Goal: Task Accomplishment & Management: Manage account settings

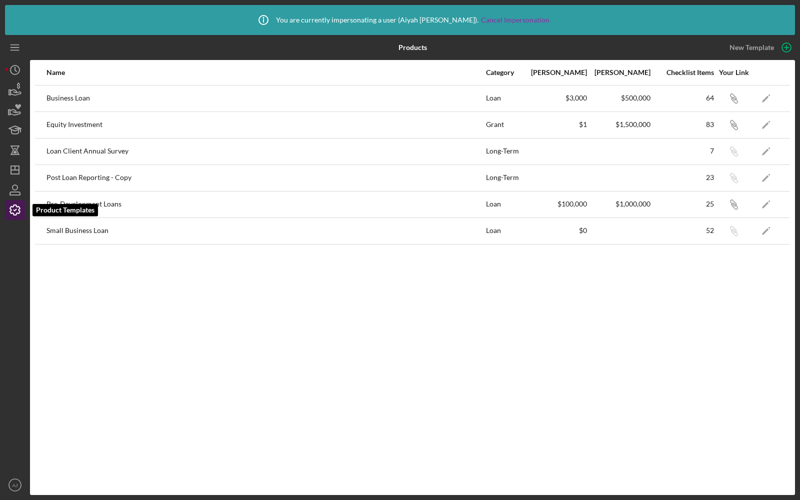
click at [15, 210] on polyline "button" at bounding box center [15, 209] width 2 height 1
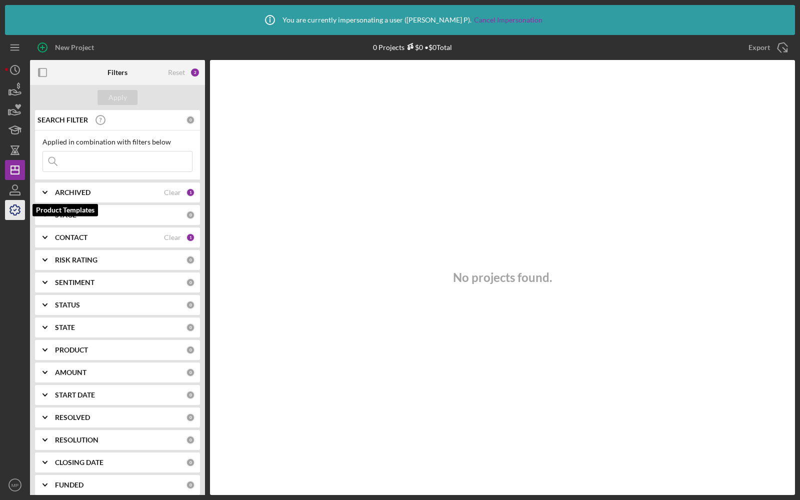
click at [11, 209] on icon "button" at bounding box center [15, 210] width 10 height 10
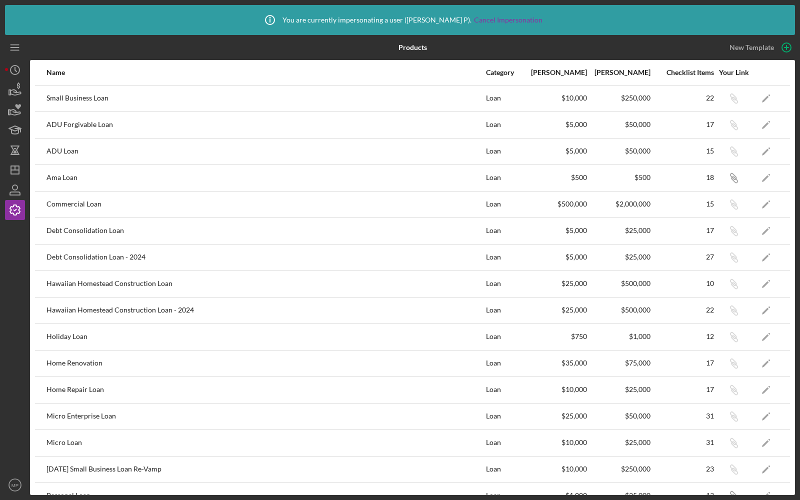
scroll to position [278, 0]
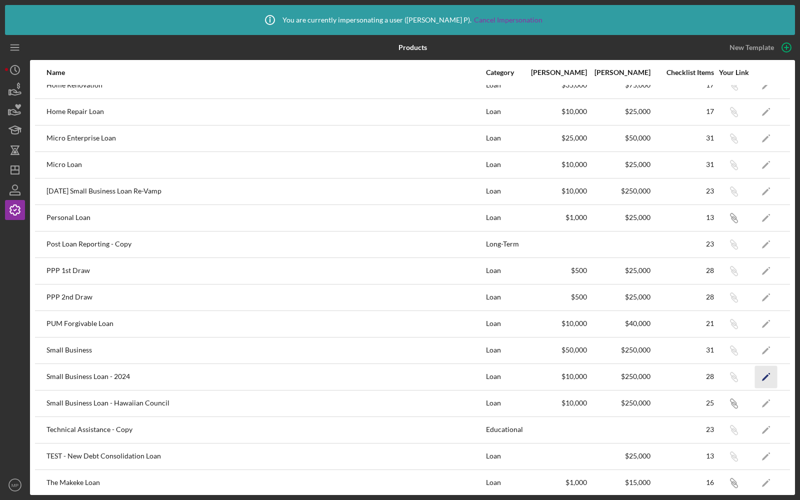
click at [766, 374] on polygon "button" at bounding box center [765, 377] width 7 height 7
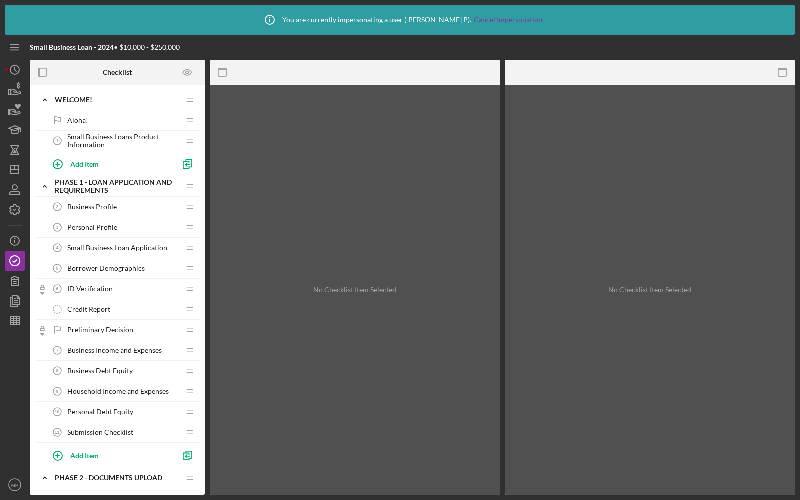
click at [120, 248] on span "Small Business Loan Application" at bounding box center [117, 248] width 100 height 8
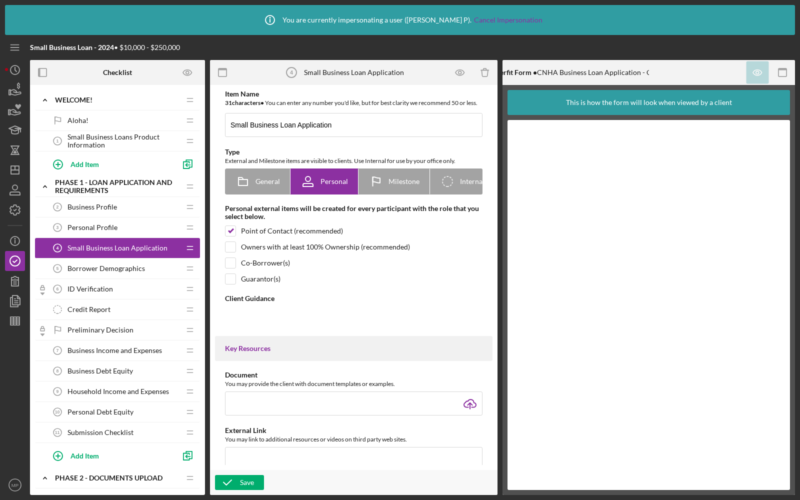
type textarea "<div>Please complete this <strong>Business Loan Application</strong> to the bes…"
type textarea "<div>Thank you for completing the <strong>Application</strong>.&nbsp;</div> <di…"
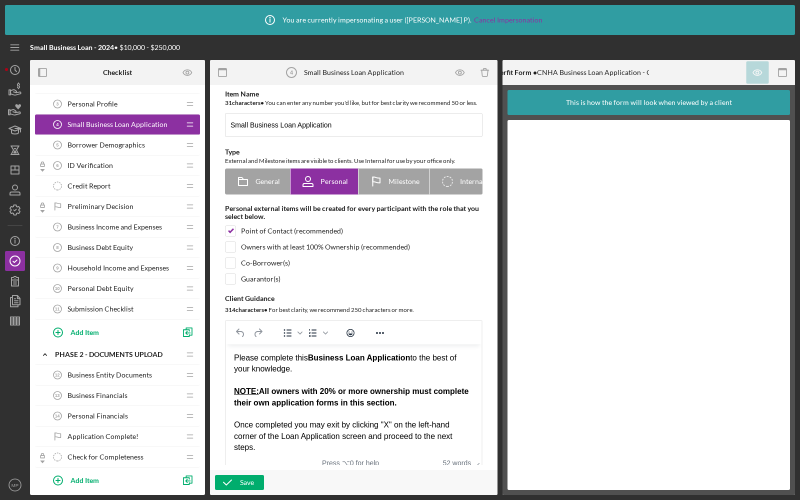
scroll to position [161, 0]
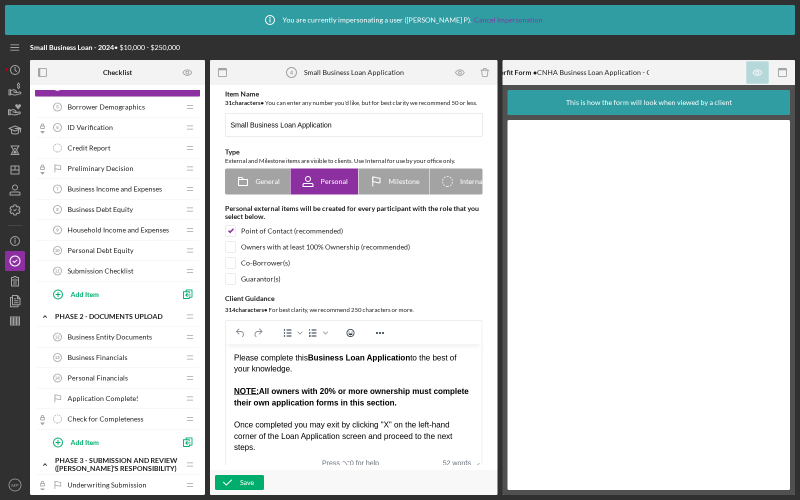
click at [100, 262] on div "Submission Checklist 11 Submission Checklist" at bounding box center [113, 271] width 132 height 20
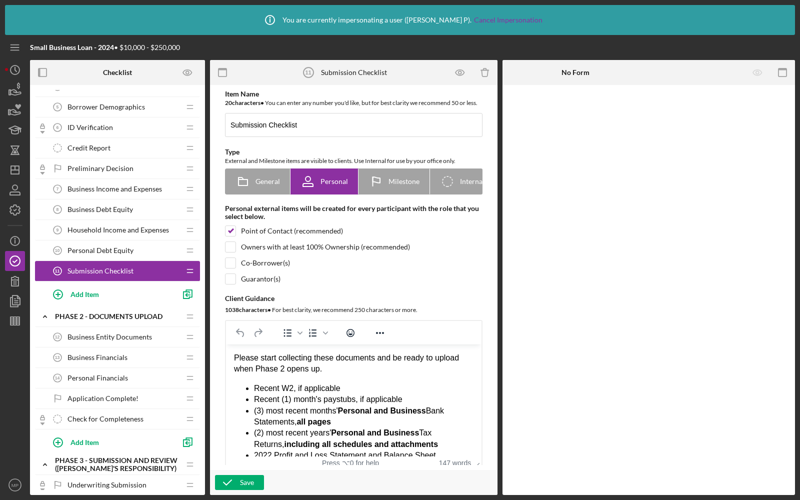
click at [102, 242] on div "Personal Debt Equity 10 Personal Debt Equity" at bounding box center [113, 250] width 132 height 20
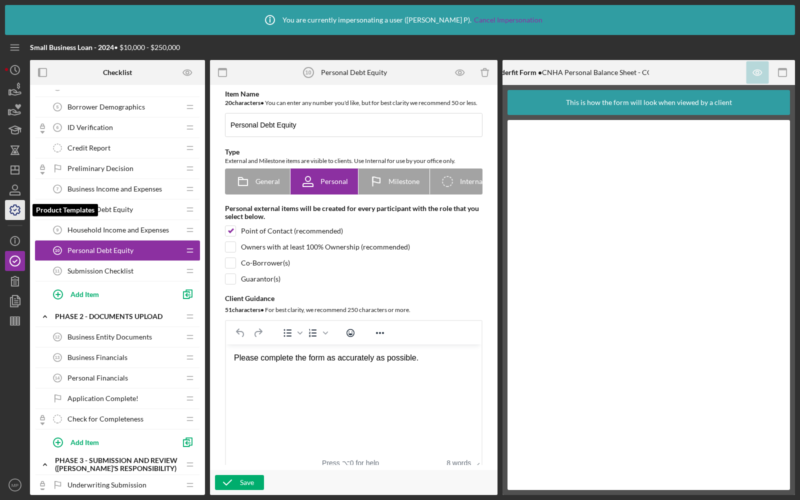
click at [9, 214] on icon "button" at bounding box center [14, 209] width 25 height 25
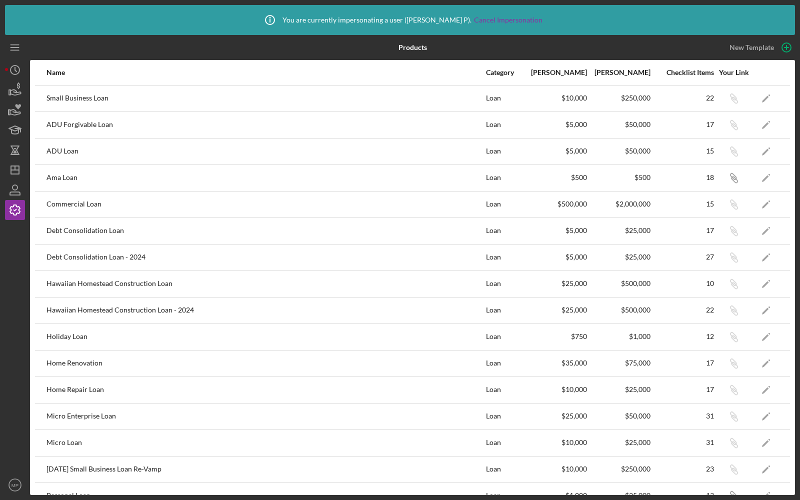
scroll to position [79, 0]
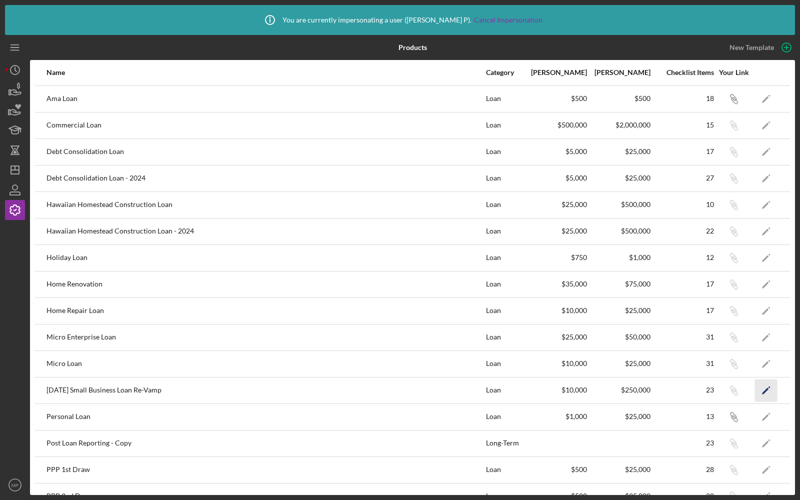
click at [763, 382] on icon "Icon/Edit" at bounding box center [766, 390] width 22 height 22
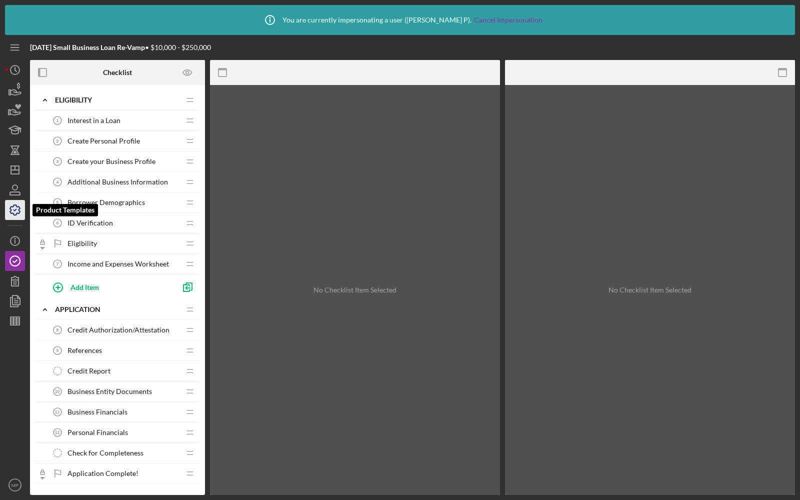
click at [14, 212] on icon "button" at bounding box center [14, 209] width 25 height 25
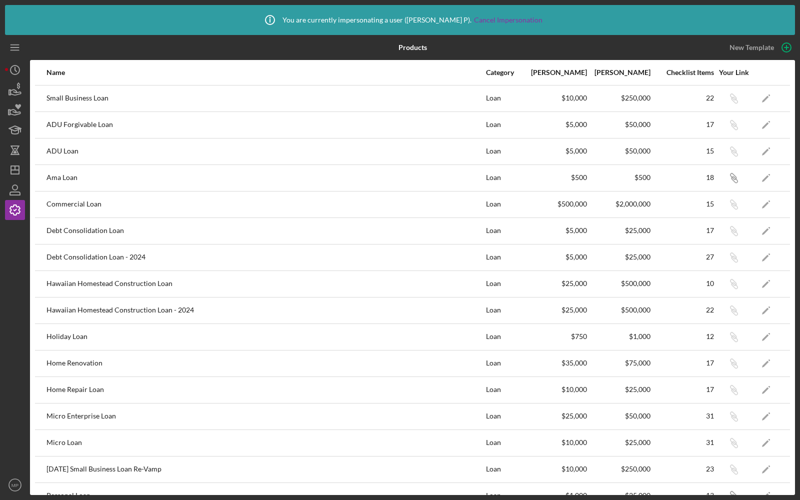
scroll to position [278, 0]
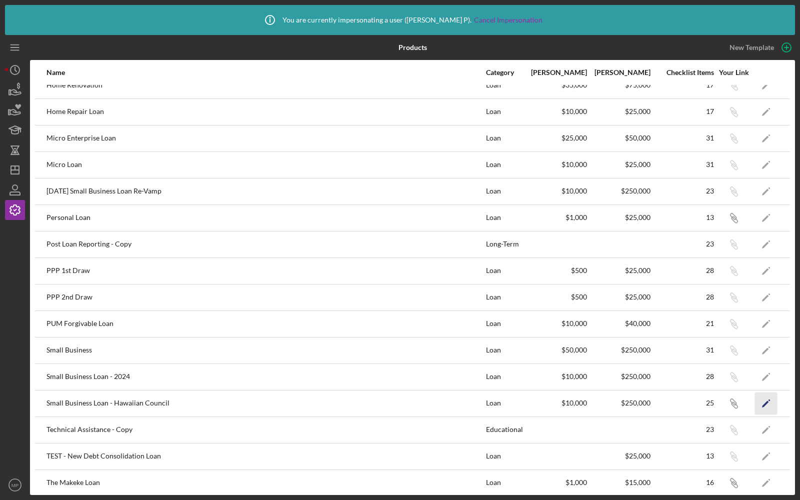
click at [763, 398] on icon "Icon/Edit" at bounding box center [766, 403] width 22 height 22
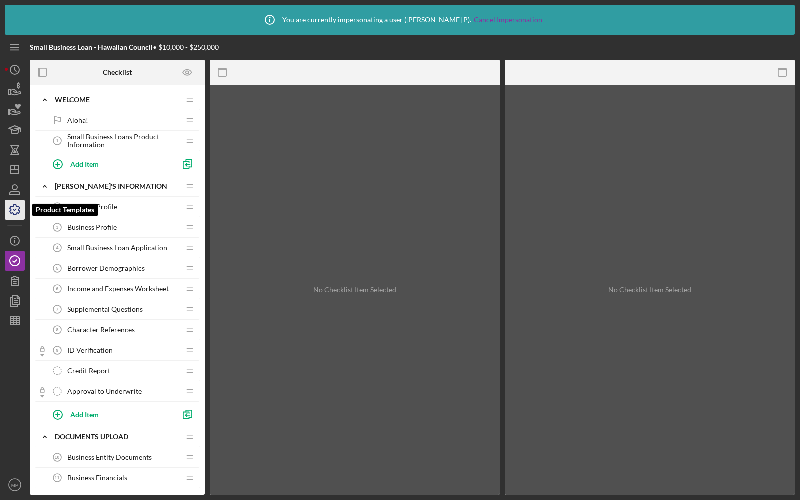
click at [13, 206] on icon "button" at bounding box center [15, 210] width 10 height 10
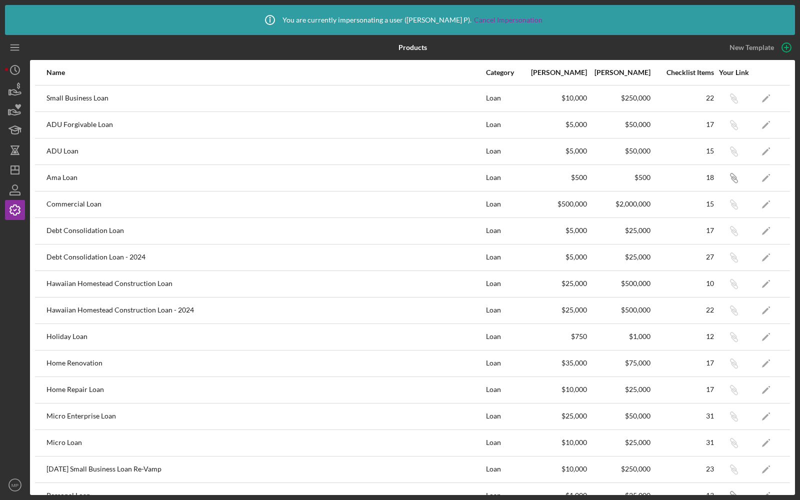
scroll to position [278, 0]
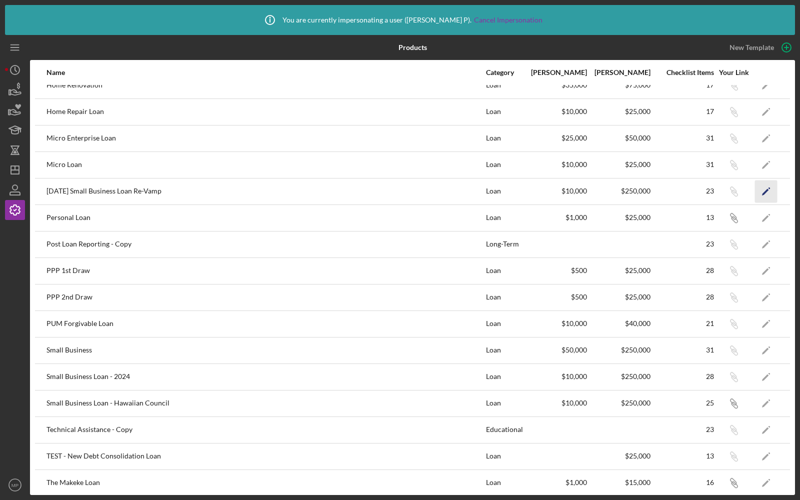
click at [759, 185] on icon "Icon/Edit" at bounding box center [766, 191] width 22 height 22
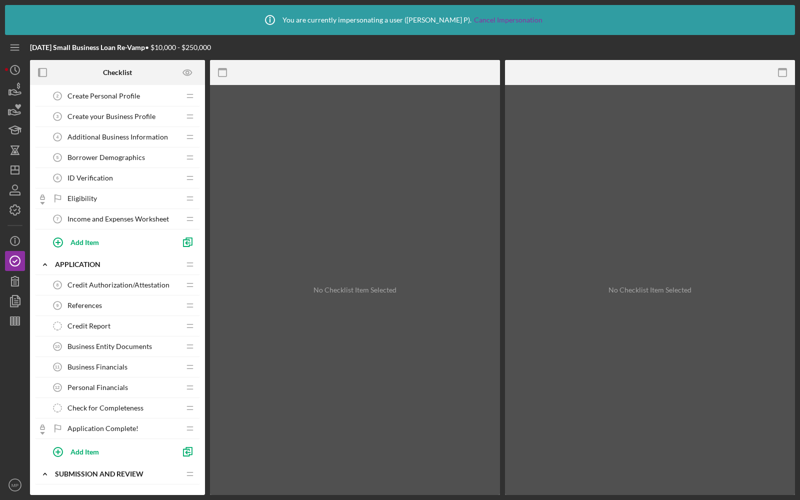
scroll to position [94, 0]
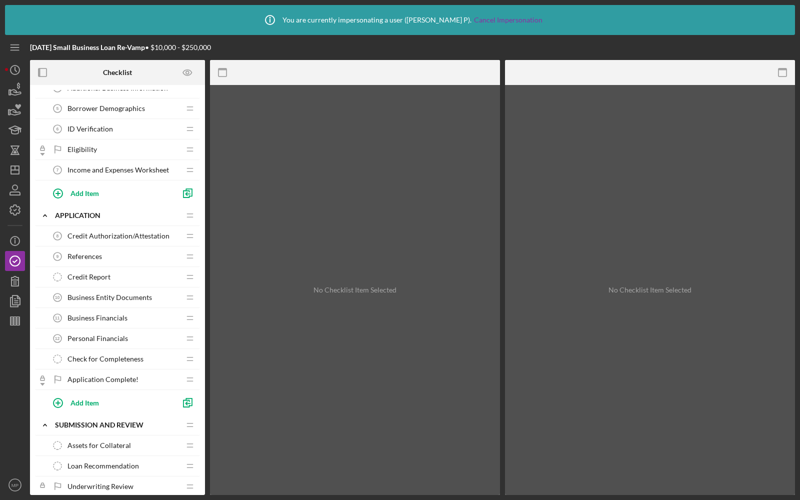
click at [109, 232] on span "Credit Authorization/Attestation" at bounding box center [118, 236] width 102 height 8
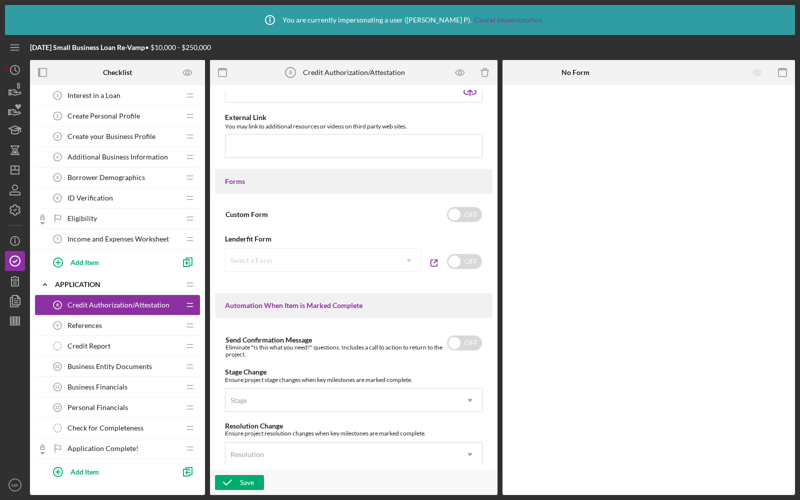
scroll to position [444, 0]
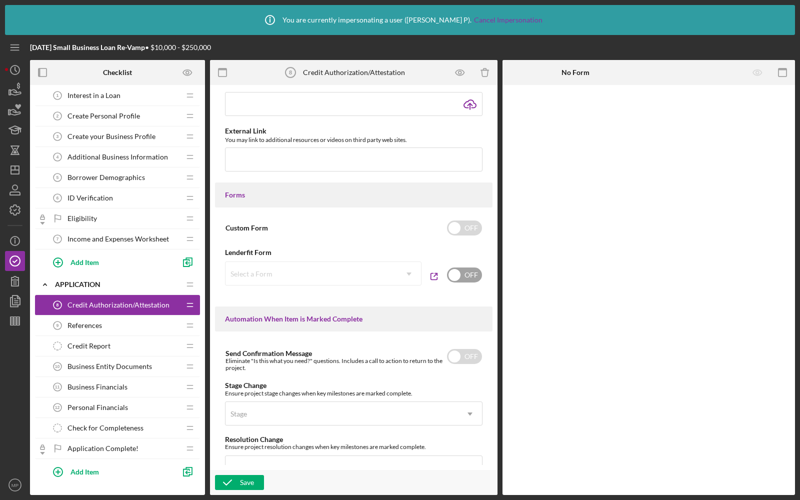
click at [456, 278] on input "checkbox" at bounding box center [464, 274] width 35 height 15
checkbox input "true"
click at [357, 277] on div "Select a Form" at bounding box center [310, 273] width 171 height 23
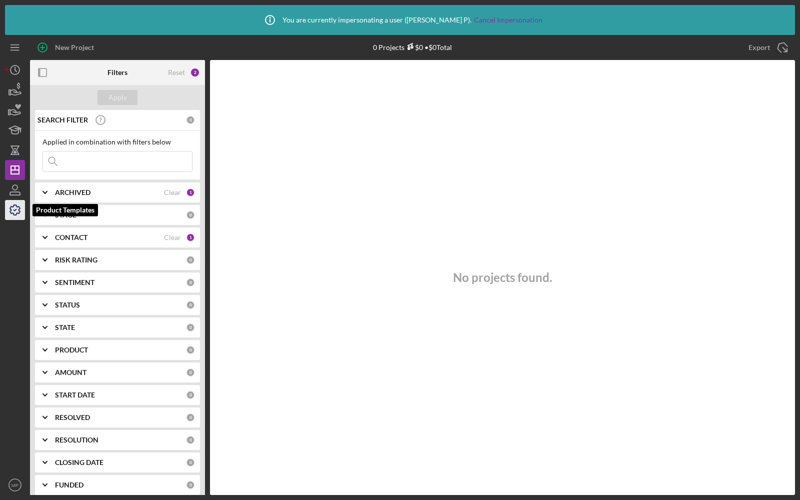
click at [14, 200] on icon "button" at bounding box center [14, 209] width 25 height 25
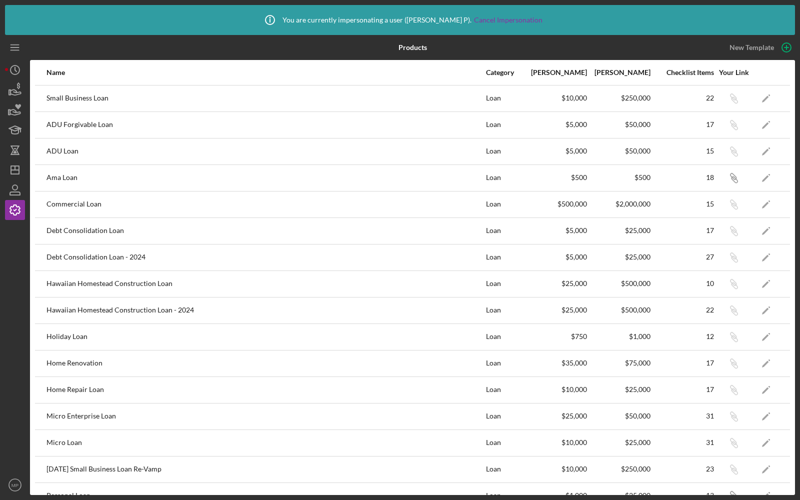
scroll to position [304, 0]
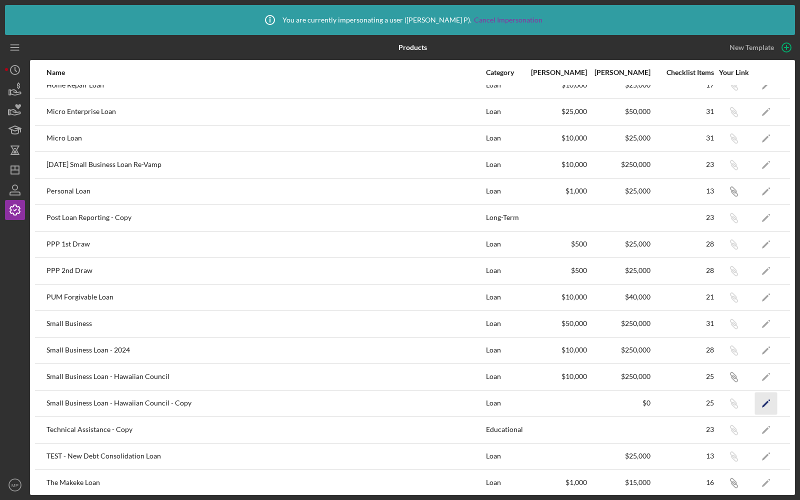
click at [765, 401] on icon "Icon/Edit" at bounding box center [766, 403] width 22 height 22
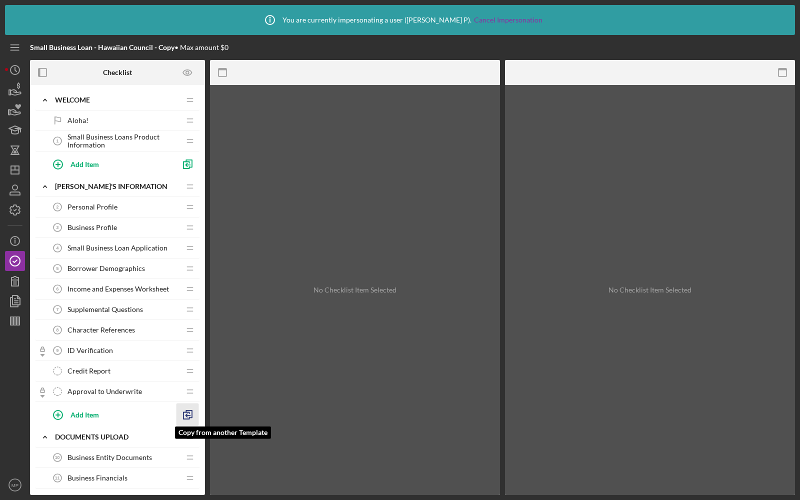
click at [187, 412] on polyline "button" at bounding box center [186, 415] width 6 height 7
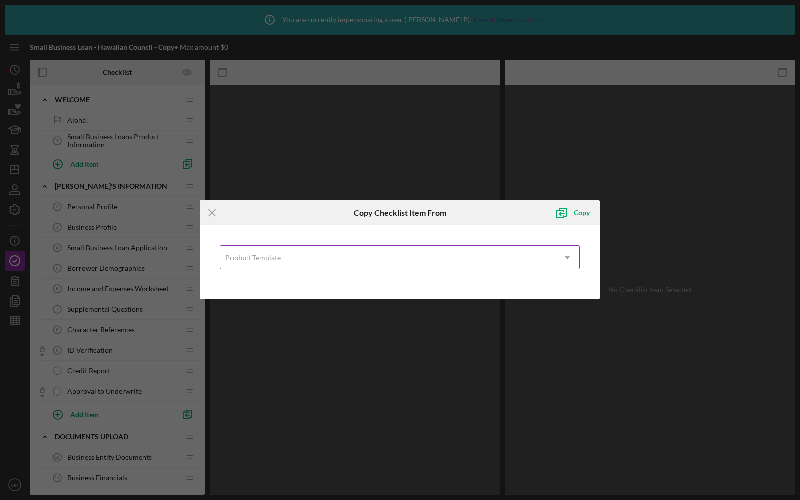
click at [246, 249] on div "Product Template" at bounding box center [387, 257] width 335 height 23
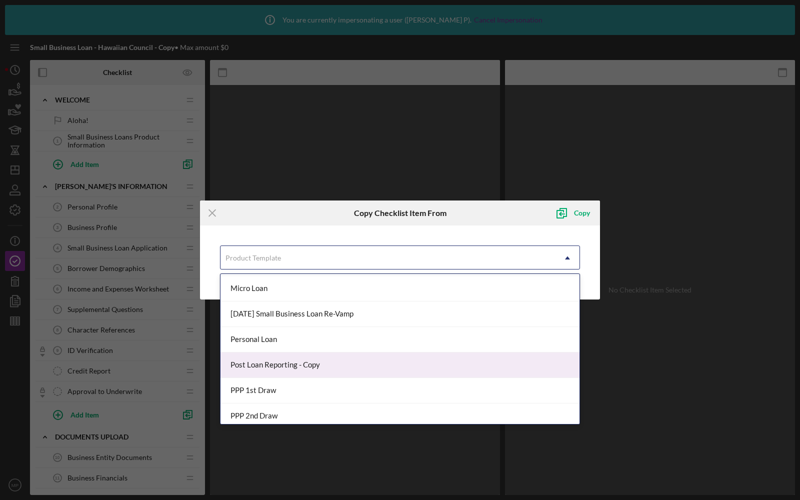
scroll to position [344, 0]
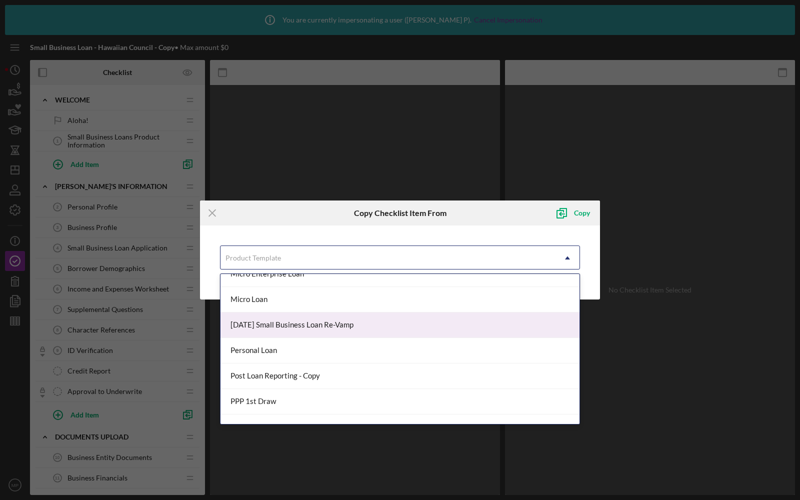
click at [282, 321] on div "[DATE] Small Business Loan Re-Vamp" at bounding box center [399, 324] width 359 height 25
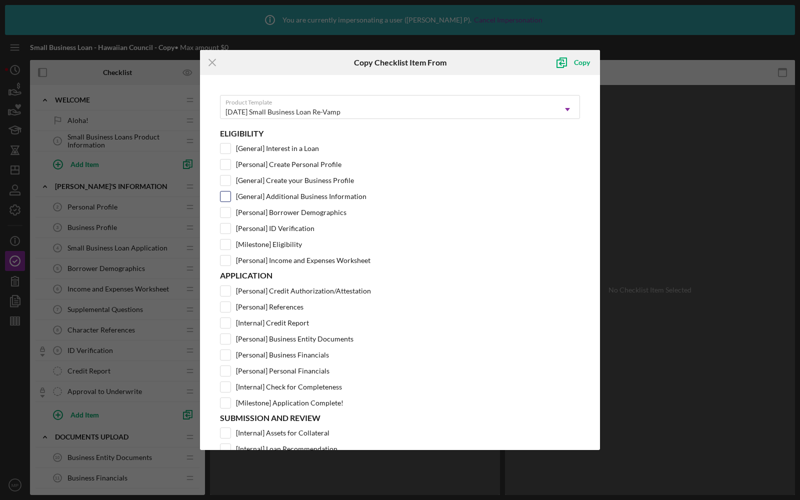
click at [226, 196] on input "[General] Additional Business Information" at bounding box center [225, 196] width 10 height 10
checkbox input "true"
click at [226, 207] on input "[Personal] Borrower Demographics" at bounding box center [225, 212] width 10 height 10
checkbox input "true"
click at [226, 256] on input "[Personal] Income and Expenses Worksheet" at bounding box center [225, 260] width 10 height 10
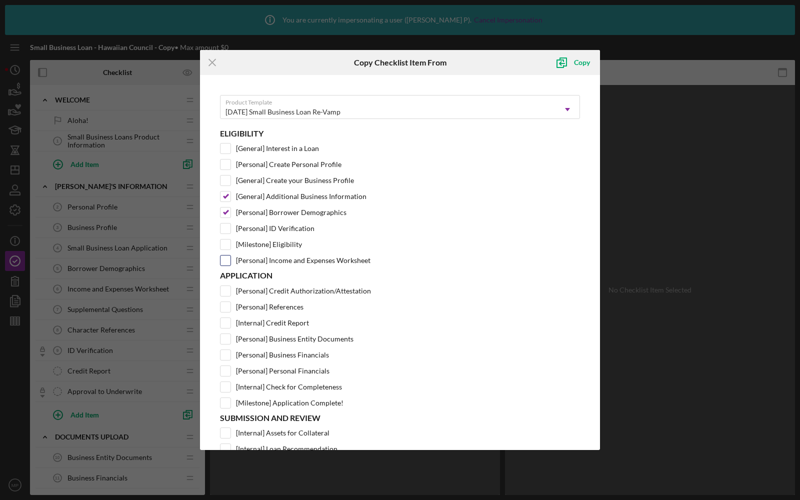
checkbox input "true"
click at [225, 287] on input "[Personal] Credit Authorization/Attestation" at bounding box center [225, 291] width 10 height 10
checkbox input "true"
click at [228, 303] on input "[Personal] References" at bounding box center [225, 307] width 10 height 10
checkbox input "true"
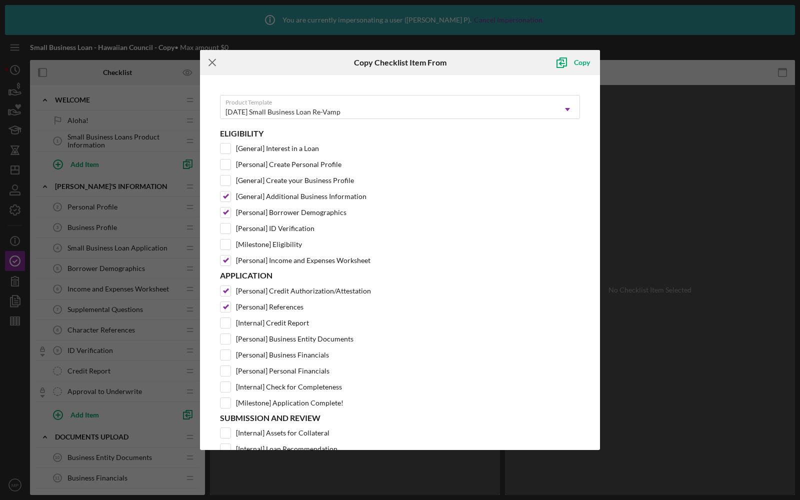
click at [213, 63] on line at bounding box center [212, 62] width 6 height 6
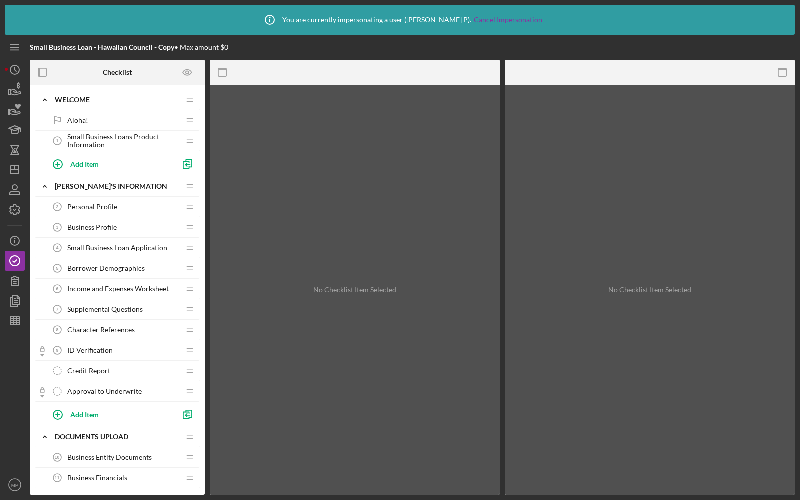
scroll to position [378, 0]
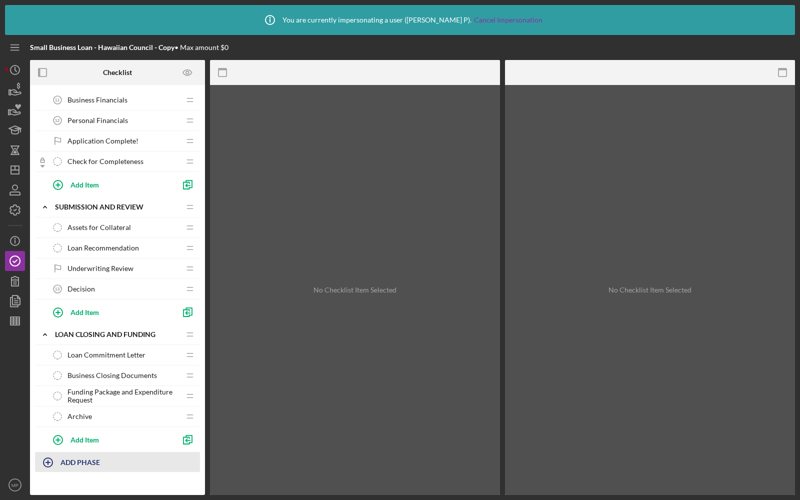
click at [71, 458] on b "ADD PHASE" at bounding box center [79, 462] width 39 height 8
type input "NEW"
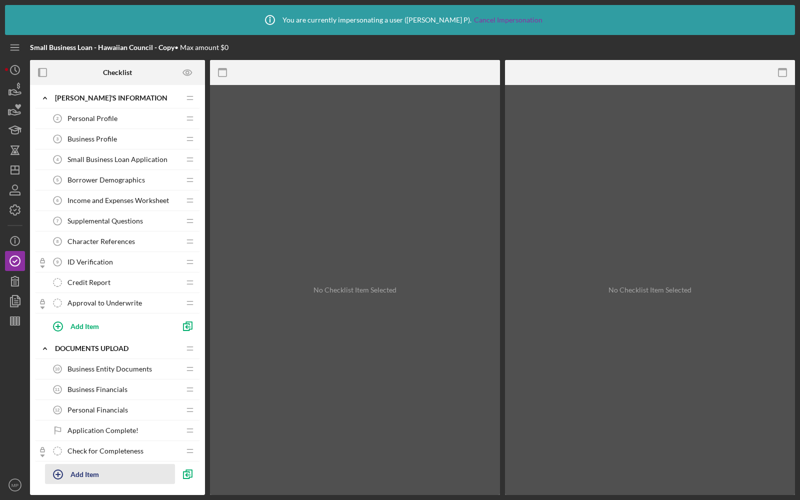
scroll to position [0, 0]
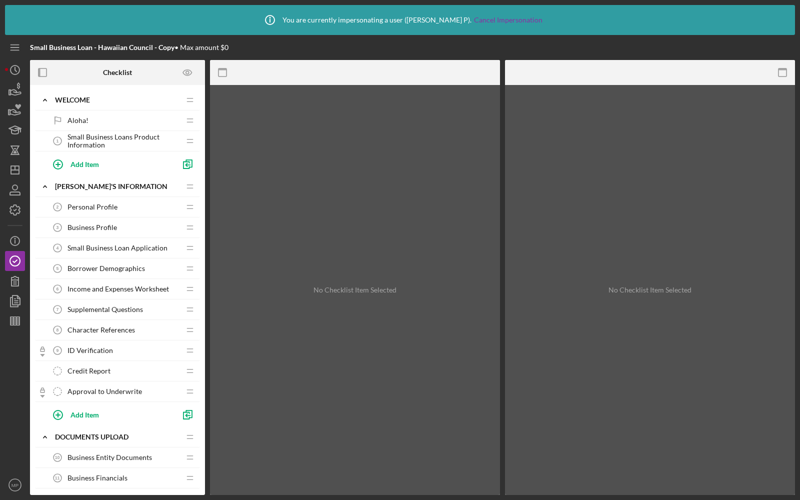
click at [116, 244] on span "Small Business Loan Application" at bounding box center [117, 248] width 100 height 8
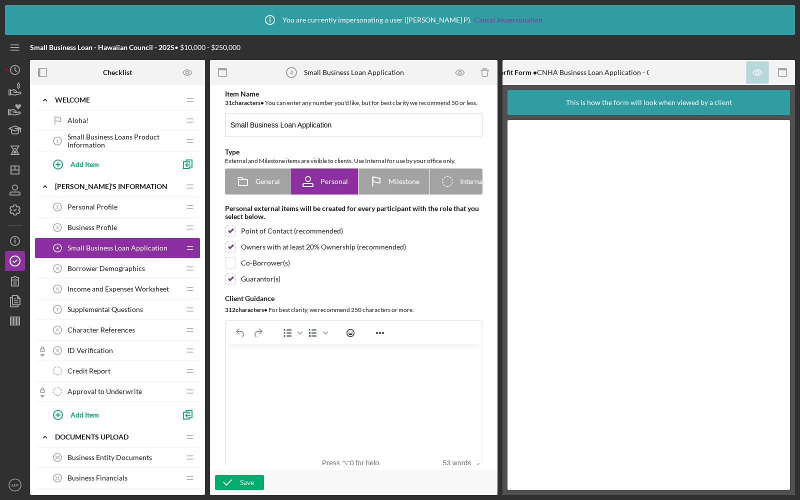
click at [122, 264] on span "Borrower Demographics" at bounding box center [105, 268] width 77 height 8
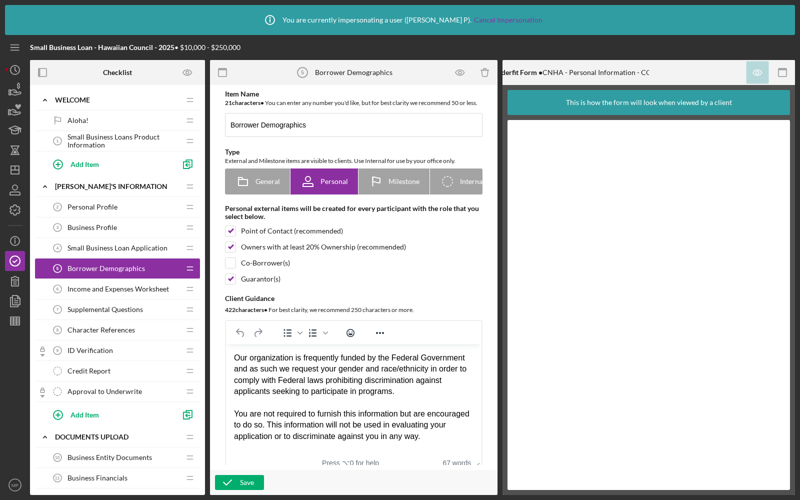
click at [116, 285] on span "Income and Expenses Worksheet" at bounding box center [117, 289] width 101 height 8
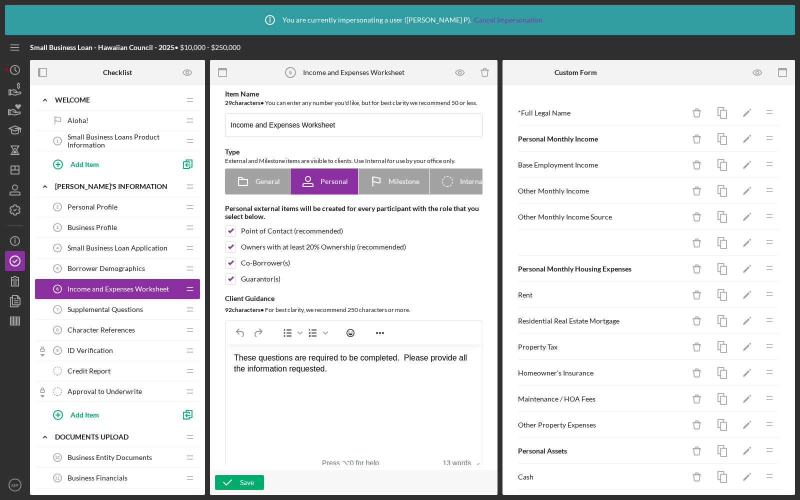
scroll to position [204, 0]
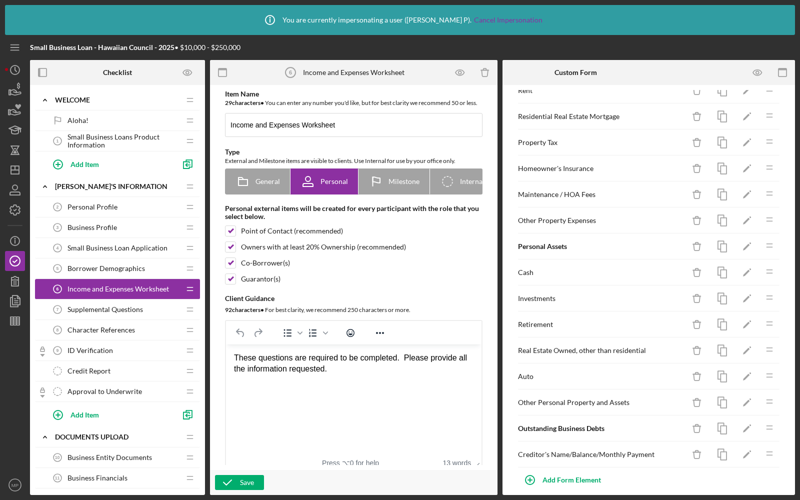
click at [141, 308] on span "Supplemental Questions" at bounding box center [104, 309] width 75 height 8
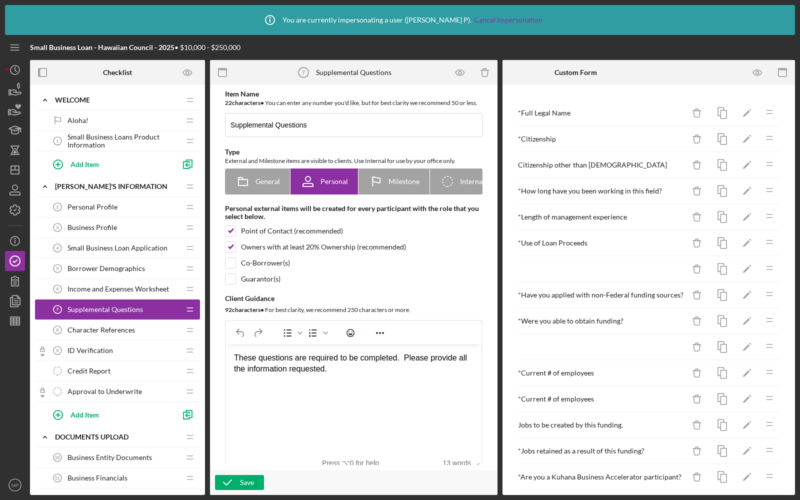
click at [119, 330] on span "Character References" at bounding box center [100, 330] width 67 height 8
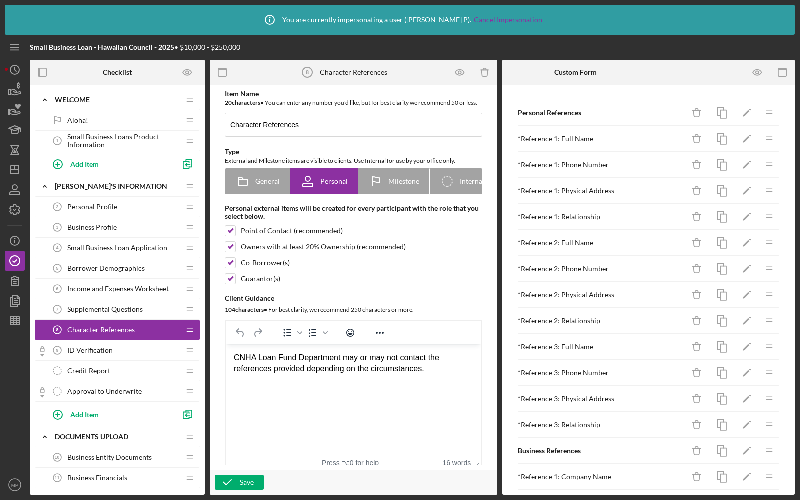
click at [123, 256] on div "Small Business Loan Application 4 Small Business Loan Application" at bounding box center [113, 248] width 132 height 20
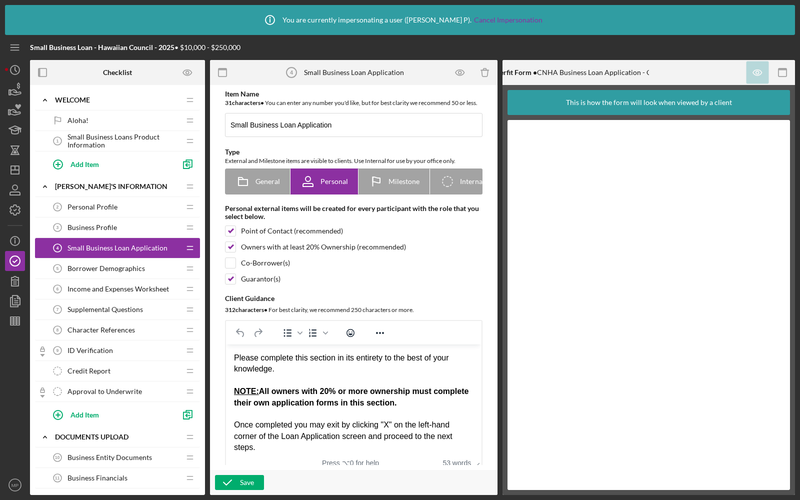
click at [118, 265] on span "Borrower Demographics" at bounding box center [105, 268] width 77 height 8
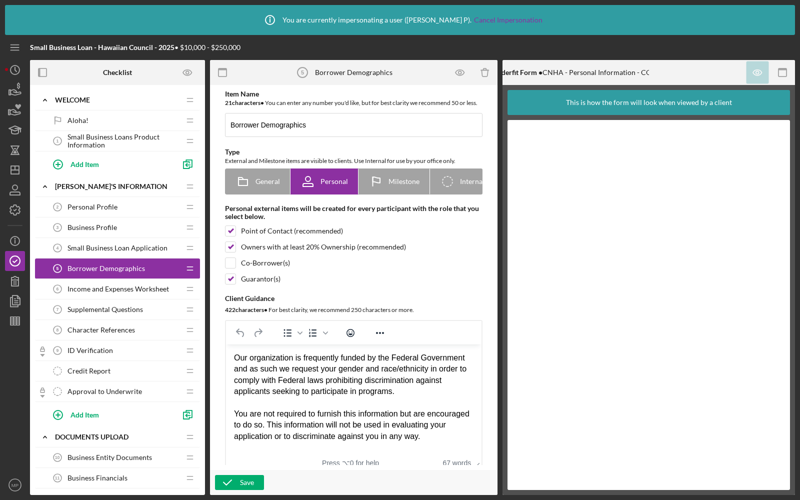
click at [117, 146] on span "Small Business Loans Product Information" at bounding box center [123, 141] width 112 height 16
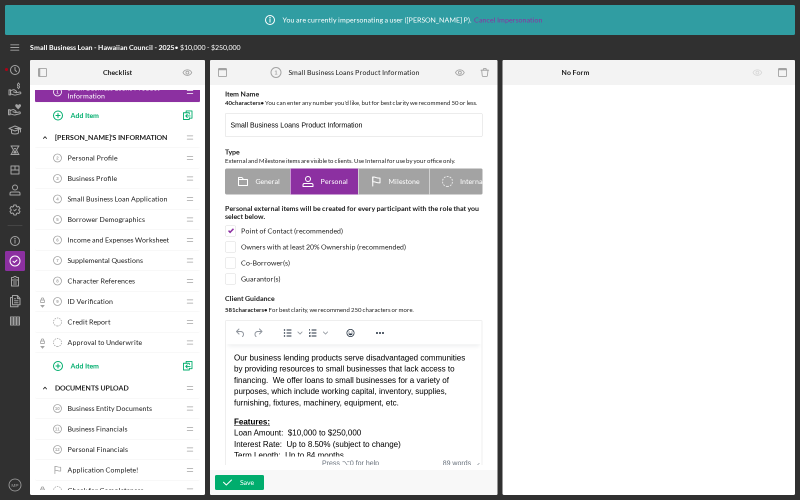
scroll to position [96, 0]
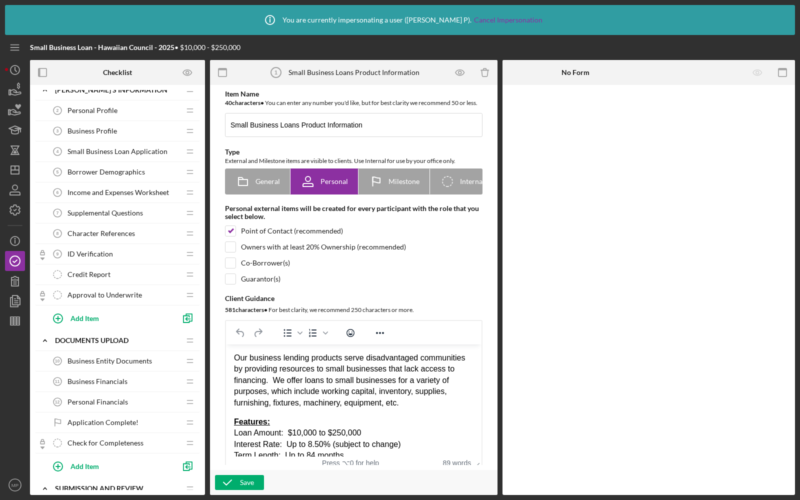
click at [122, 357] on span "Business Entity Documents" at bounding box center [109, 361] width 84 height 8
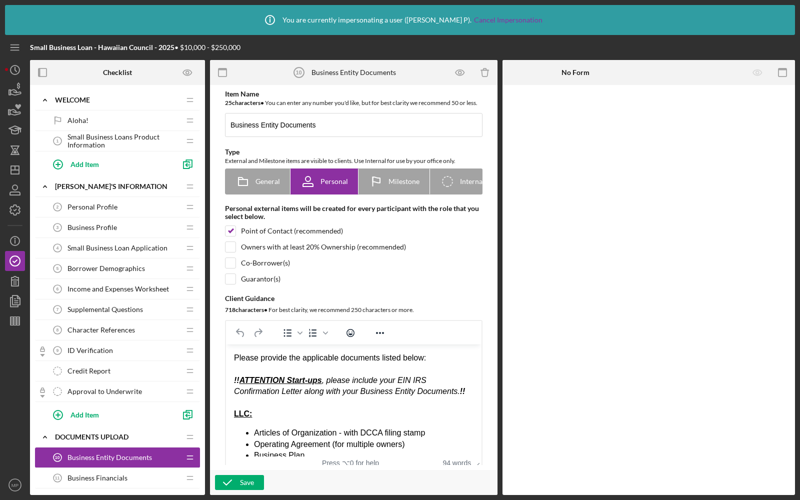
click at [108, 244] on span "Small Business Loan Application" at bounding box center [117, 248] width 100 height 8
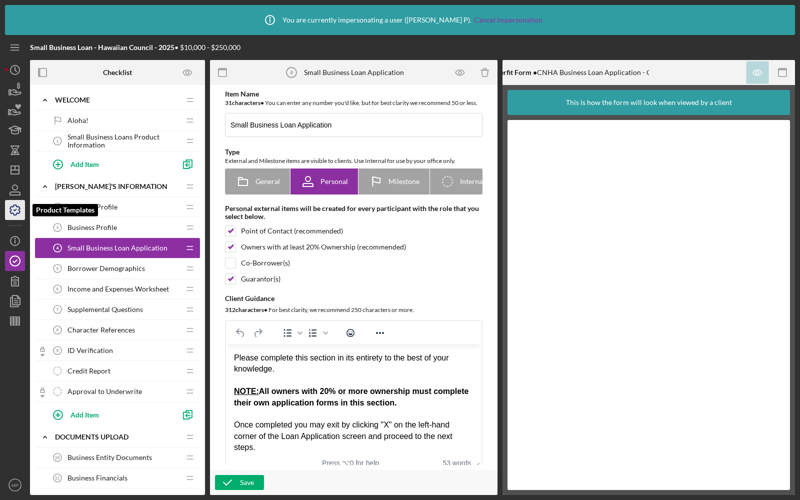
click at [17, 209] on icon "button" at bounding box center [14, 209] width 25 height 25
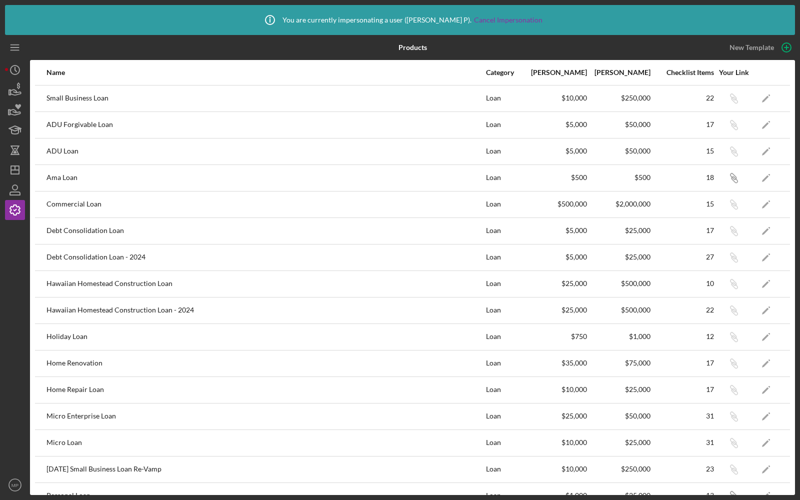
scroll to position [304, 0]
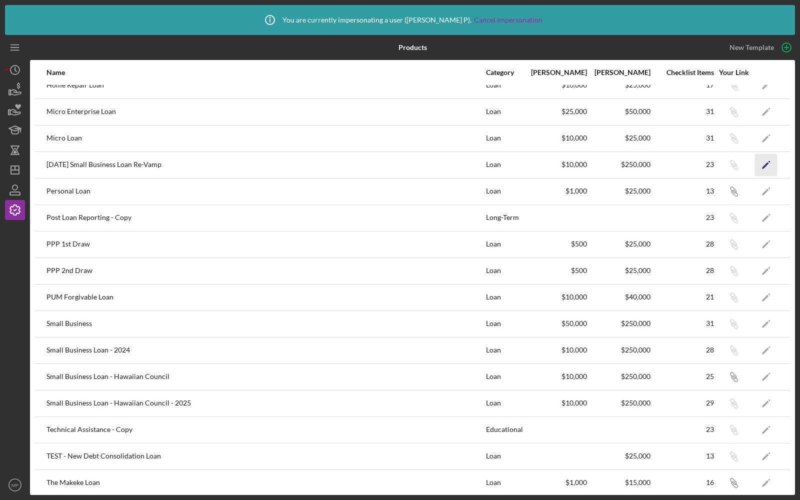
click at [768, 156] on icon "Icon/Edit" at bounding box center [766, 164] width 22 height 22
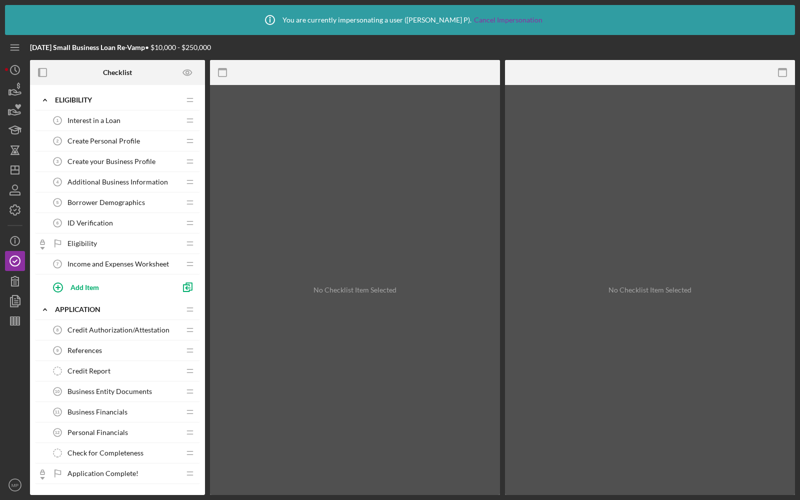
click at [108, 118] on span "Interest in a Loan" at bounding box center [93, 120] width 53 height 8
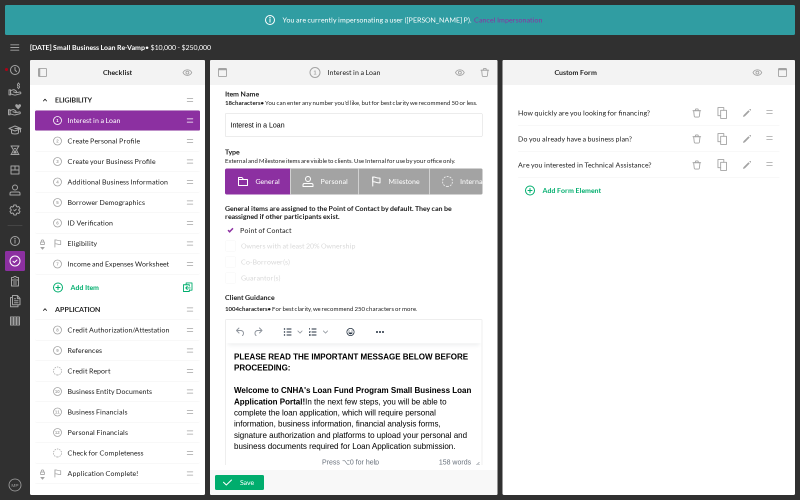
click at [149, 158] on span "Create your Business Profile" at bounding box center [111, 161] width 88 height 8
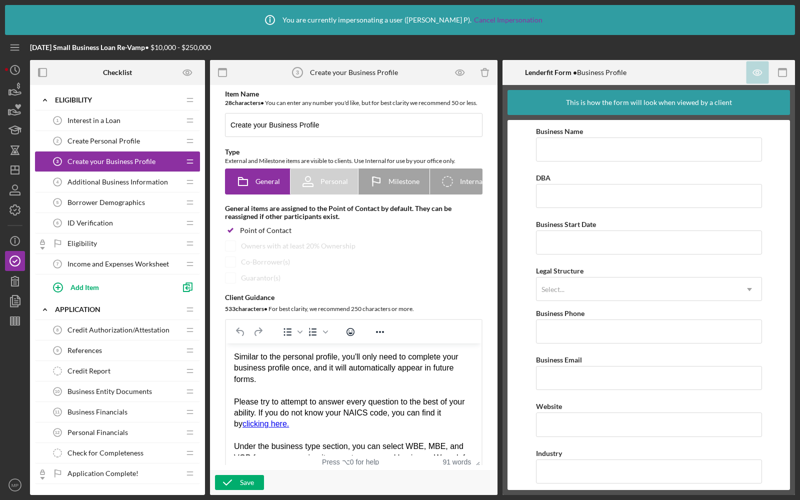
click at [124, 146] on div "Create Personal Profile 2 Create Personal Profile" at bounding box center [113, 141] width 132 height 20
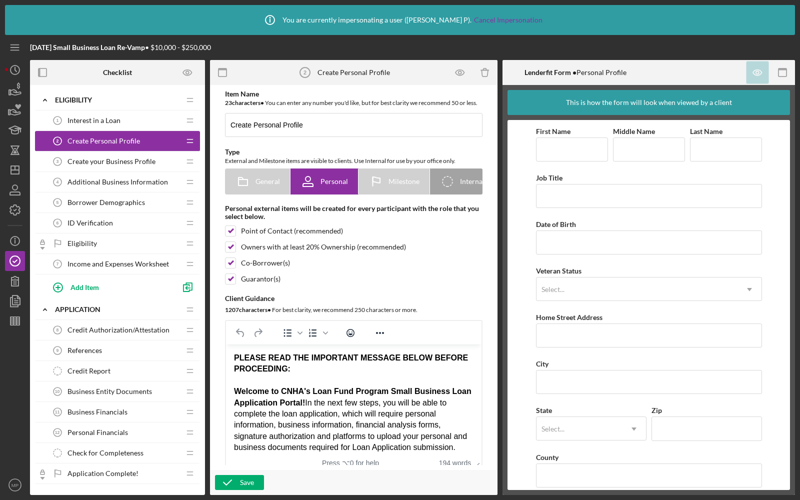
click at [131, 174] on div "Additional Business Information 4 Additional Business Information" at bounding box center [113, 182] width 132 height 20
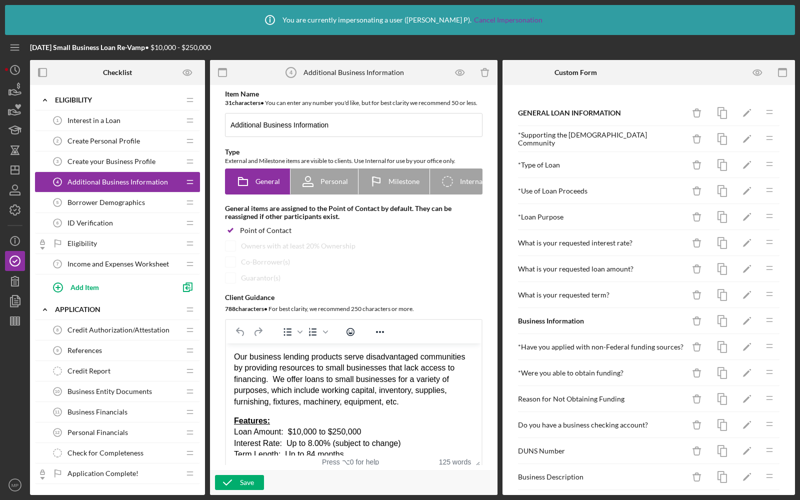
click at [120, 201] on span "Borrower Demographics" at bounding box center [105, 202] width 77 height 8
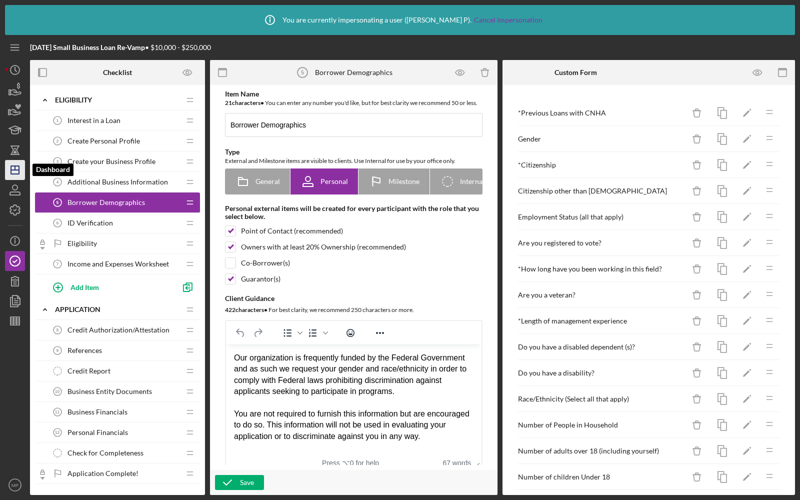
click at [15, 171] on icon "Icon/Dashboard" at bounding box center [14, 169] width 25 height 25
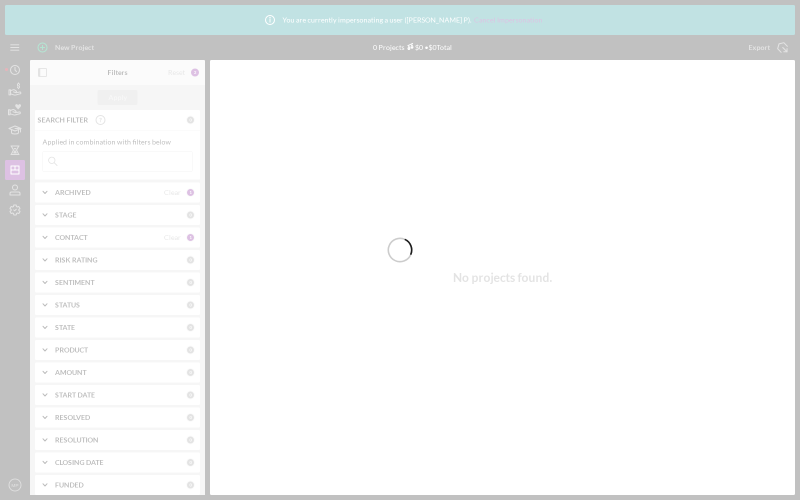
click at [18, 210] on div at bounding box center [400, 250] width 800 height 500
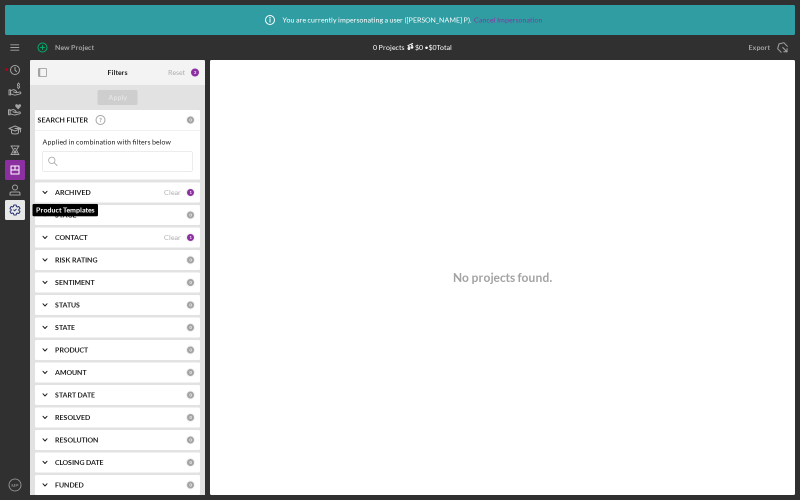
click at [14, 210] on polyline "button" at bounding box center [15, 209] width 2 height 1
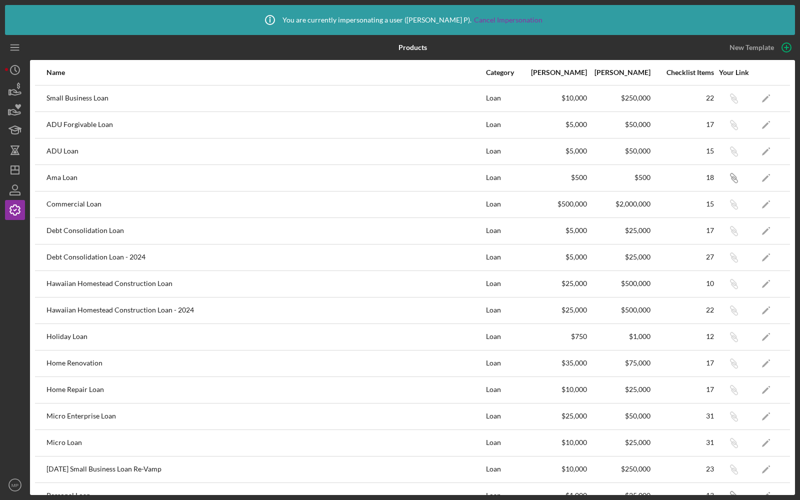
scroll to position [304, 0]
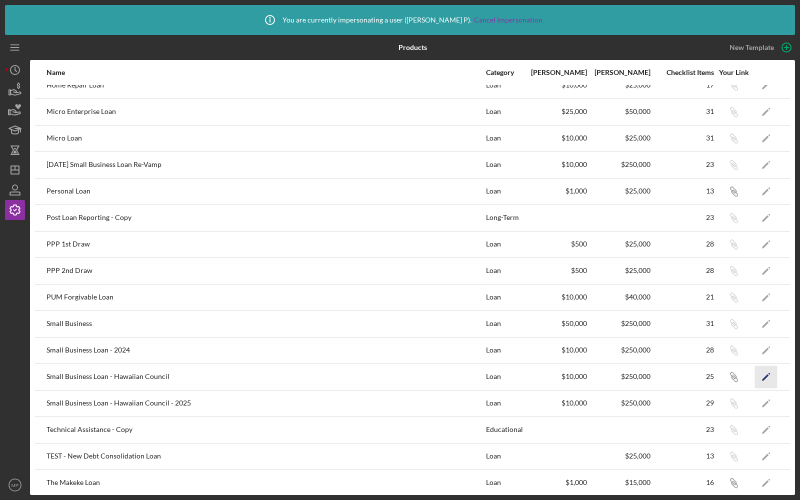
click at [766, 375] on icon "Icon/Edit" at bounding box center [766, 376] width 22 height 22
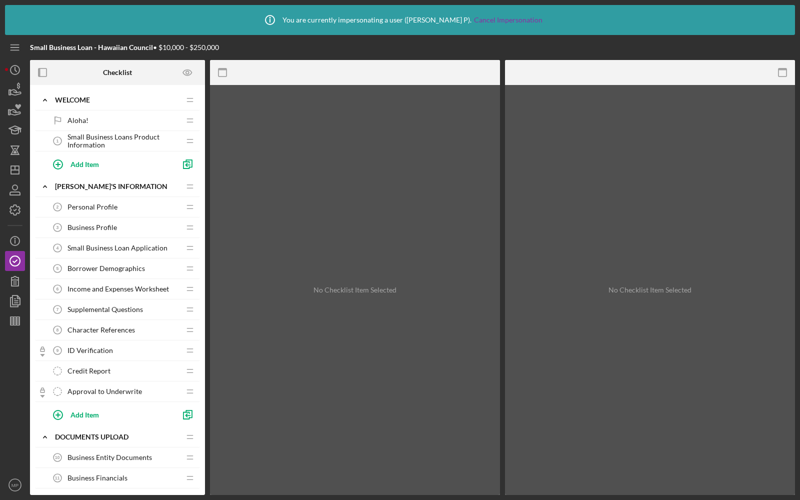
click at [124, 266] on span "Borrower Demographics" at bounding box center [105, 268] width 77 height 8
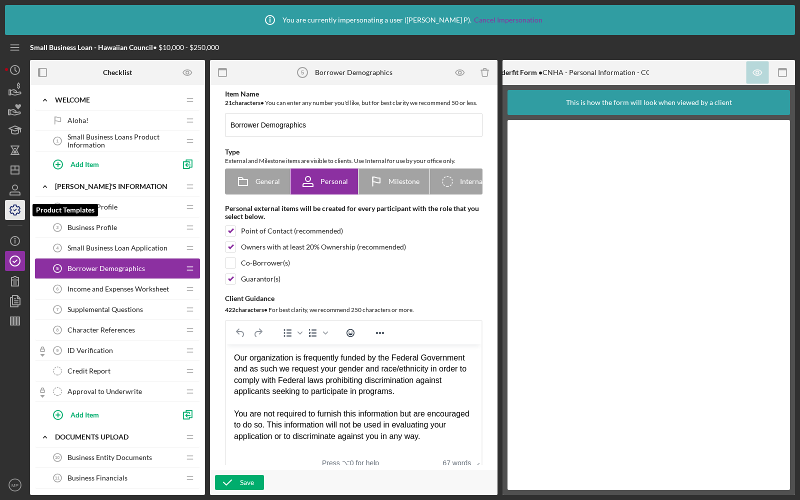
click at [16, 210] on icon "button" at bounding box center [14, 209] width 25 height 25
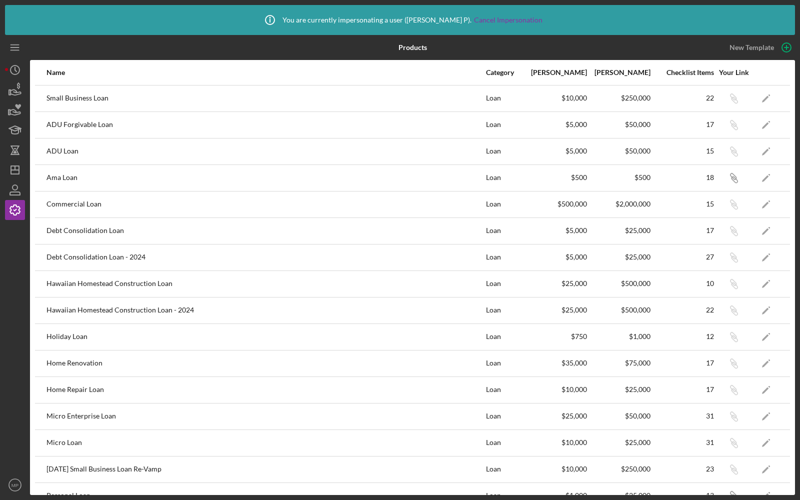
scroll to position [304, 0]
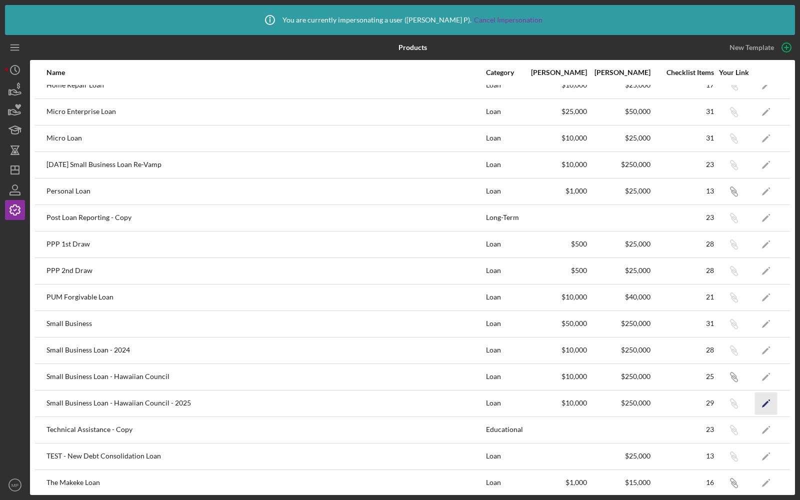
click at [766, 400] on polygon "button" at bounding box center [765, 403] width 7 height 7
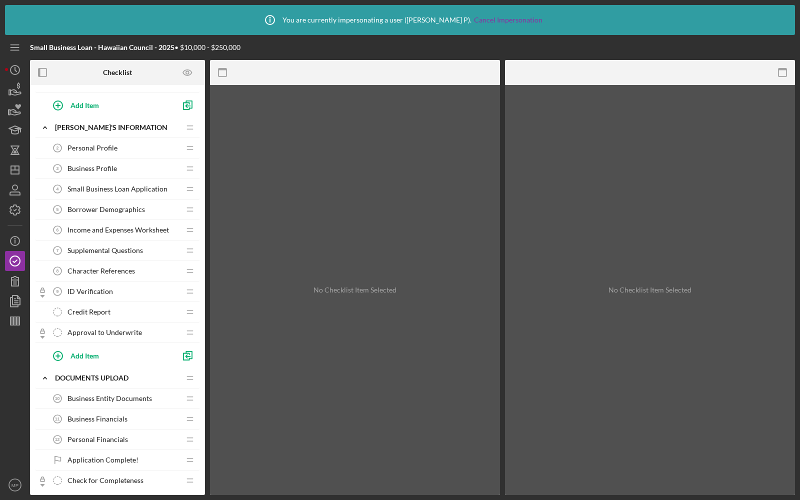
scroll to position [67, 0]
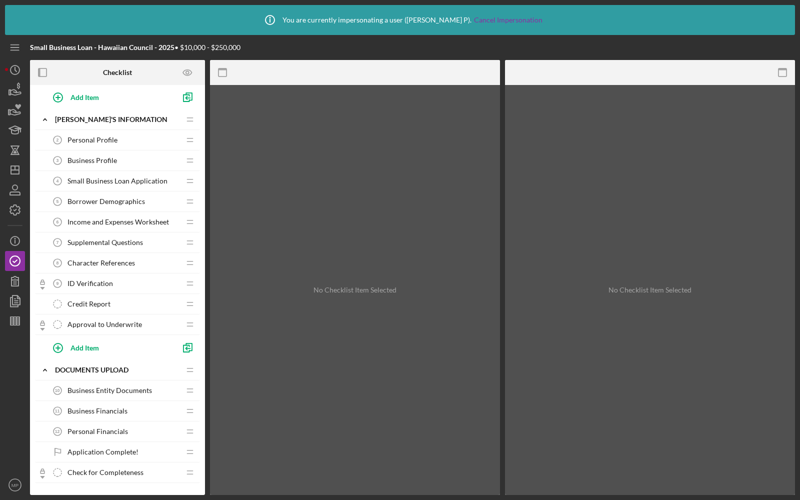
click at [106, 238] on span "Supplemental Questions" at bounding box center [104, 242] width 75 height 8
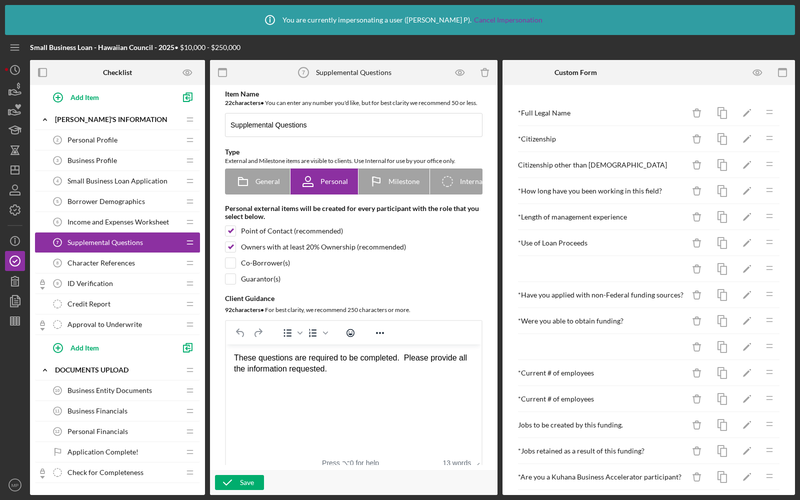
scroll to position [25, 0]
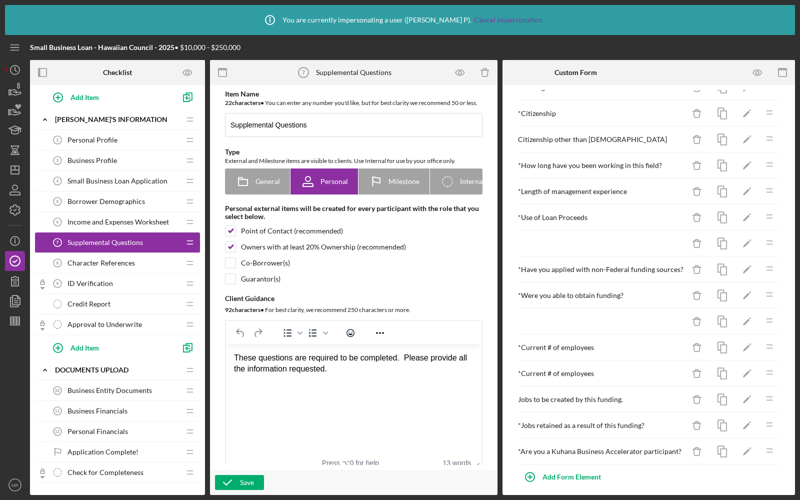
click at [151, 220] on span "Income and Expenses Worksheet" at bounding box center [117, 222] width 101 height 8
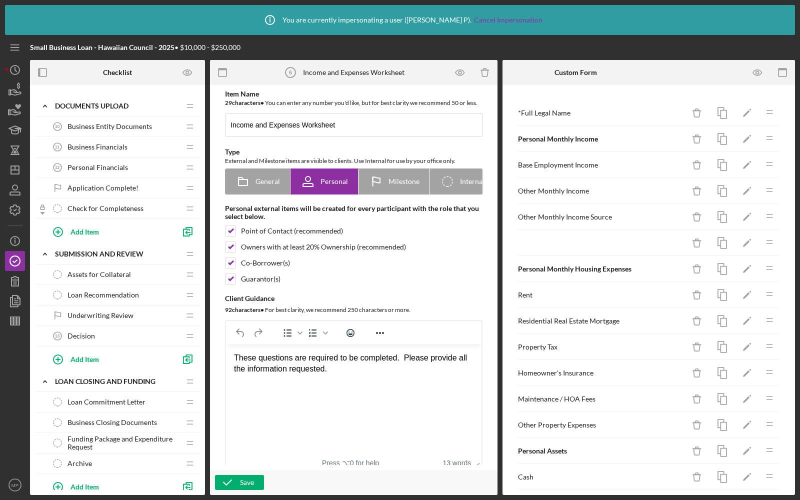
scroll to position [504, 0]
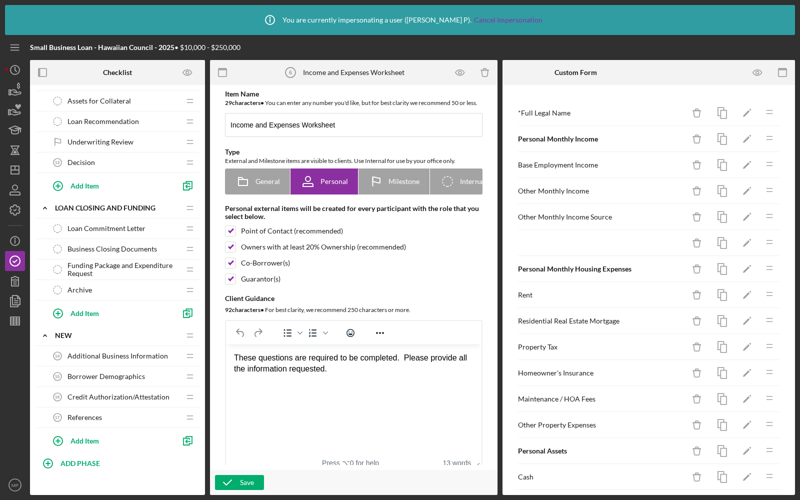
click at [93, 372] on span "Borrower Demographics" at bounding box center [105, 376] width 77 height 8
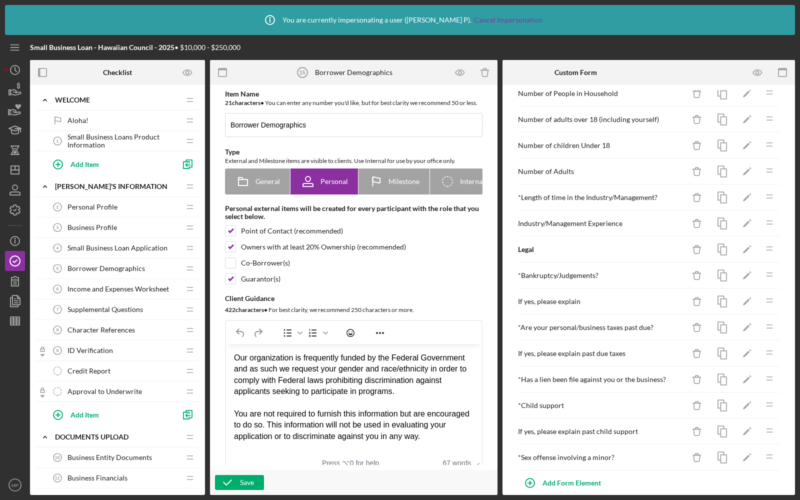
click at [108, 264] on span "Borrower Demographics" at bounding box center [105, 268] width 77 height 8
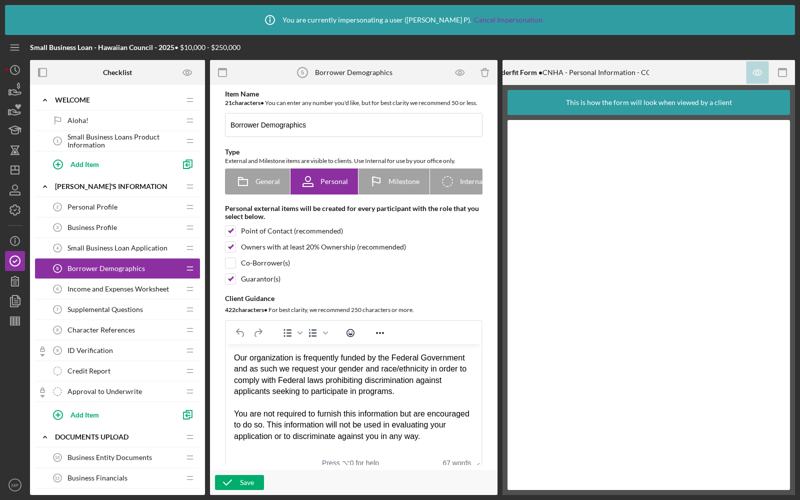
scroll to position [4, 0]
click at [117, 293] on div "Income and Expenses Worksheet 6 Income and Expenses Worksheet" at bounding box center [113, 289] width 132 height 20
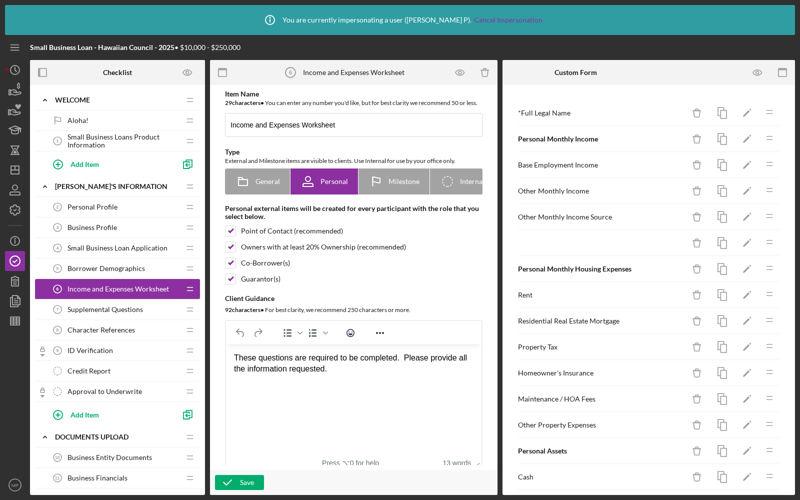
click at [113, 308] on span "Supplemental Questions" at bounding box center [104, 309] width 75 height 8
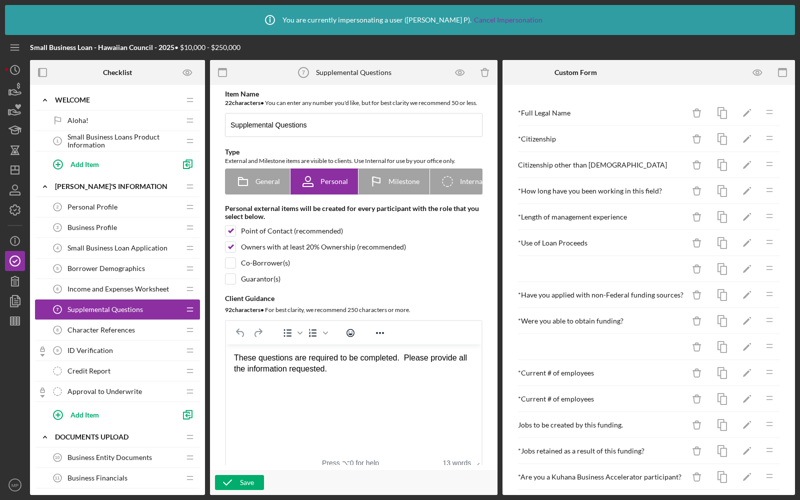
click at [111, 330] on span "Character References" at bounding box center [100, 330] width 67 height 8
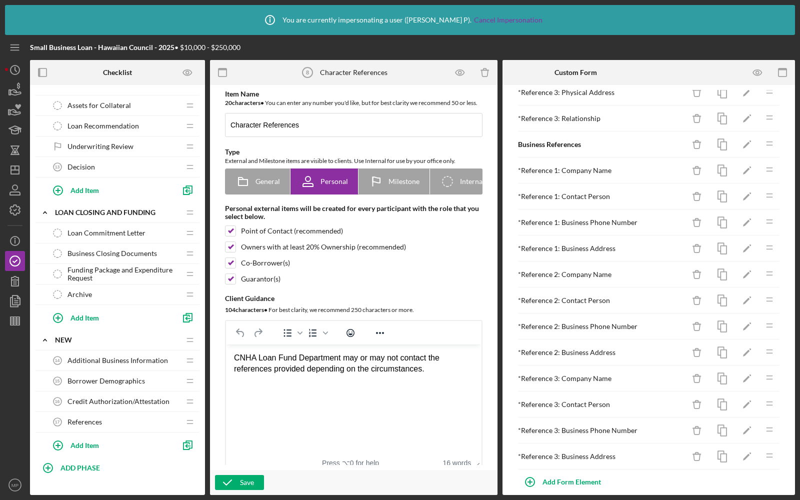
scroll to position [504, 0]
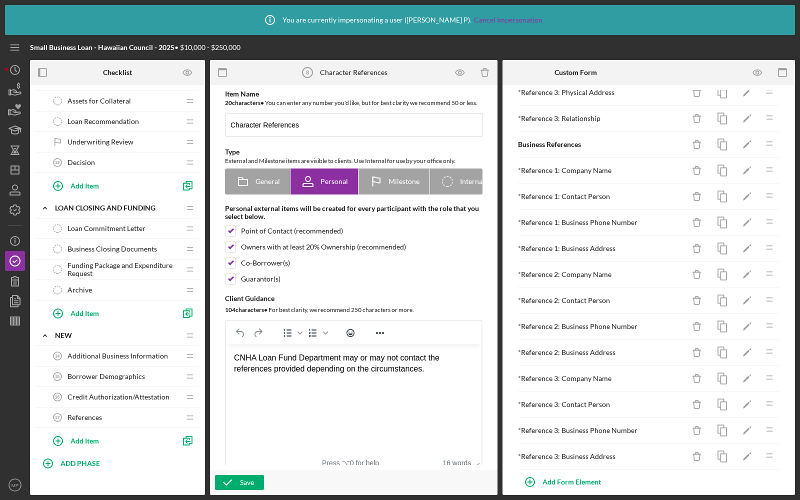
click at [85, 413] on span "References" at bounding box center [84, 417] width 34 height 8
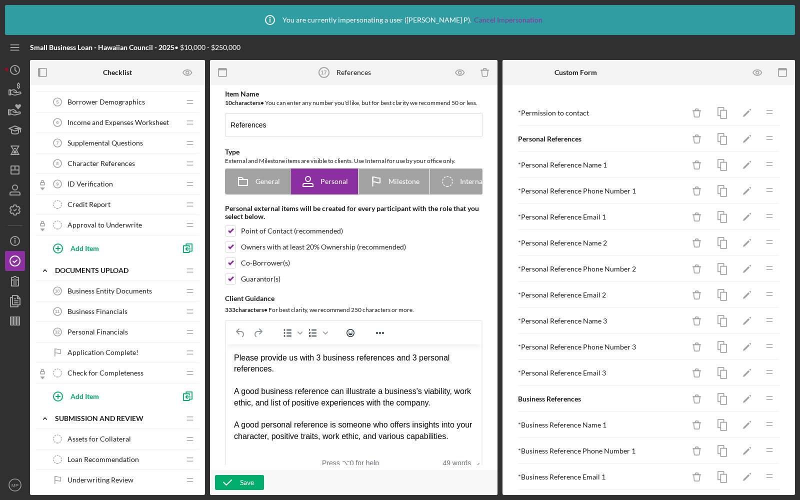
scroll to position [122, 0]
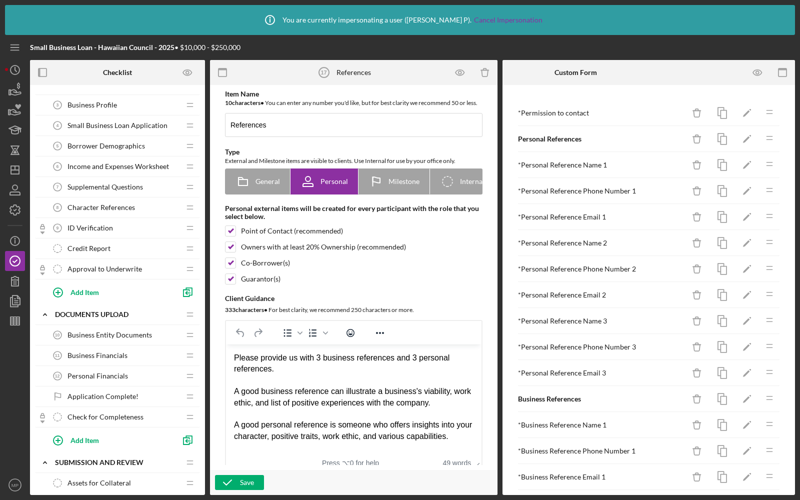
click at [97, 203] on span "Character References" at bounding box center [100, 207] width 67 height 8
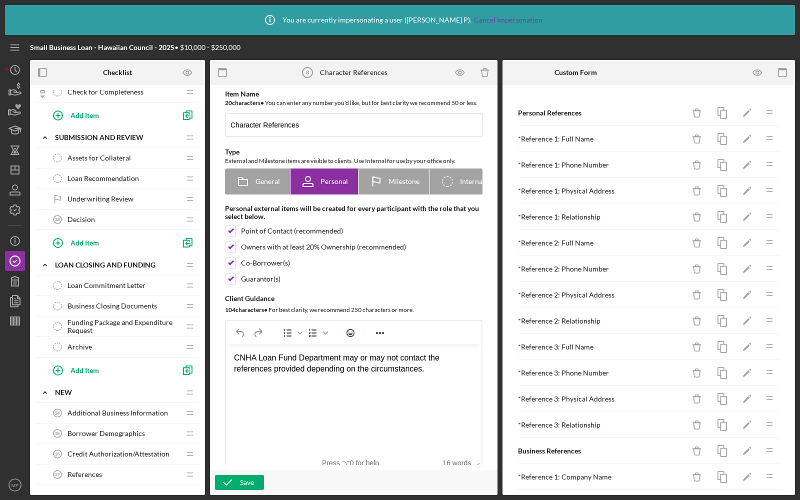
scroll to position [504, 0]
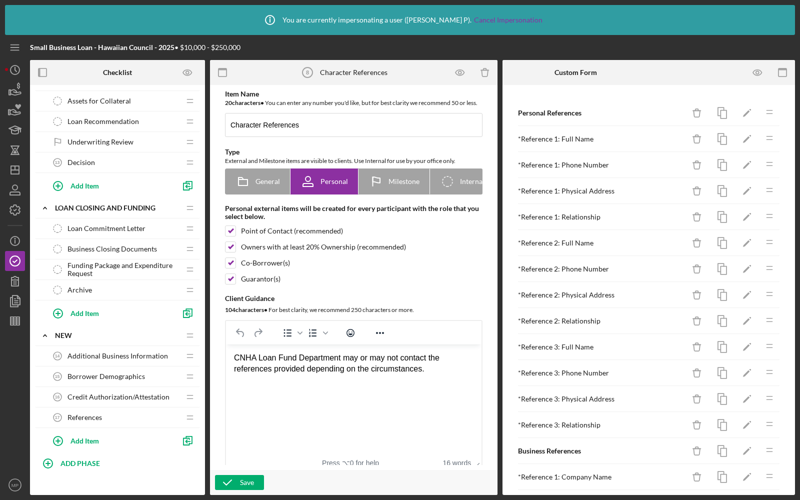
click at [95, 393] on span "Credit Authorization/Attestation" at bounding box center [118, 397] width 102 height 8
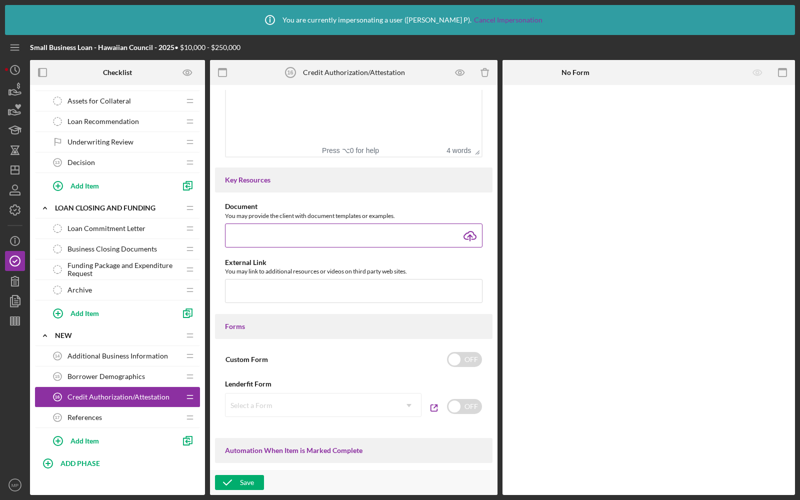
scroll to position [416, 0]
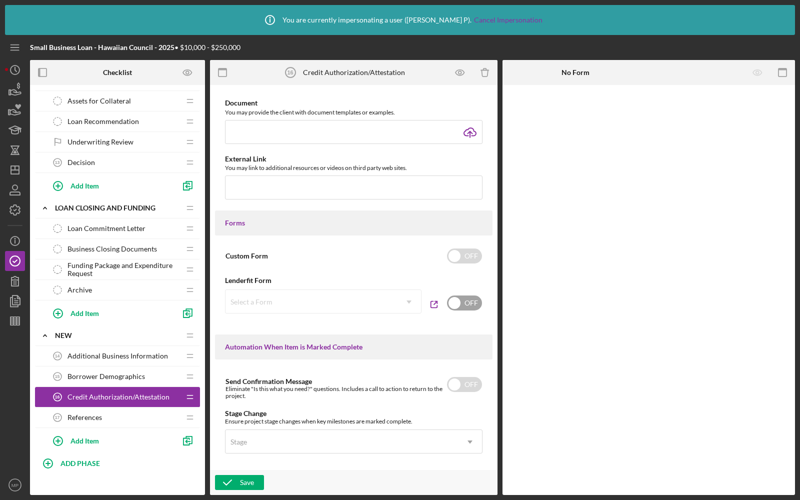
click at [463, 310] on input "checkbox" at bounding box center [464, 302] width 35 height 15
checkbox input "true"
click at [356, 310] on div "Select a Form" at bounding box center [310, 301] width 171 height 23
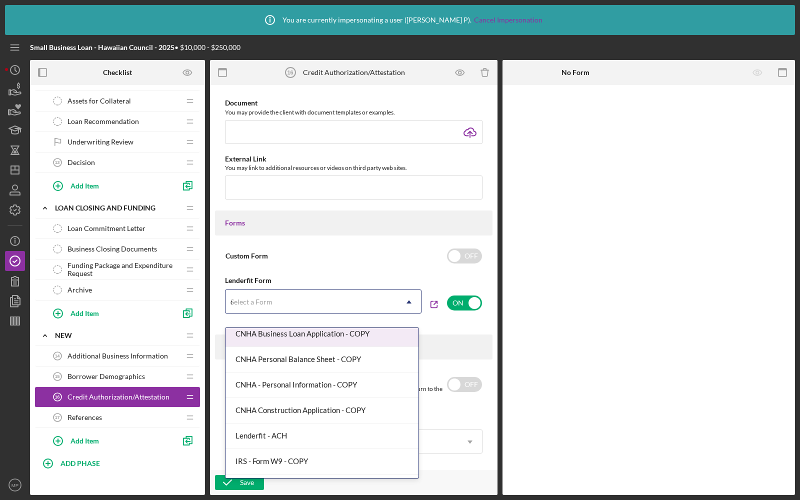
scroll to position [7, 0]
type input "cnha"
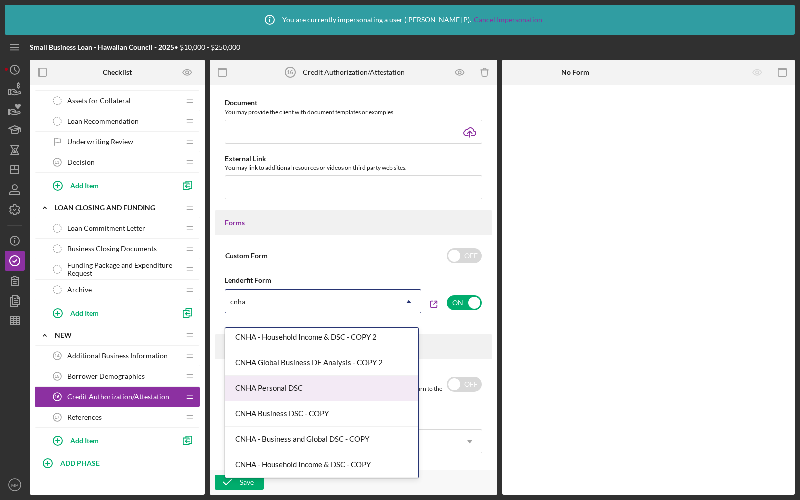
scroll to position [203, 0]
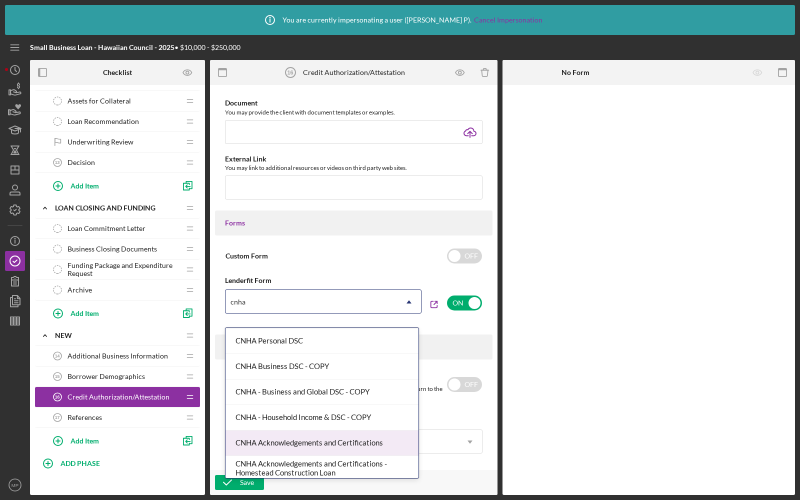
click at [300, 433] on div "CNHA Acknowledgements and Certifications" at bounding box center [321, 442] width 193 height 25
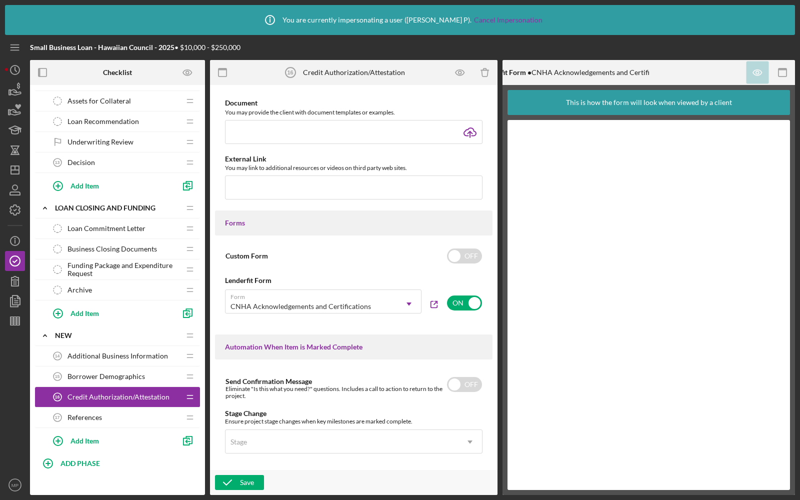
click at [67, 413] on div "References 17 References" at bounding box center [113, 417] width 132 height 20
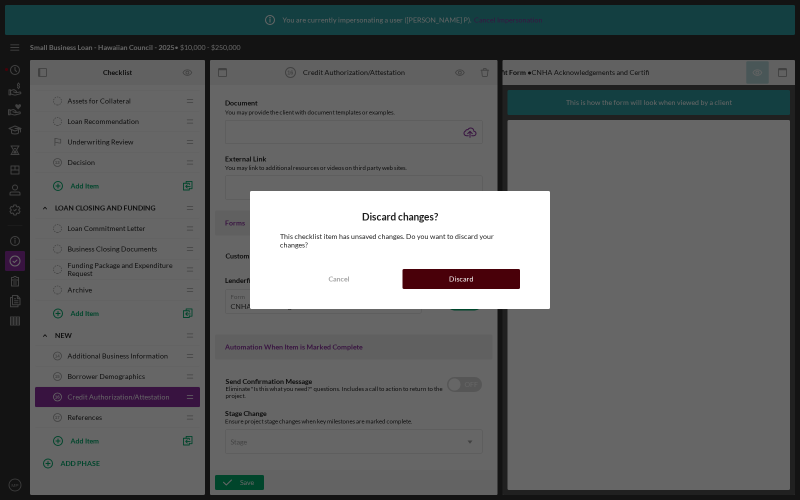
click at [446, 269] on button "Discard" at bounding box center [460, 279] width 117 height 20
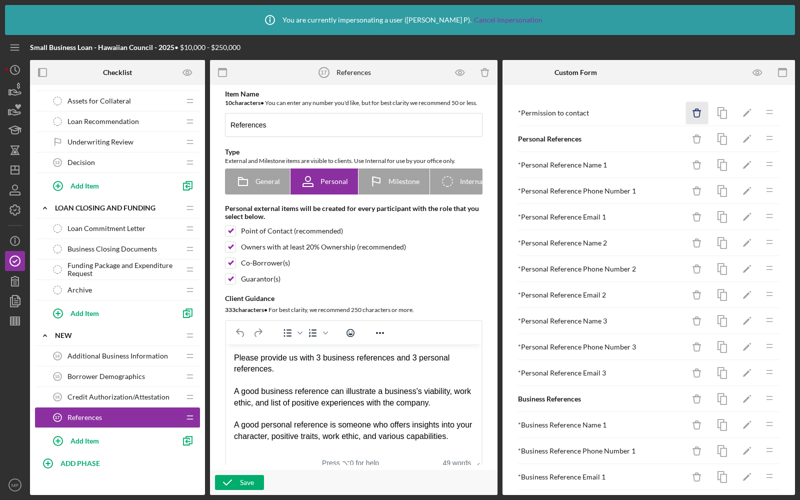
click at [697, 120] on icon "Icon/Delete" at bounding box center [697, 113] width 22 height 22
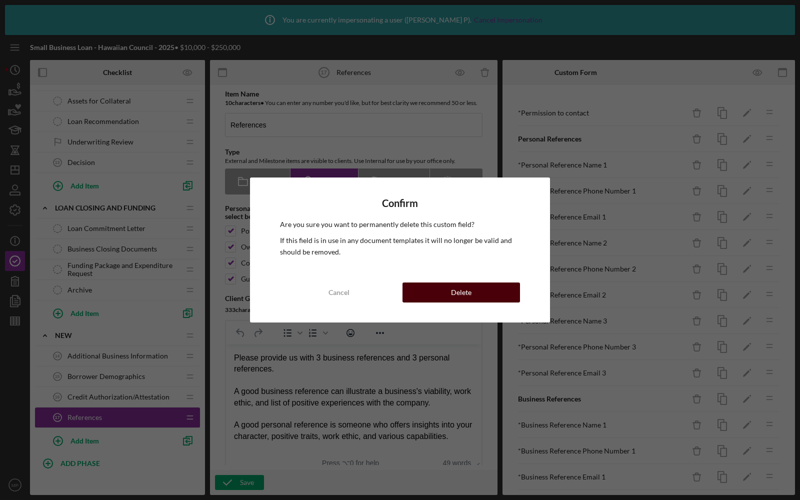
click at [456, 287] on div "Delete" at bounding box center [461, 292] width 20 height 20
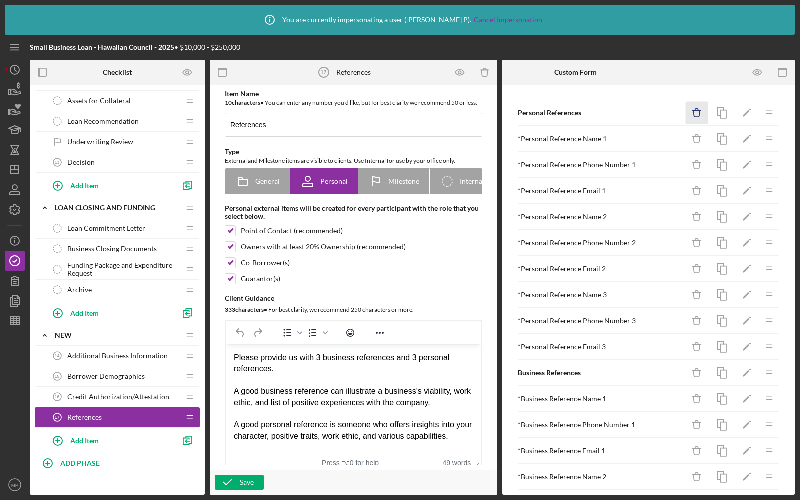
click at [697, 114] on icon "Icon/Delete" at bounding box center [697, 113] width 22 height 22
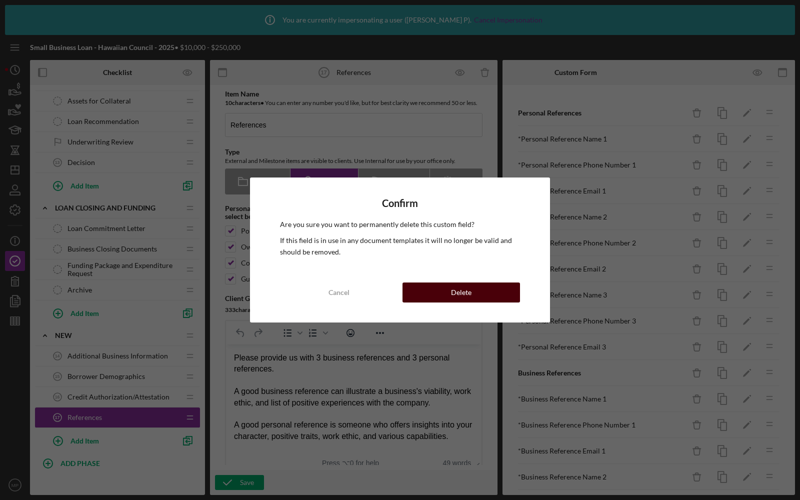
click at [478, 291] on button "Delete" at bounding box center [460, 292] width 117 height 20
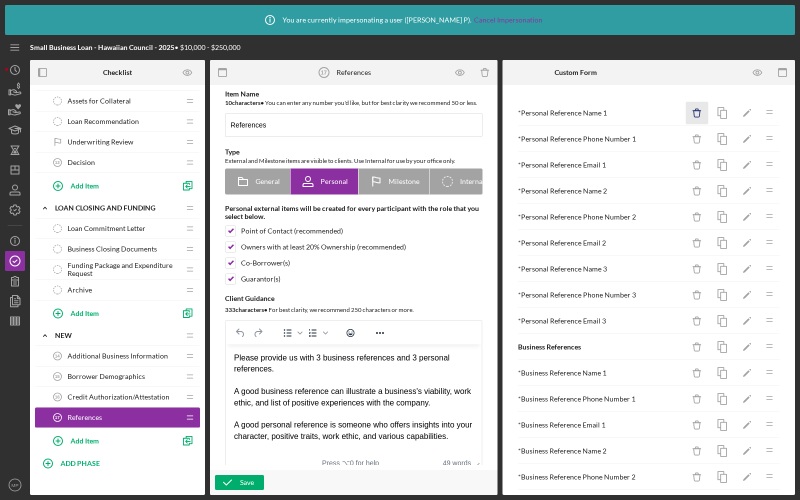
click at [696, 111] on icon "Icon/Delete" at bounding box center [697, 113] width 22 height 22
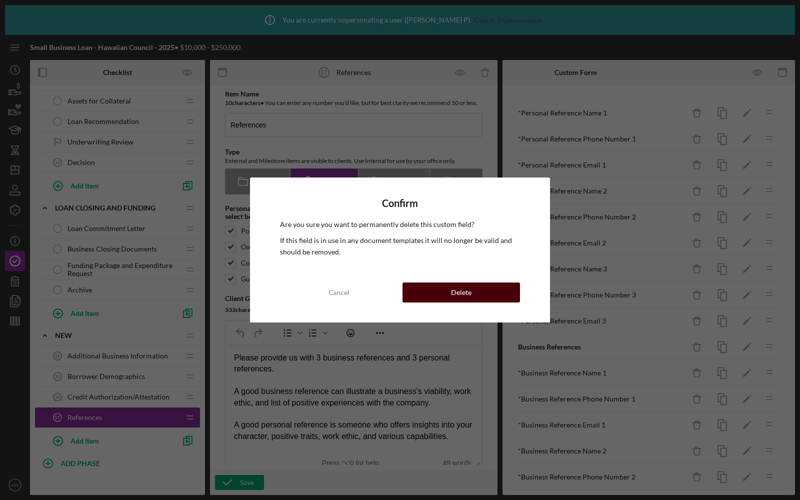
click at [435, 286] on button "Delete" at bounding box center [460, 292] width 117 height 20
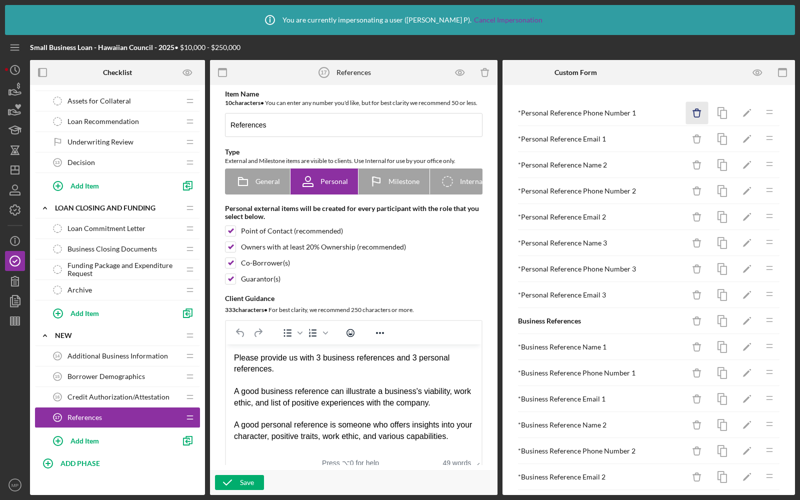
click at [699, 109] on icon "Icon/Delete" at bounding box center [697, 113] width 22 height 22
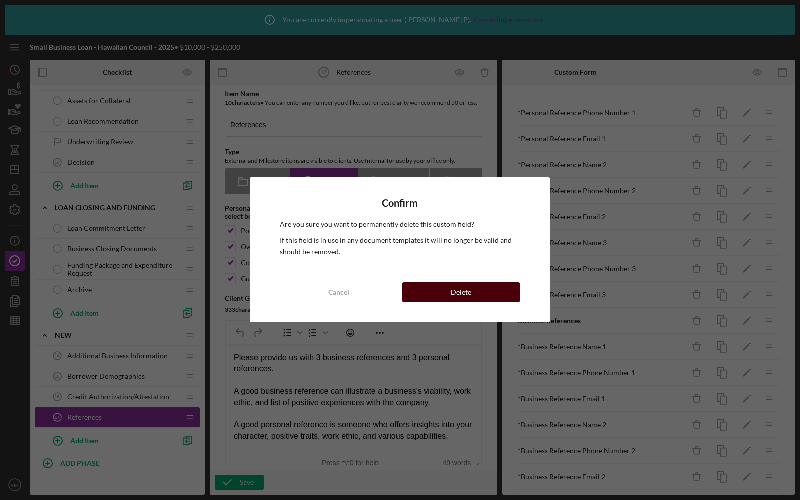
click at [479, 293] on button "Delete" at bounding box center [460, 292] width 117 height 20
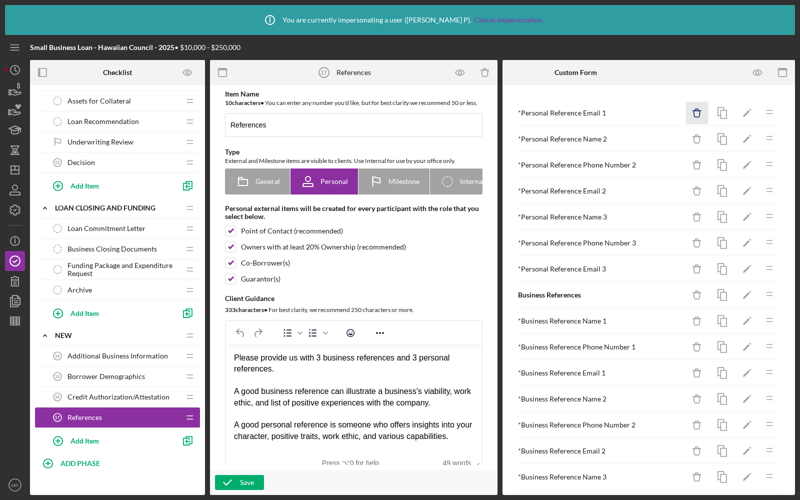
click at [701, 103] on icon "Icon/Delete" at bounding box center [697, 113] width 22 height 22
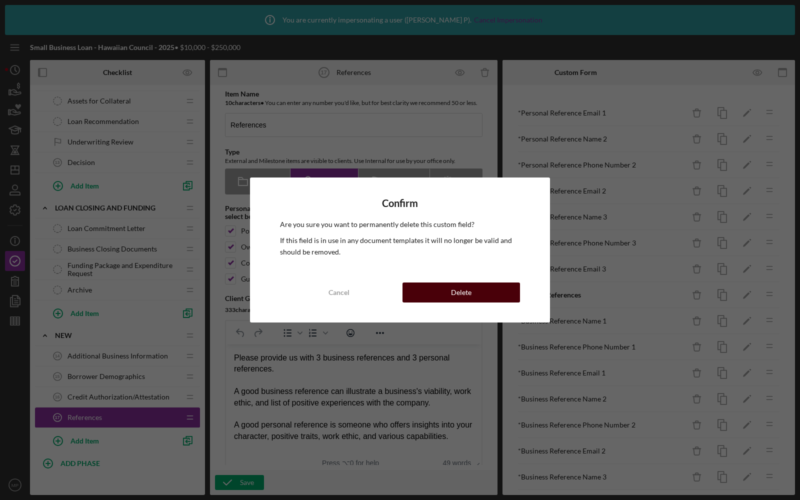
click at [464, 285] on div "Delete" at bounding box center [461, 292] width 20 height 20
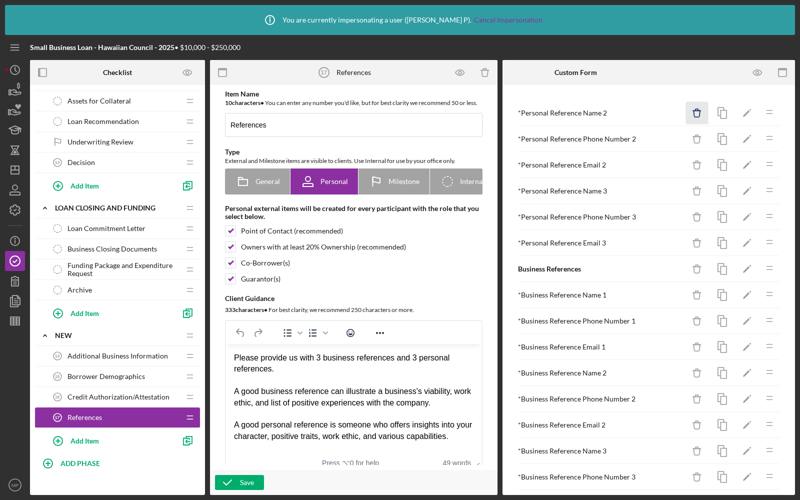
click at [696, 114] on icon "Icon/Delete" at bounding box center [697, 113] width 22 height 22
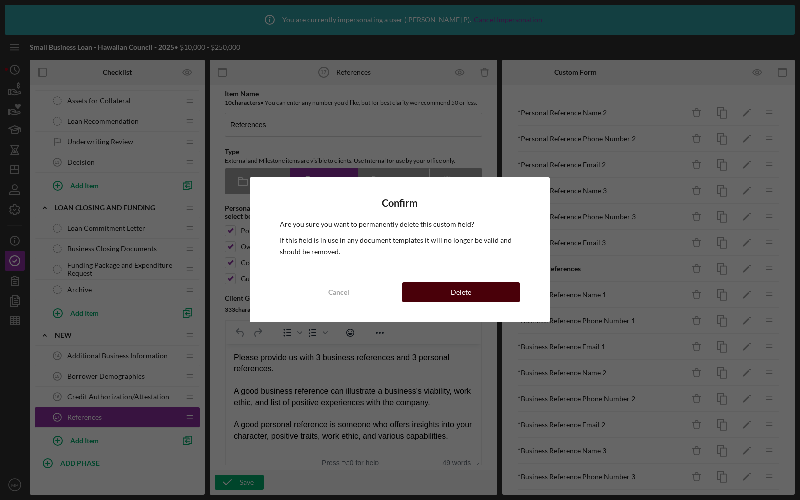
click at [469, 288] on div "Delete" at bounding box center [461, 292] width 20 height 20
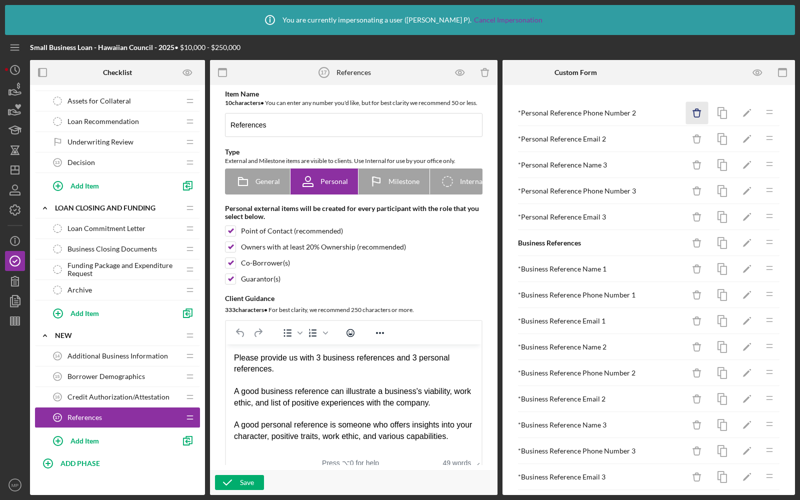
click at [691, 115] on icon "Icon/Delete" at bounding box center [697, 113] width 22 height 22
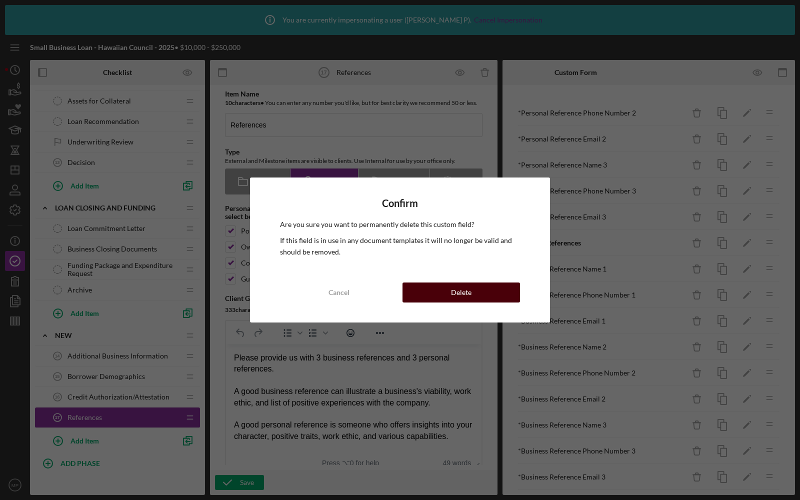
click at [473, 291] on button "Delete" at bounding box center [460, 292] width 117 height 20
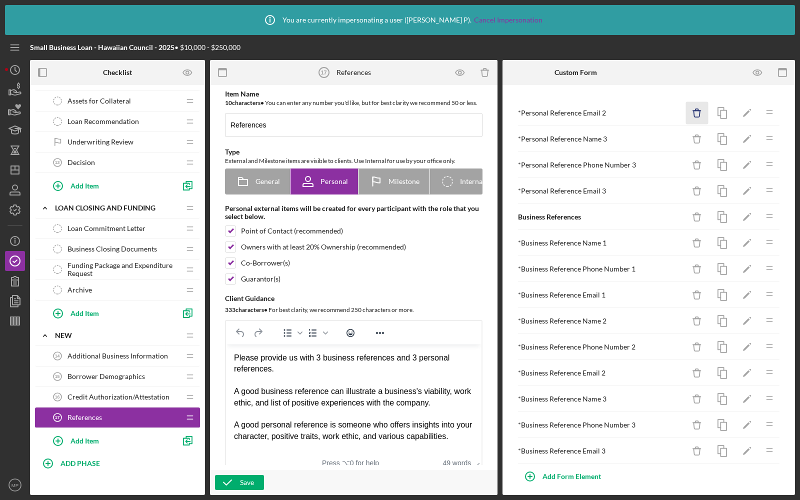
click at [698, 109] on icon "button" at bounding box center [696, 110] width 3 height 2
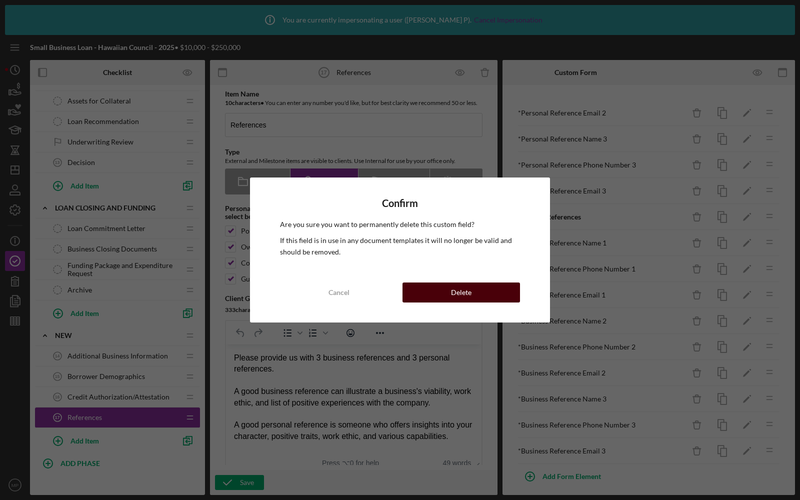
click at [462, 289] on div "Delete" at bounding box center [461, 292] width 20 height 20
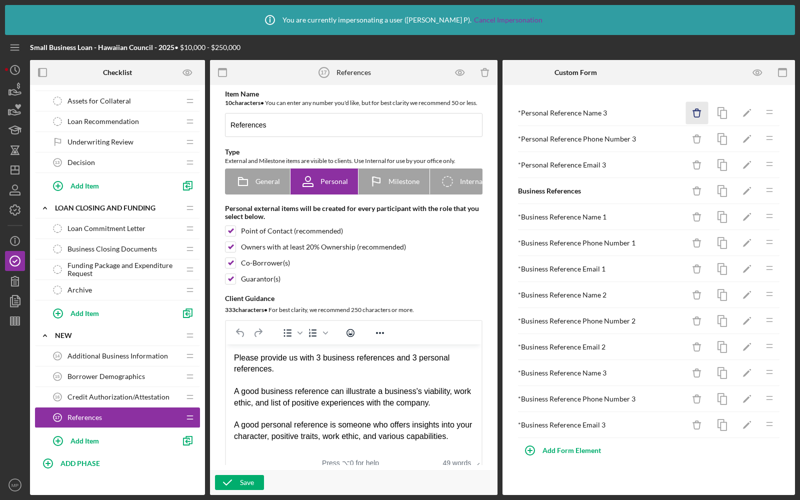
click at [697, 110] on line "button" at bounding box center [696, 110] width 7 height 0
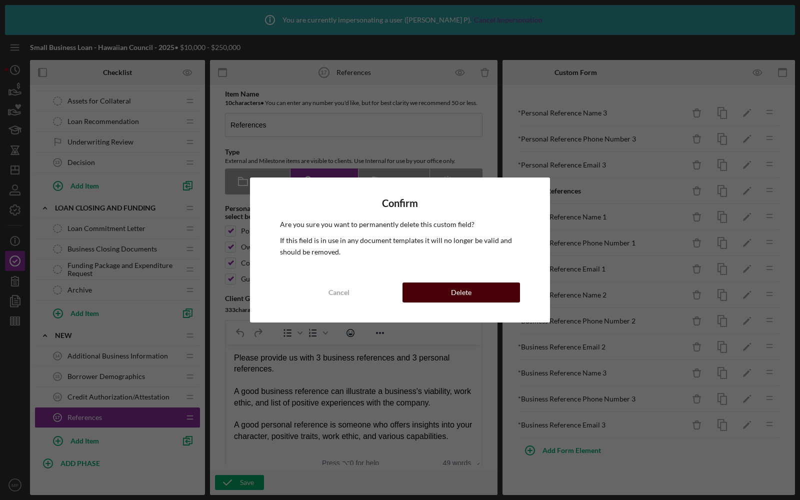
click at [471, 291] on button "Delete" at bounding box center [460, 292] width 117 height 20
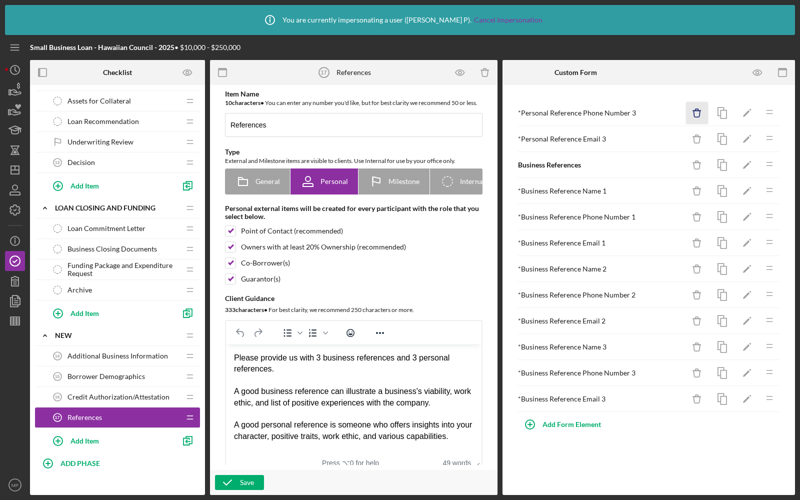
click at [696, 110] on line "button" at bounding box center [696, 110] width 7 height 0
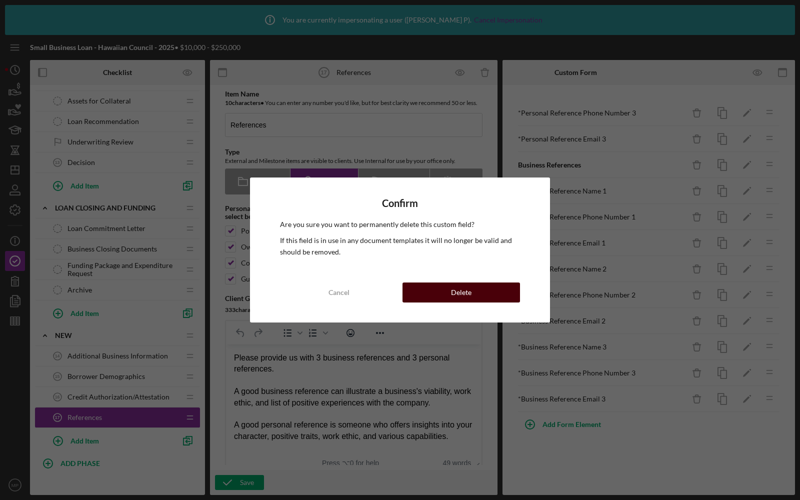
click at [458, 293] on div "Delete" at bounding box center [461, 292] width 20 height 20
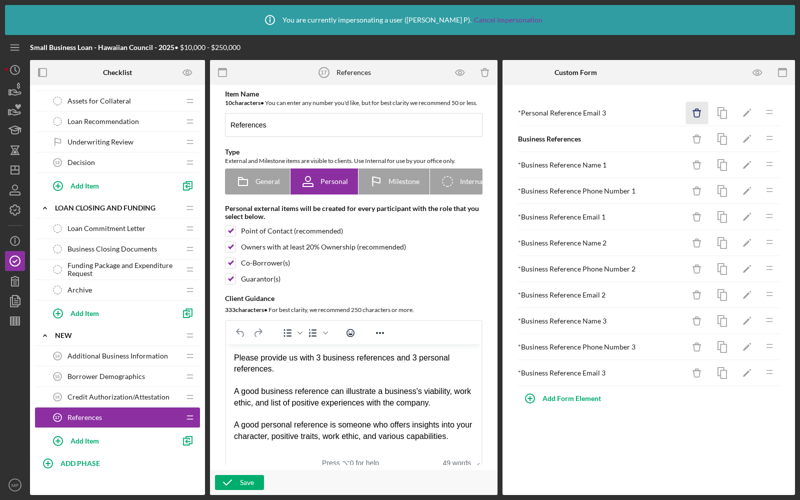
click at [692, 111] on icon "Icon/Delete" at bounding box center [697, 113] width 22 height 22
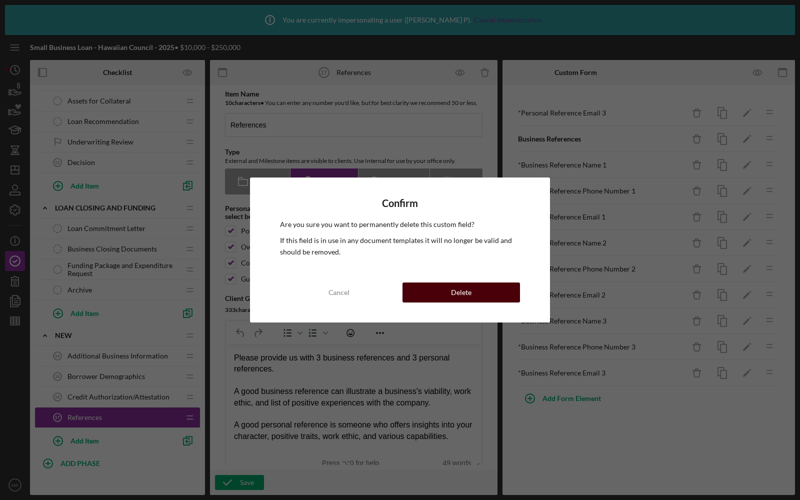
click at [447, 293] on button "Delete" at bounding box center [460, 292] width 117 height 20
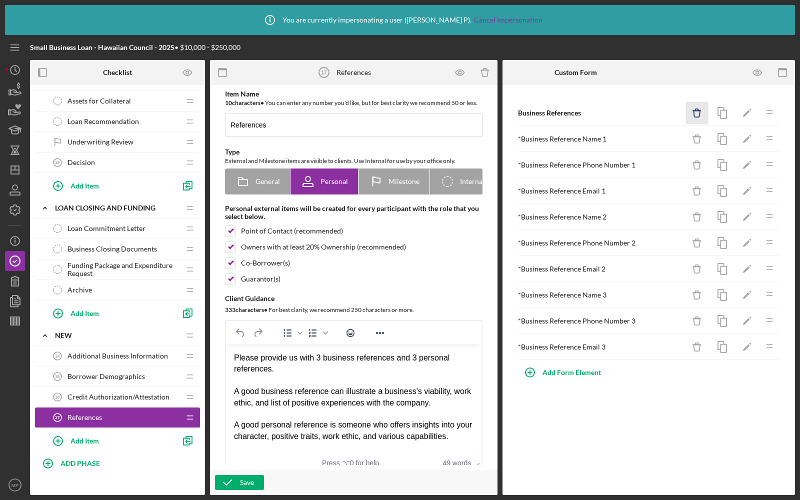
click at [694, 116] on icon "Icon/Delete" at bounding box center [697, 113] width 22 height 22
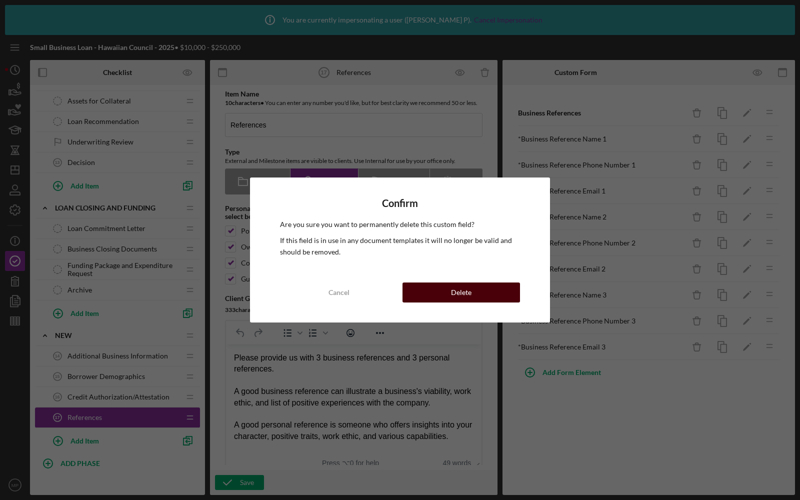
click at [476, 291] on button "Delete" at bounding box center [460, 292] width 117 height 20
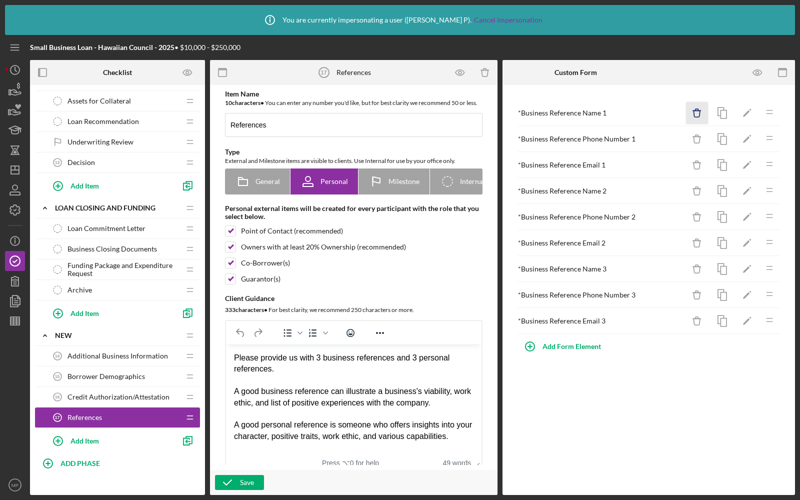
click at [695, 112] on icon "Icon/Delete" at bounding box center [697, 113] width 22 height 22
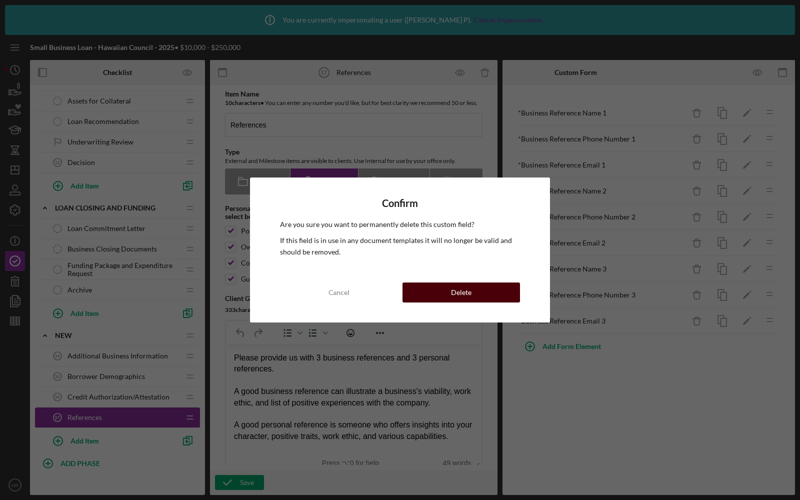
click at [489, 287] on button "Delete" at bounding box center [460, 292] width 117 height 20
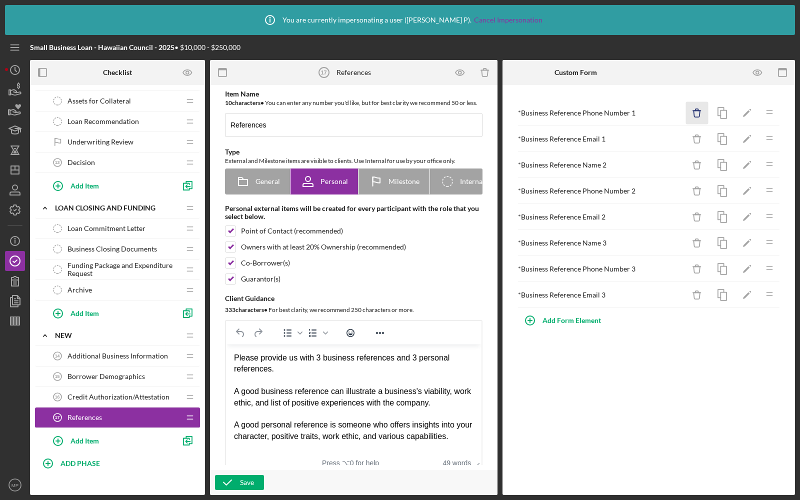
click at [696, 117] on icon "Icon/Delete" at bounding box center [697, 113] width 22 height 22
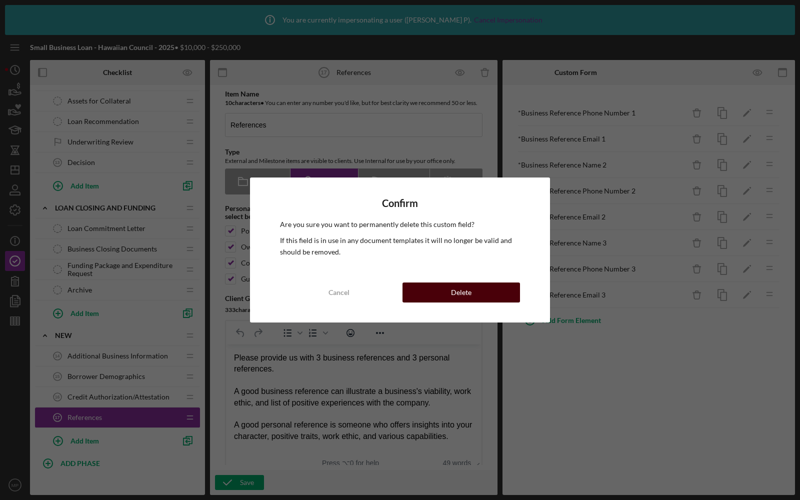
click at [473, 297] on button "Delete" at bounding box center [460, 292] width 117 height 20
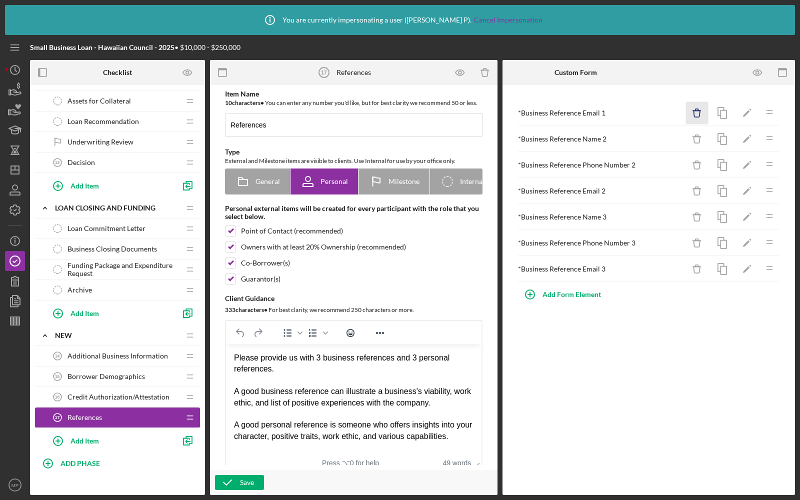
click at [699, 109] on icon "Icon/Delete" at bounding box center [697, 113] width 22 height 22
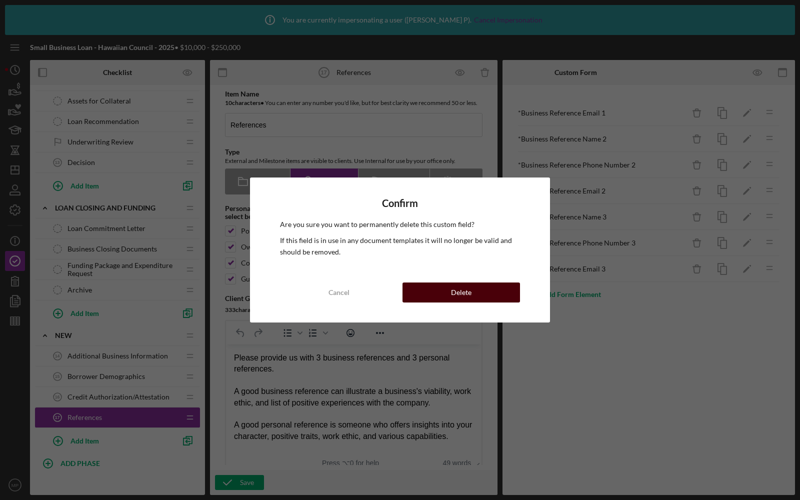
click at [465, 292] on div "Delete" at bounding box center [461, 292] width 20 height 20
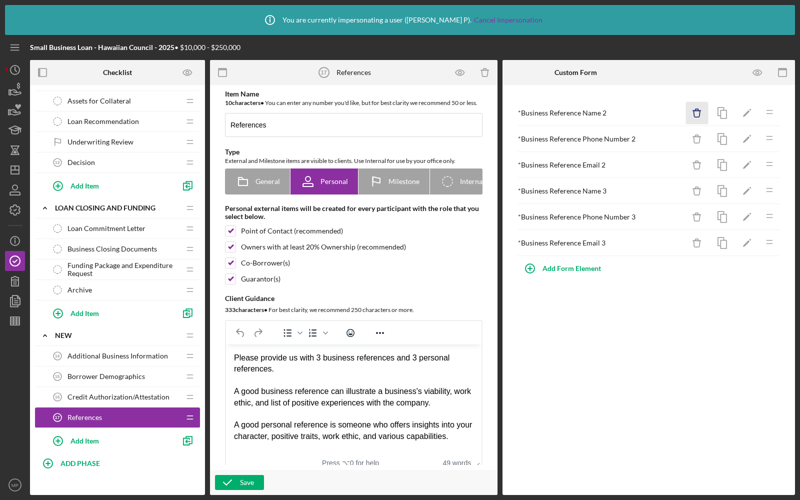
click at [695, 113] on icon "Icon/Delete" at bounding box center [697, 113] width 22 height 22
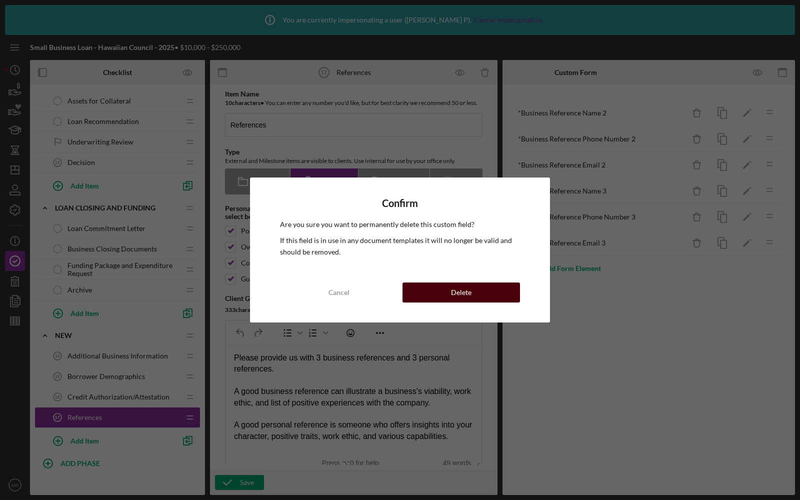
click at [451, 293] on div "Delete" at bounding box center [461, 292] width 20 height 20
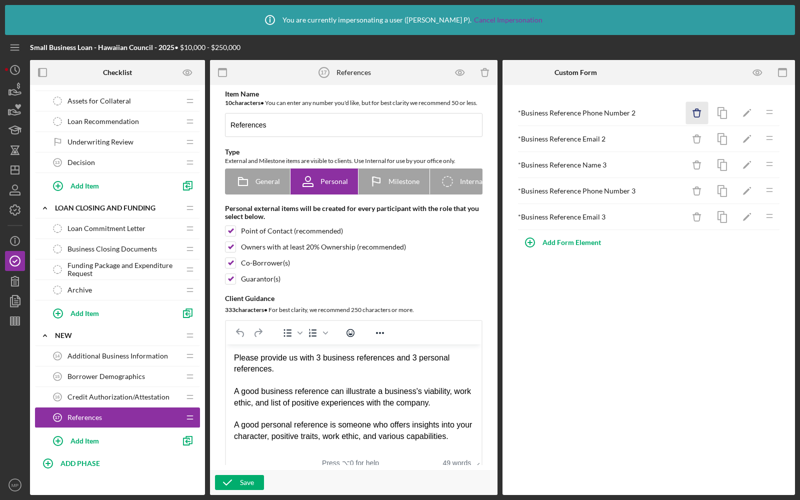
click at [692, 105] on icon "Icon/Delete" at bounding box center [697, 113] width 22 height 22
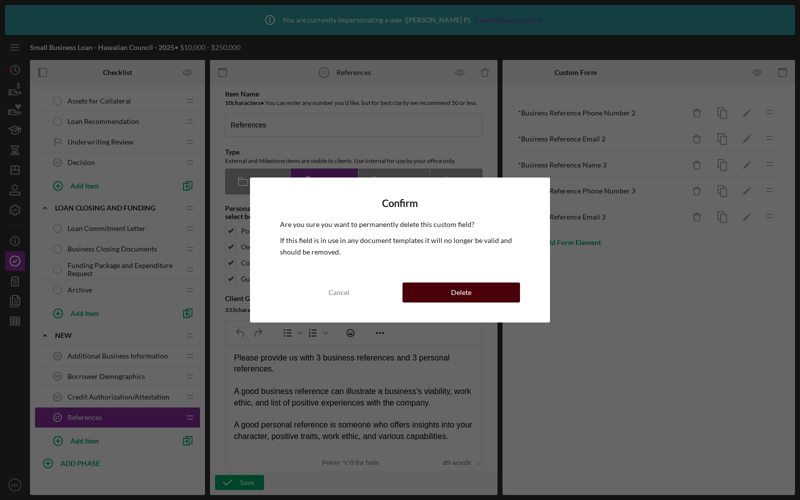
click at [471, 283] on button "Delete" at bounding box center [460, 292] width 117 height 20
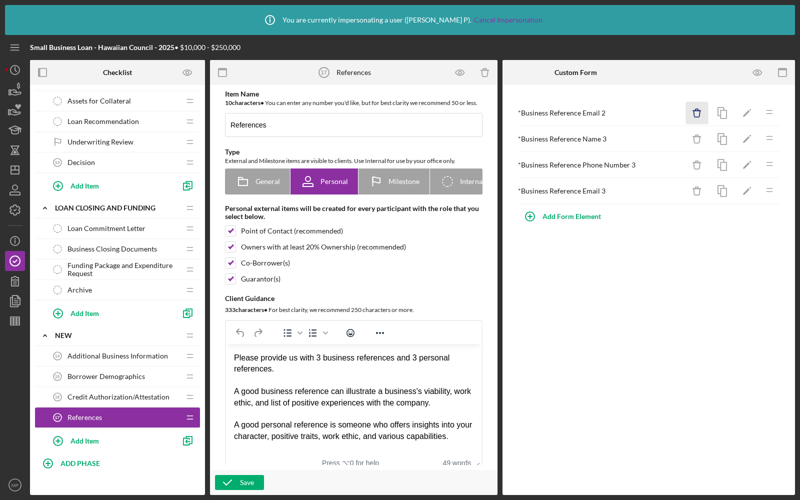
click at [703, 113] on icon "Icon/Delete" at bounding box center [697, 113] width 22 height 22
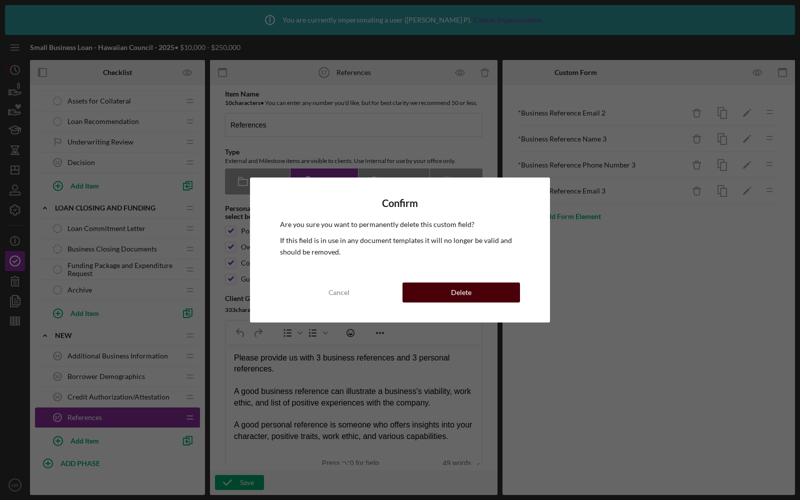
click at [480, 287] on button "Delete" at bounding box center [460, 292] width 117 height 20
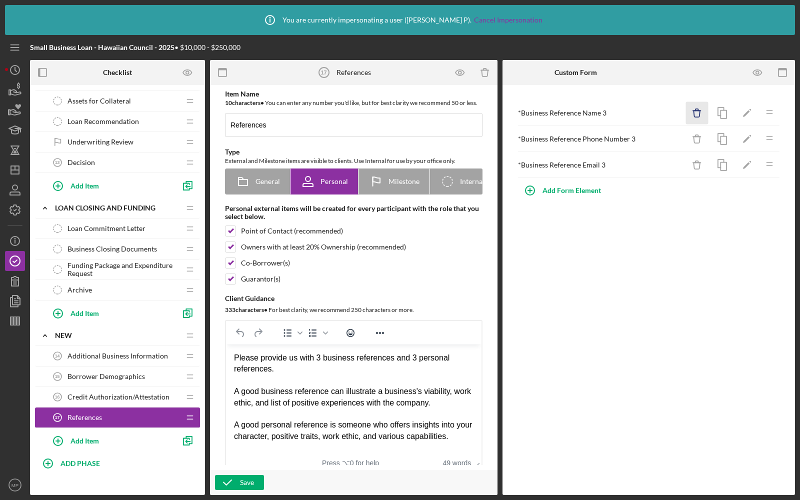
click at [697, 111] on icon "Icon/Delete" at bounding box center [697, 113] width 22 height 22
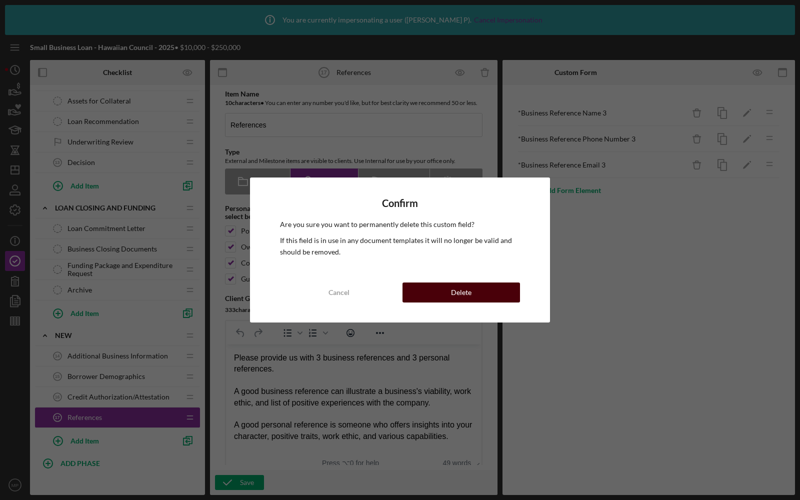
click at [436, 284] on button "Delete" at bounding box center [460, 292] width 117 height 20
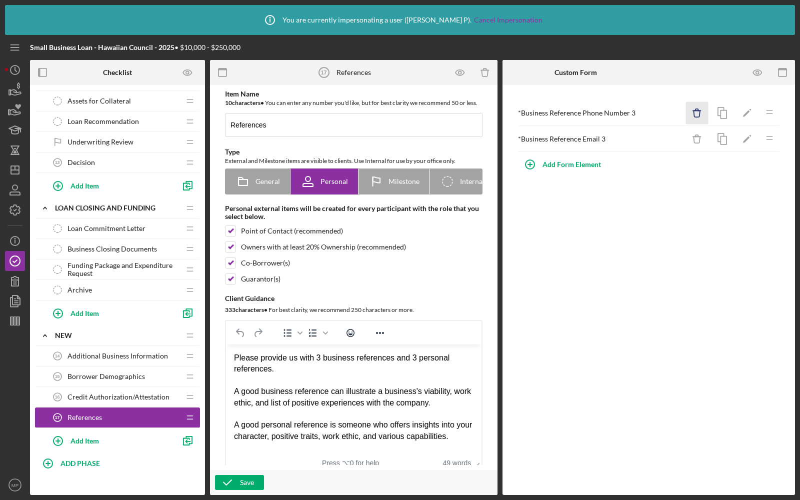
click at [695, 116] on icon "button" at bounding box center [696, 113] width 6 height 6
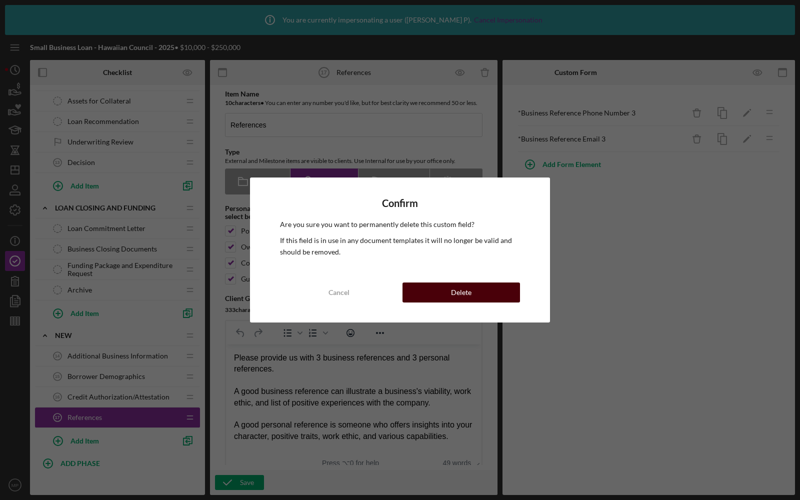
click at [453, 292] on div "Delete" at bounding box center [461, 292] width 20 height 20
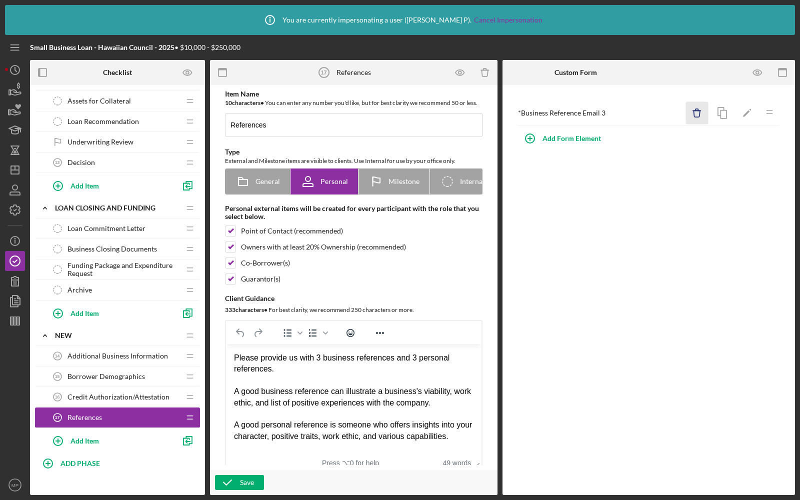
click at [691, 114] on icon "Icon/Delete" at bounding box center [697, 113] width 22 height 22
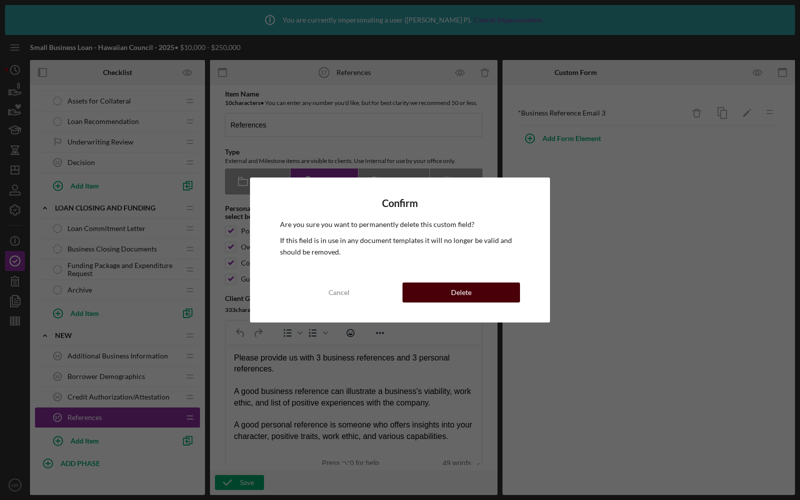
click at [452, 286] on div "Delete" at bounding box center [461, 292] width 20 height 20
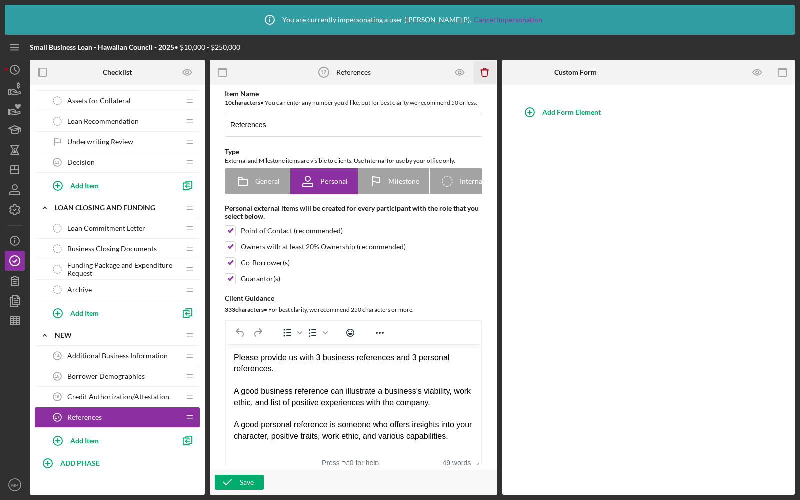
click at [481, 72] on icon "Icon/Delete" at bounding box center [485, 72] width 22 height 22
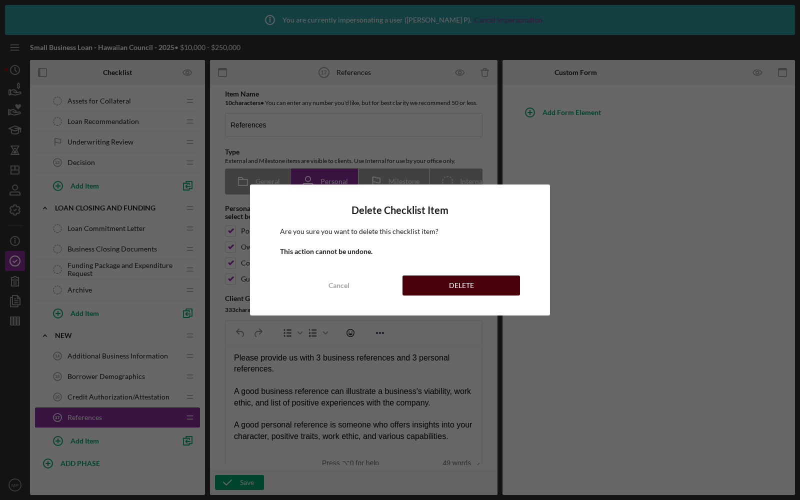
click at [446, 282] on button "DELETE" at bounding box center [460, 285] width 117 height 20
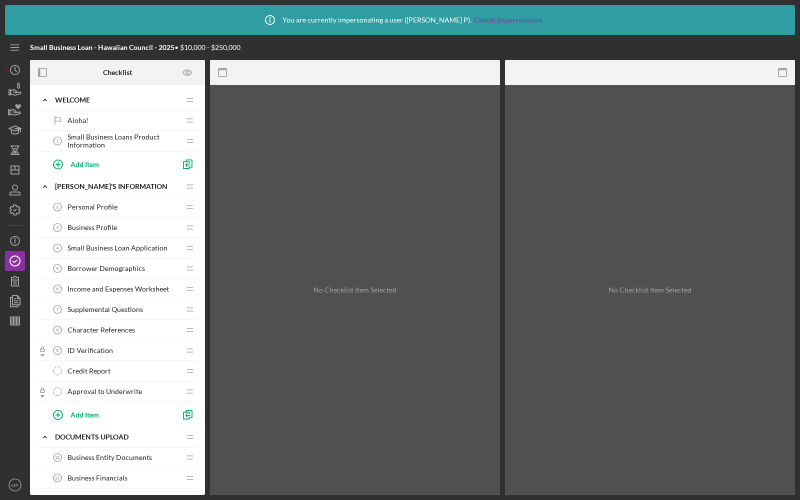
click at [83, 309] on span "Supplemental Questions" at bounding box center [104, 309] width 75 height 8
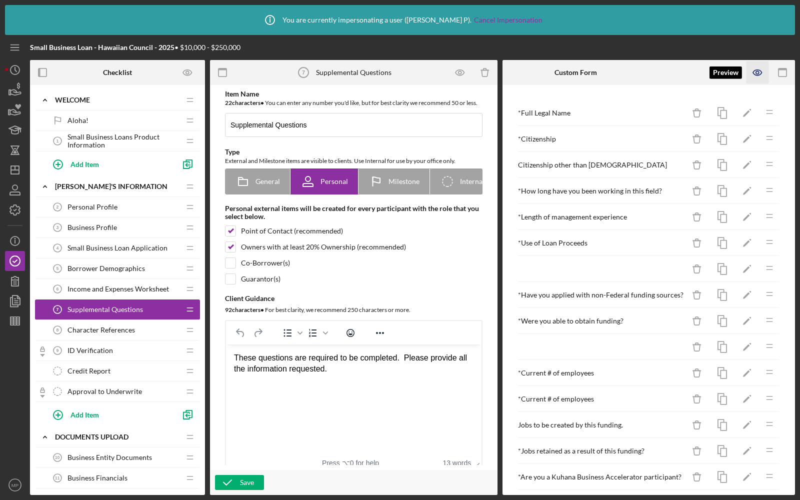
click at [755, 73] on icon "button" at bounding box center [757, 72] width 22 height 22
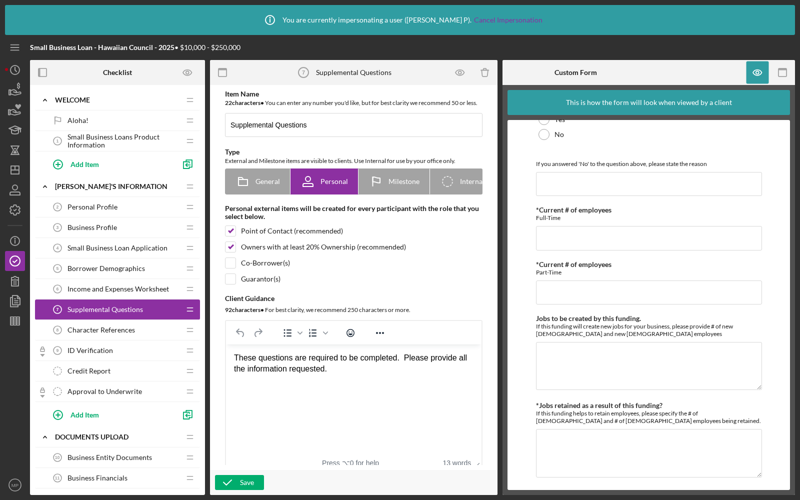
scroll to position [583, 0]
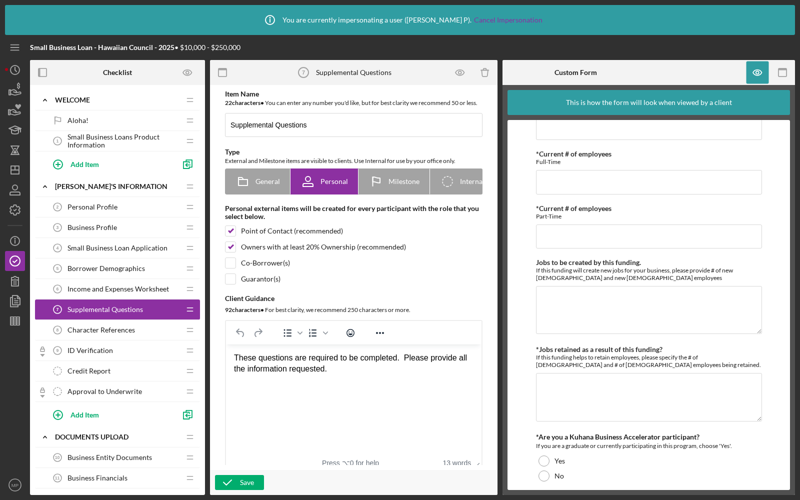
click at [114, 285] on span "Income and Expenses Worksheet" at bounding box center [117, 289] width 101 height 8
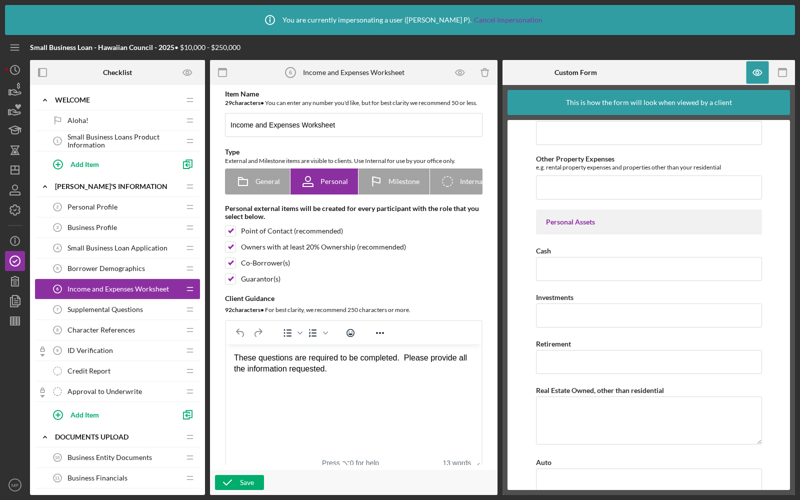
click at [89, 326] on span "Character References" at bounding box center [100, 330] width 67 height 8
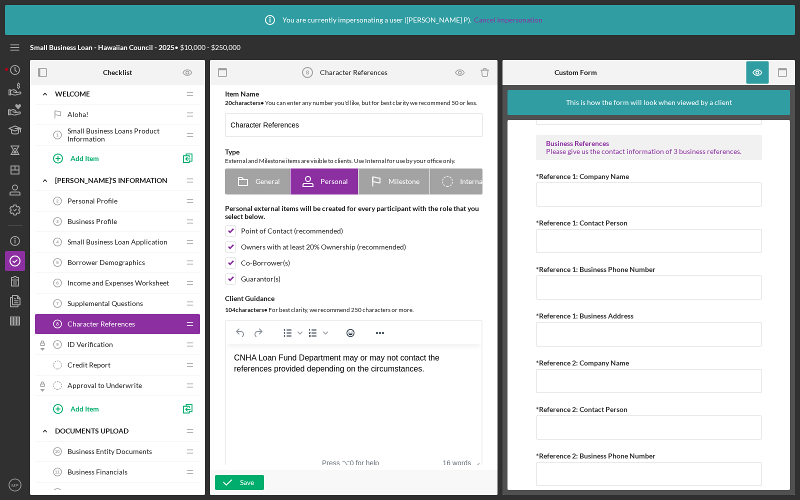
scroll to position [8, 0]
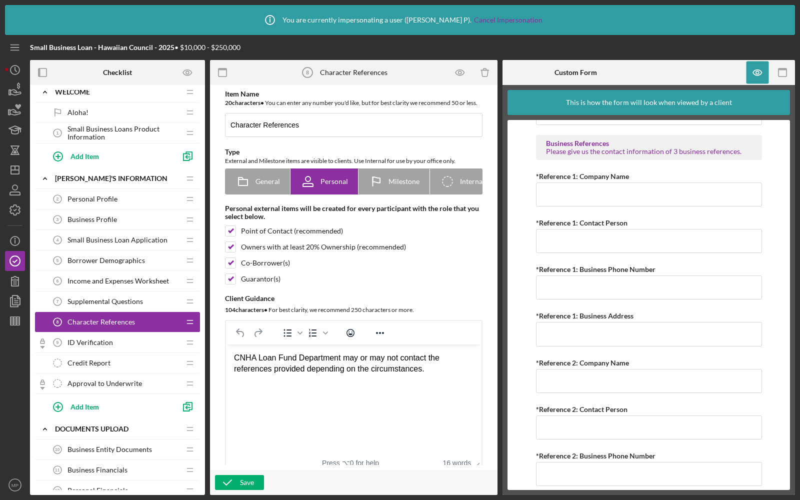
click at [108, 343] on div "ID Verification 9 ID Verification" at bounding box center [113, 342] width 132 height 20
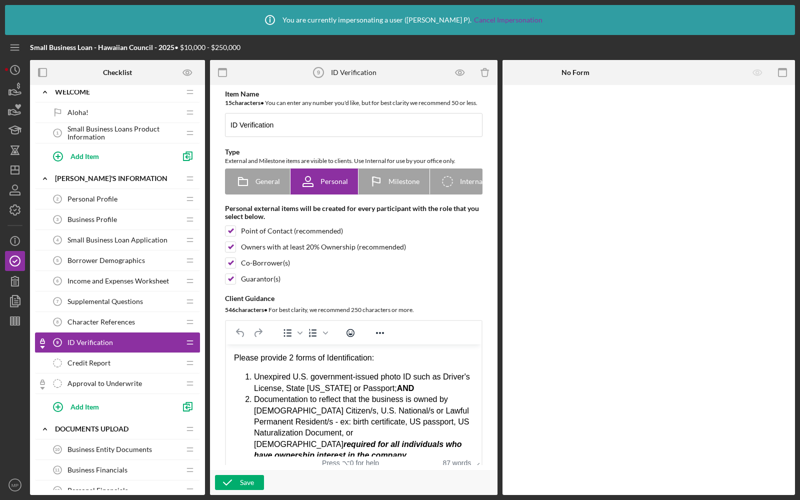
click at [101, 303] on div "Supplemental Questions 7 Supplemental Questions" at bounding box center [113, 301] width 132 height 20
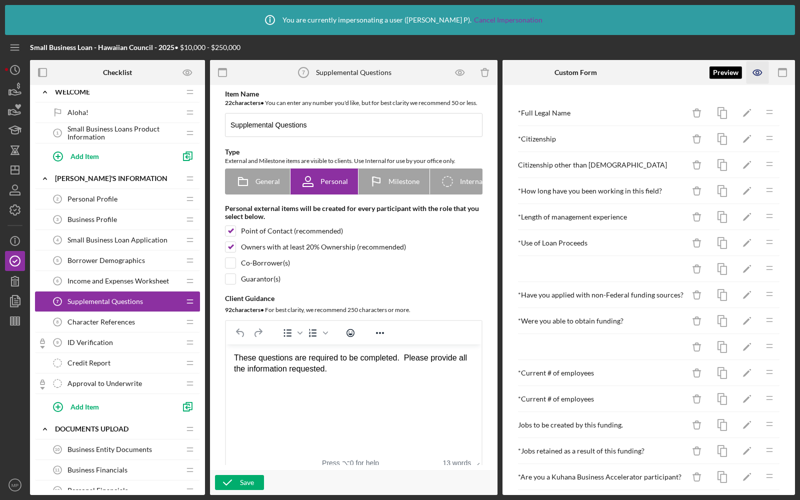
click at [759, 66] on icon "button" at bounding box center [757, 72] width 22 height 22
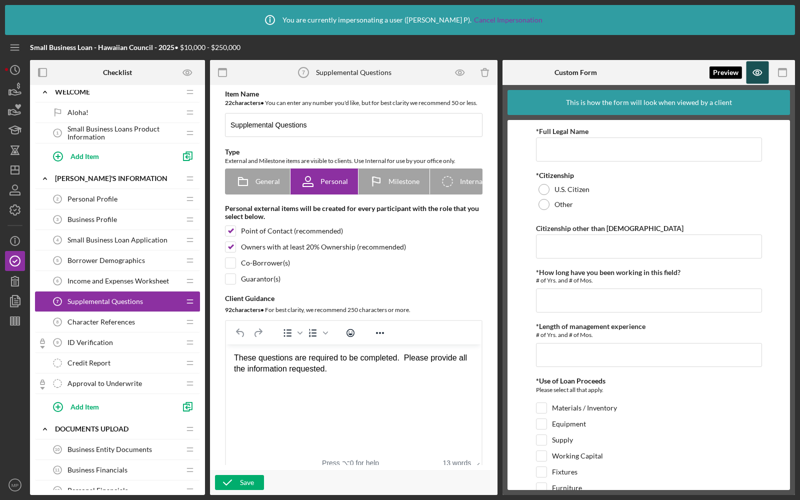
click at [754, 68] on icon "button" at bounding box center [757, 72] width 22 height 22
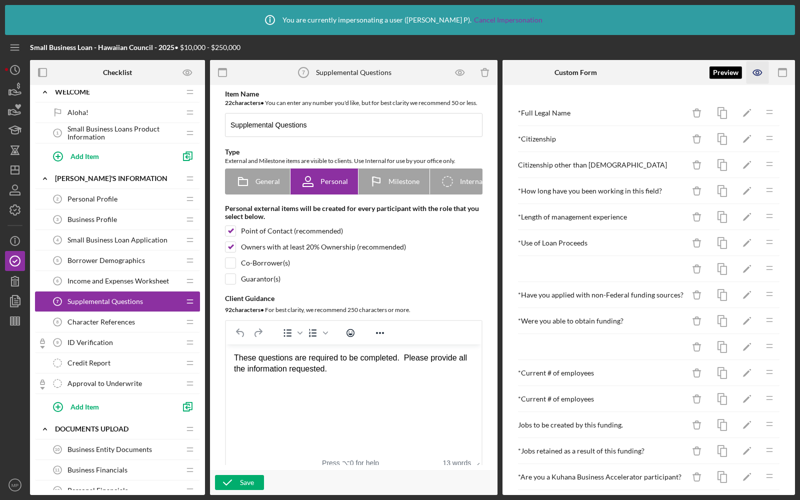
click at [754, 68] on icon "button" at bounding box center [757, 72] width 22 height 22
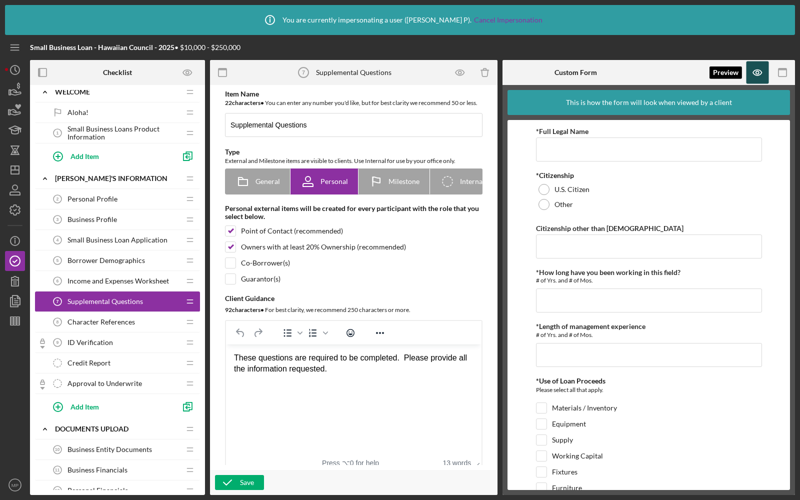
click at [754, 68] on icon "button" at bounding box center [757, 72] width 22 height 22
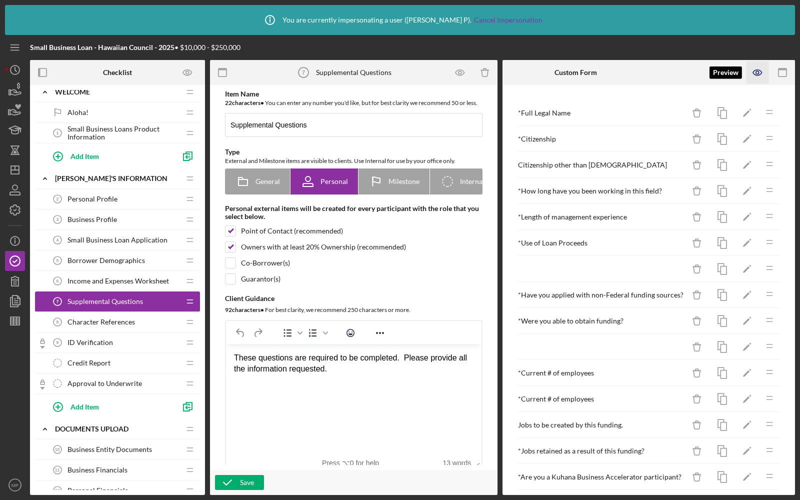
click at [758, 74] on icon "button" at bounding box center [757, 72] width 3 height 3
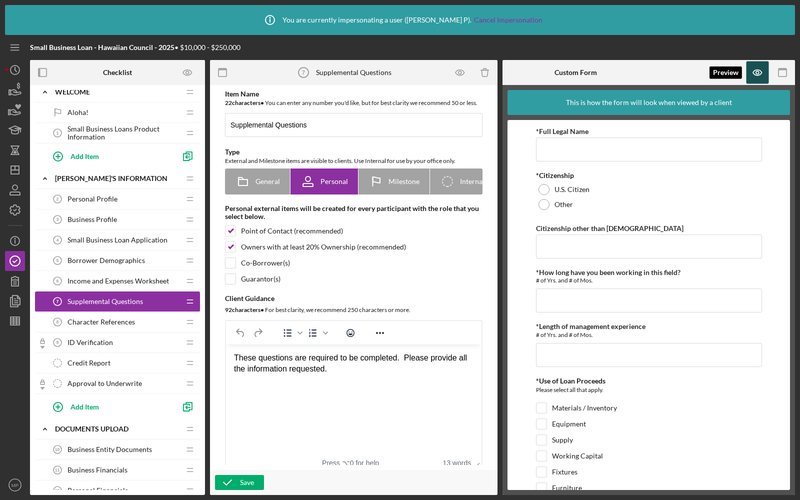
click at [758, 74] on icon "button" at bounding box center [757, 72] width 3 height 3
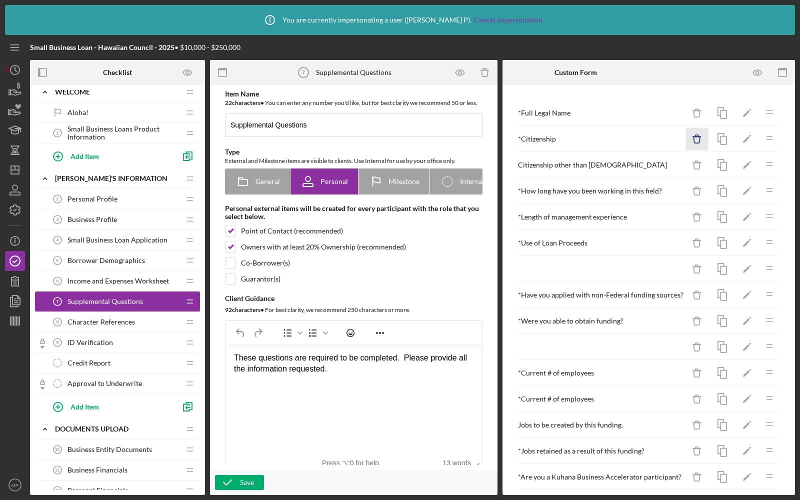
click at [697, 139] on icon "Icon/Delete" at bounding box center [697, 139] width 22 height 22
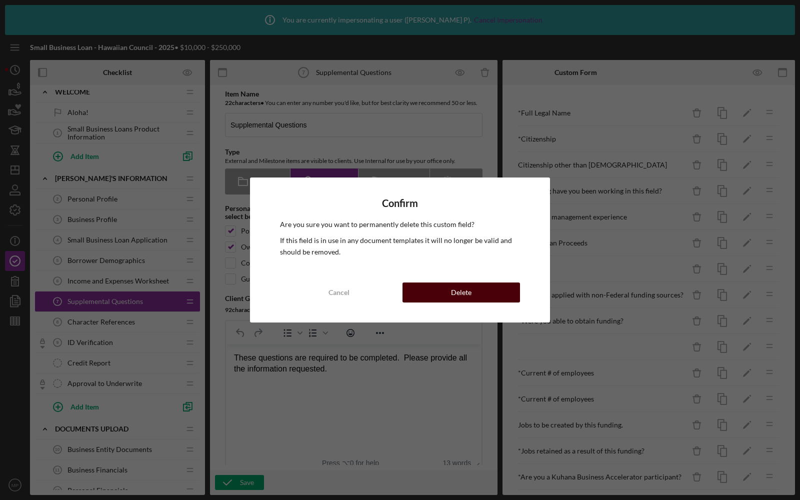
click at [475, 284] on button "Delete" at bounding box center [460, 292] width 117 height 20
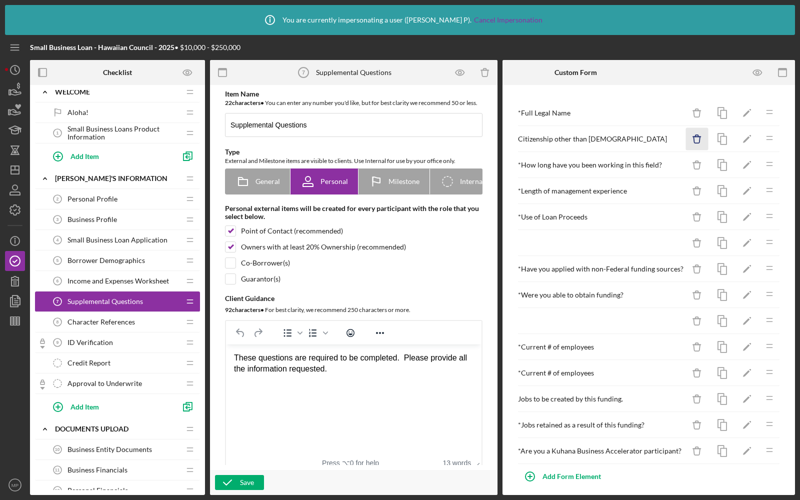
click at [694, 140] on icon "button" at bounding box center [696, 139] width 6 height 6
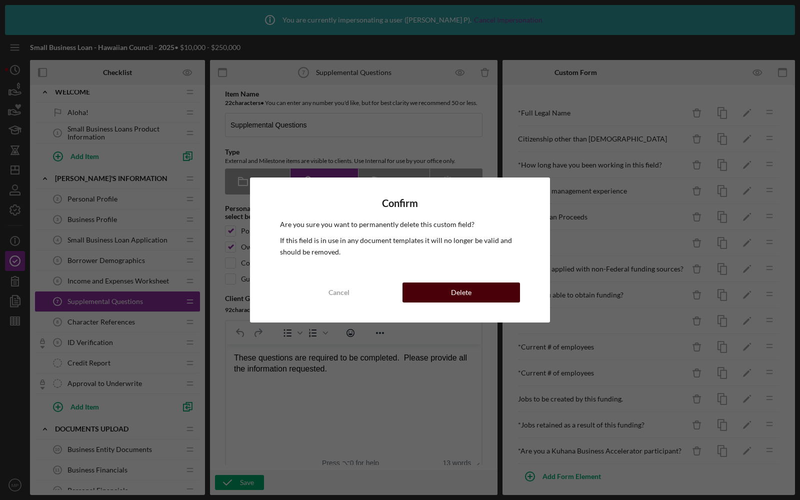
click at [505, 289] on button "Delete" at bounding box center [460, 292] width 117 height 20
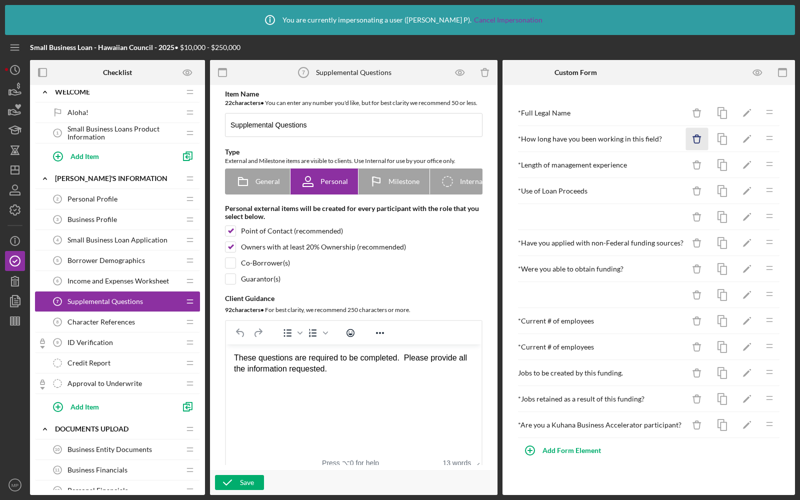
click at [699, 135] on icon "Icon/Delete" at bounding box center [697, 139] width 22 height 22
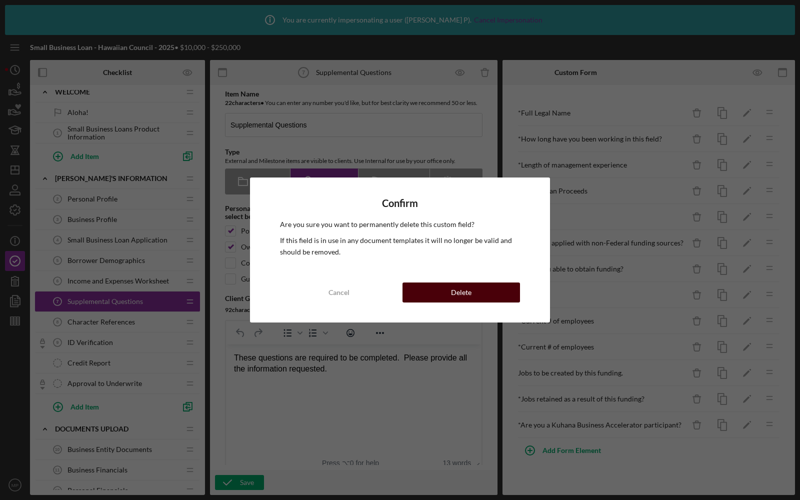
click at [493, 288] on button "Delete" at bounding box center [460, 292] width 117 height 20
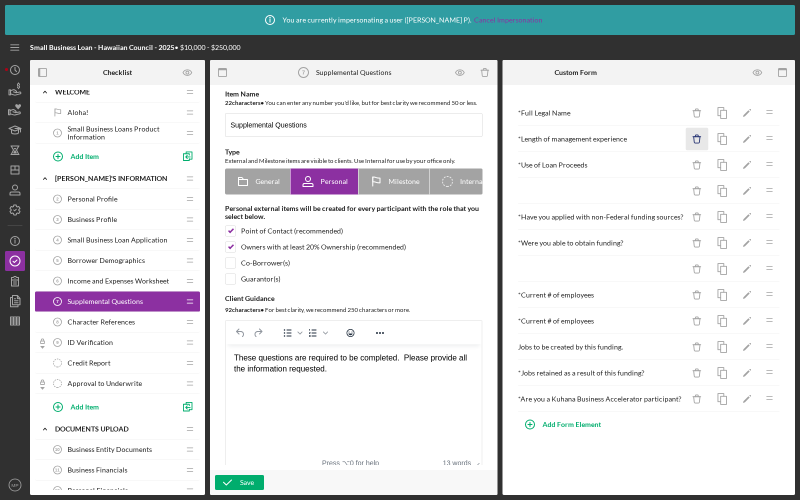
click at [693, 138] on icon "Icon/Delete" at bounding box center [697, 139] width 22 height 22
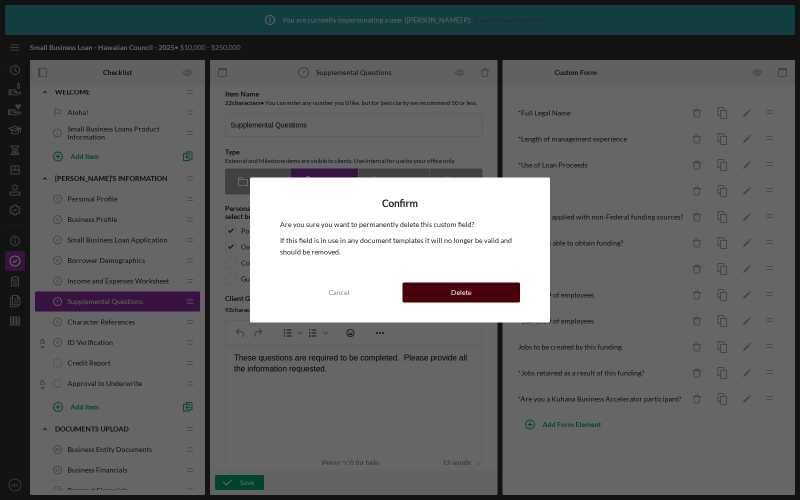
click at [489, 289] on button "Delete" at bounding box center [460, 292] width 117 height 20
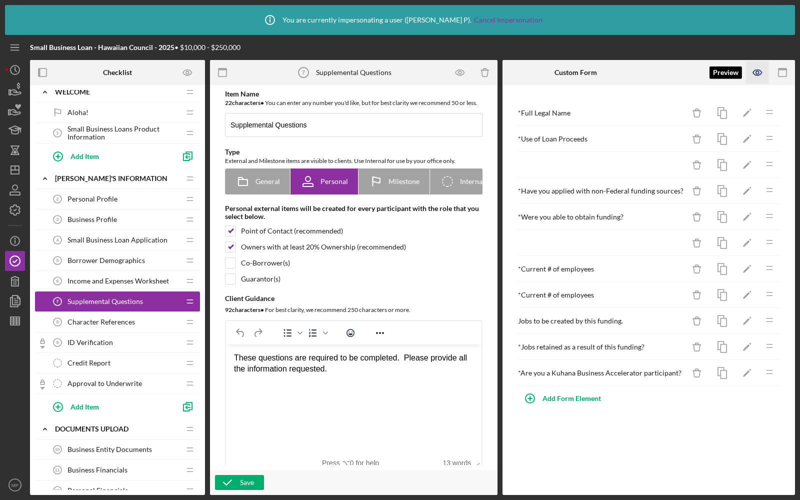
click at [756, 73] on icon "button" at bounding box center [757, 72] width 3 height 3
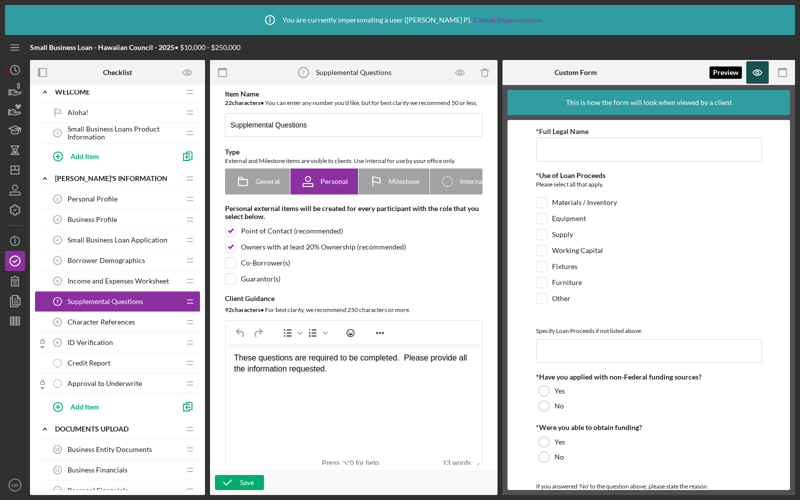
click at [756, 73] on icon "button" at bounding box center [757, 72] width 3 height 3
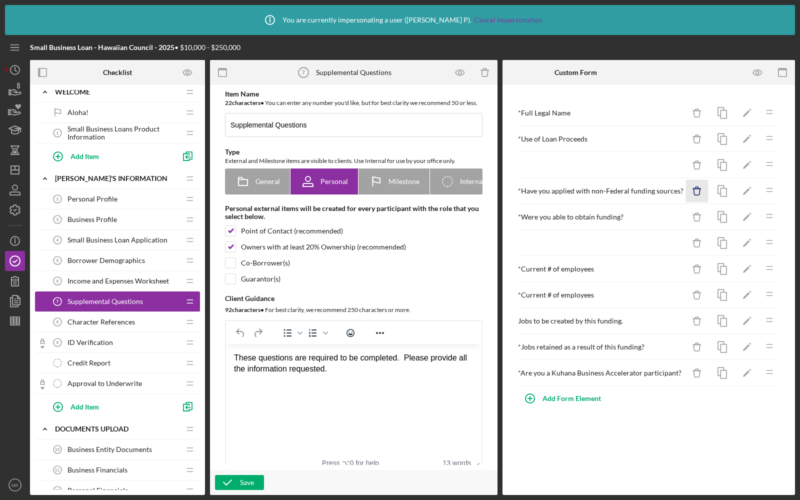
click at [693, 188] on line "button" at bounding box center [696, 188] width 7 height 0
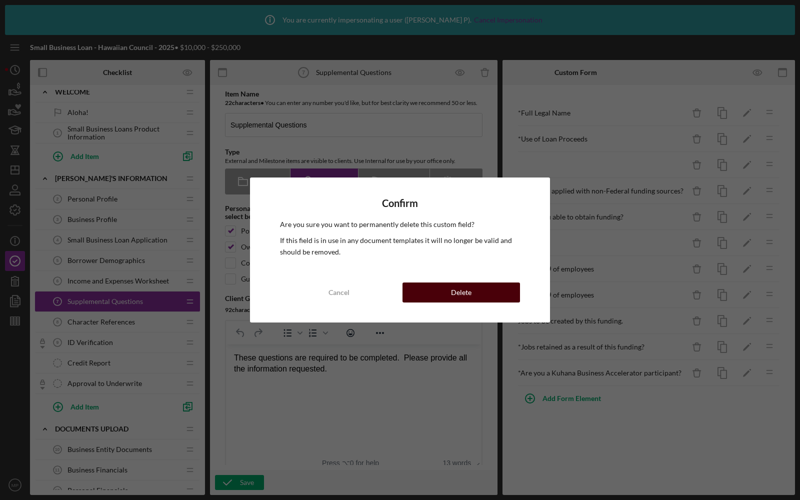
click at [475, 285] on button "Delete" at bounding box center [460, 292] width 117 height 20
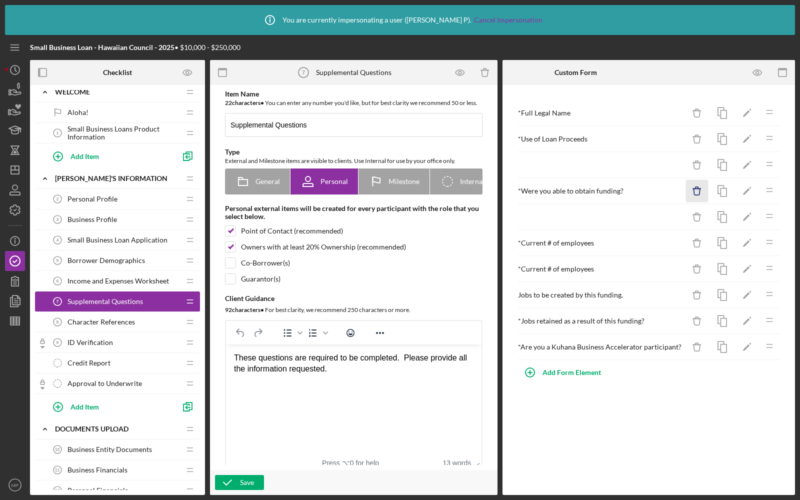
click at [696, 190] on icon "Icon/Delete" at bounding box center [697, 191] width 22 height 22
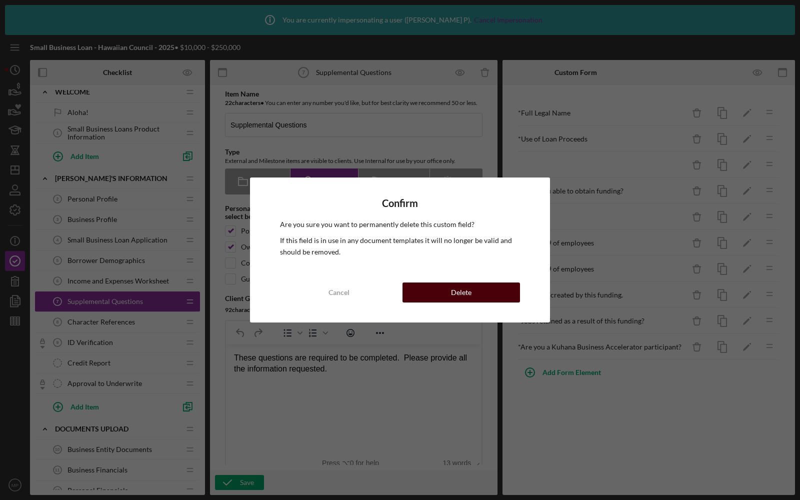
click at [445, 294] on button "Delete" at bounding box center [460, 292] width 117 height 20
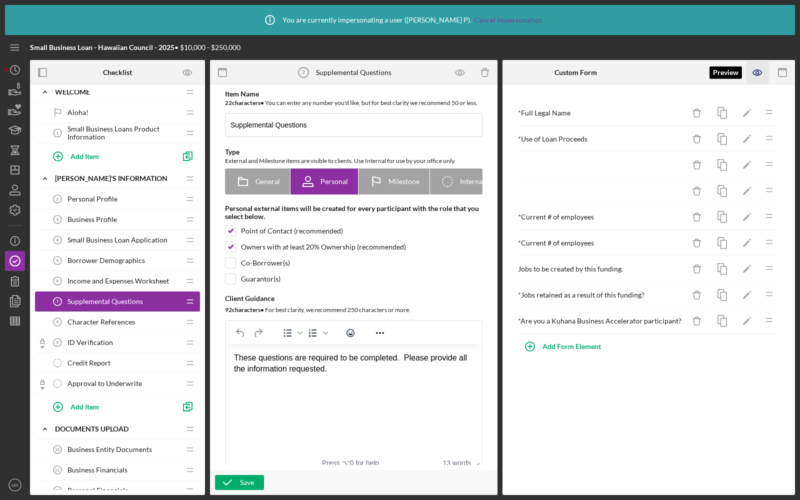
click at [755, 78] on icon "button" at bounding box center [757, 72] width 22 height 22
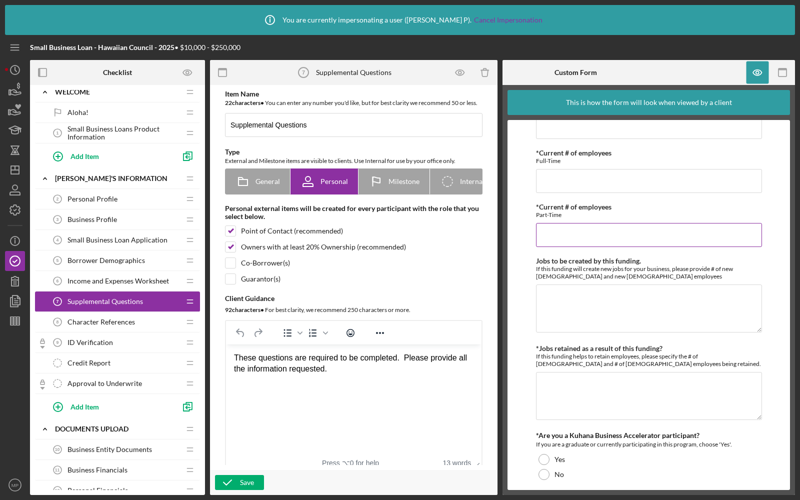
scroll to position [241, 0]
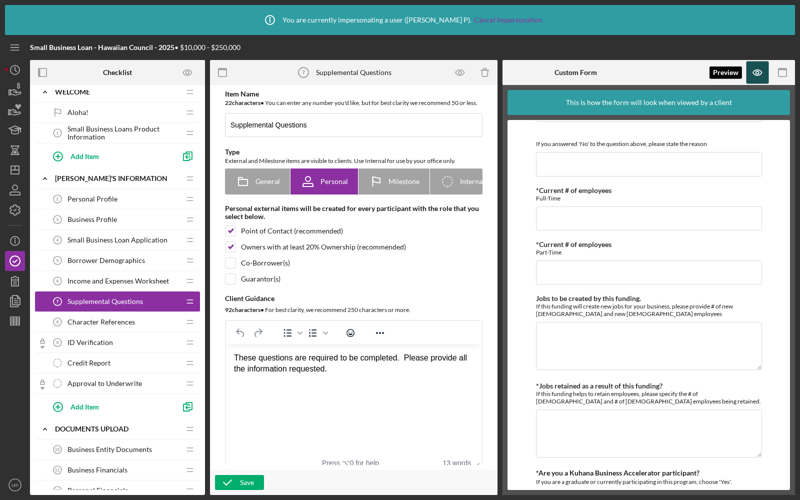
click at [761, 72] on icon "button" at bounding box center [757, 72] width 8 height 5
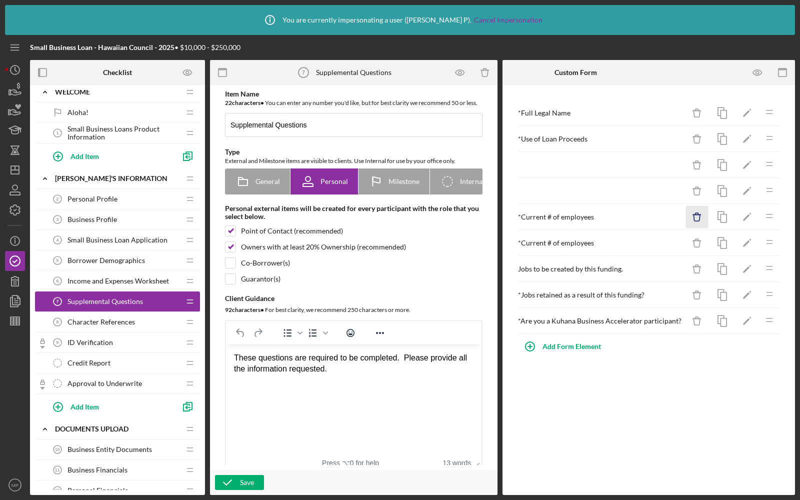
click at [694, 217] on icon "Icon/Delete" at bounding box center [697, 217] width 22 height 22
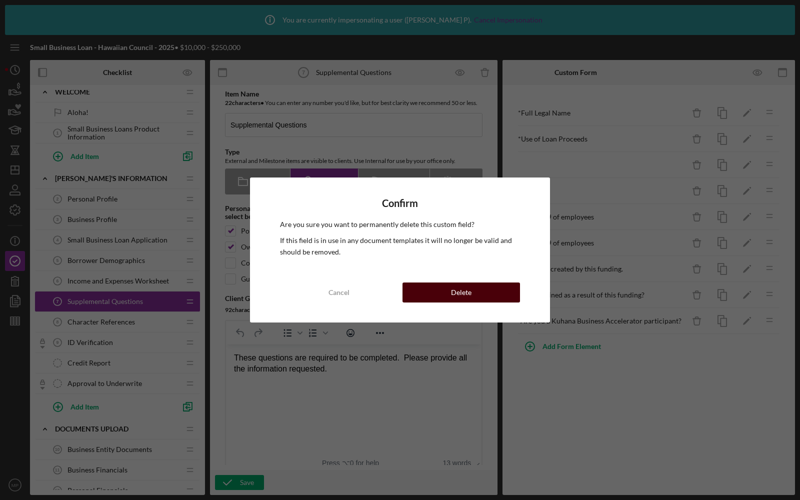
click at [462, 290] on div "Delete" at bounding box center [461, 292] width 20 height 20
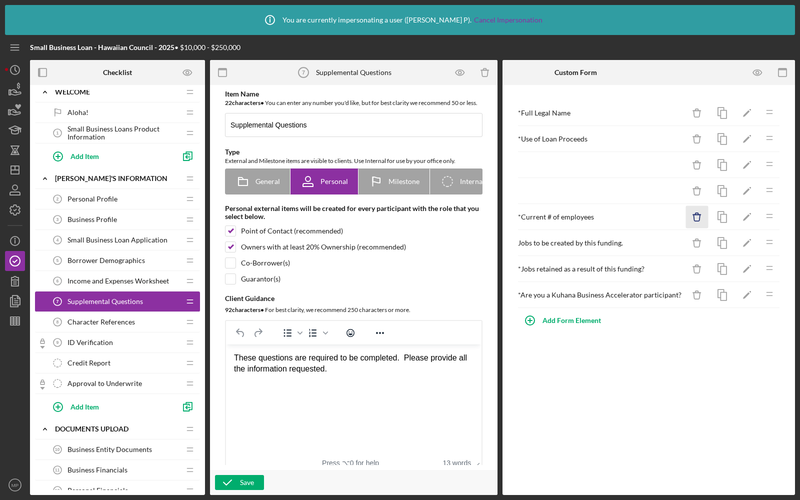
click at [693, 211] on icon "Icon/Delete" at bounding box center [697, 217] width 22 height 22
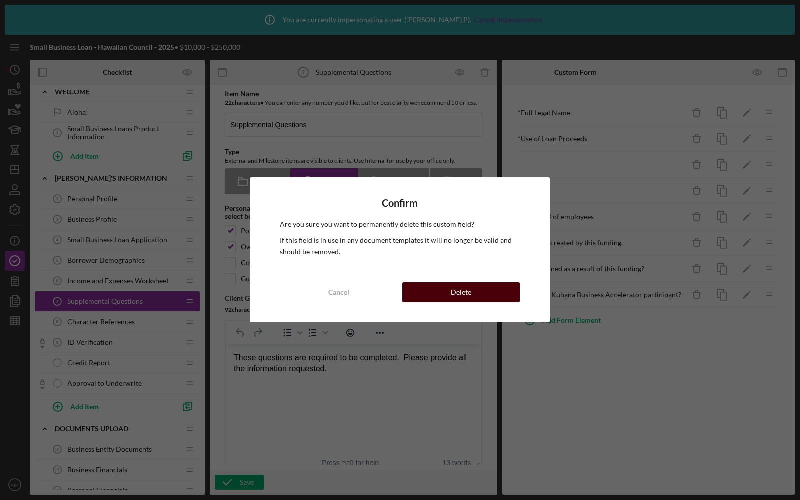
click at [461, 291] on div "Delete" at bounding box center [461, 292] width 20 height 20
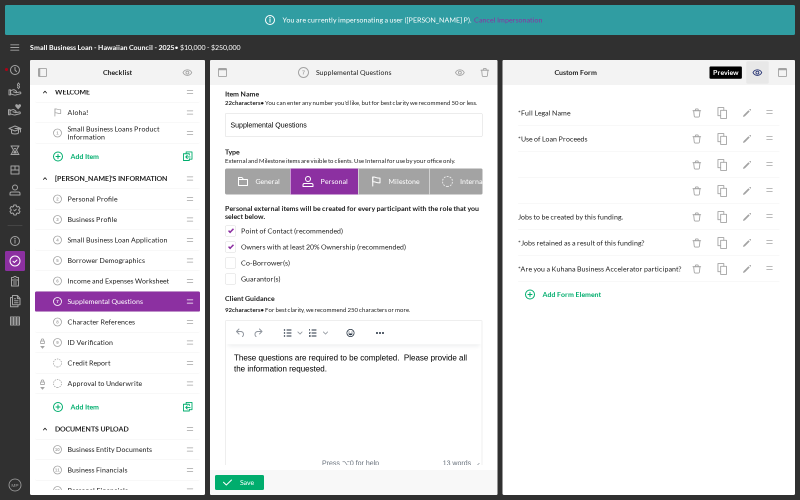
click at [757, 70] on icon "button" at bounding box center [757, 72] width 8 height 5
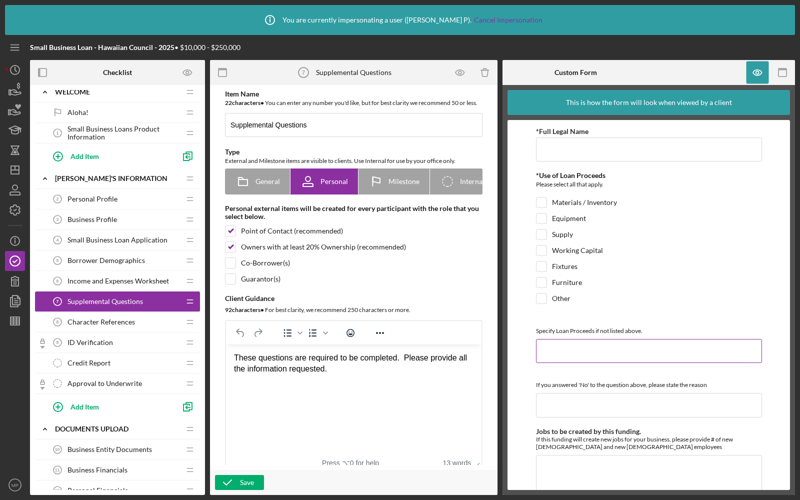
scroll to position [171, 0]
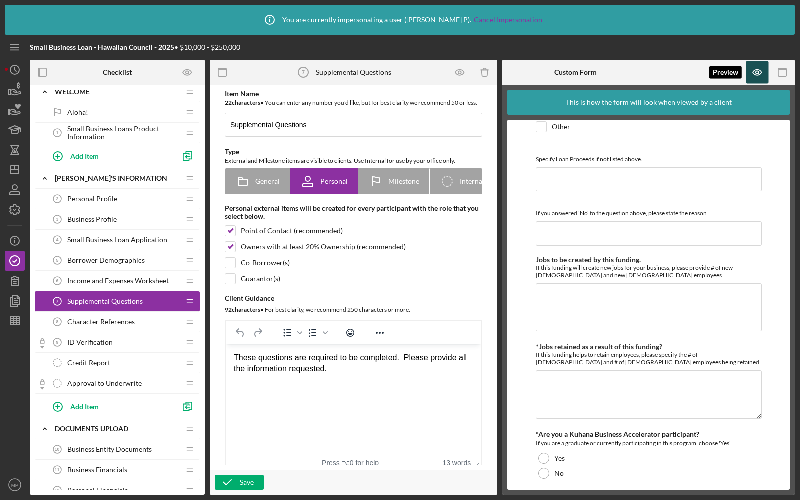
click at [747, 70] on icon "button" at bounding box center [757, 72] width 22 height 22
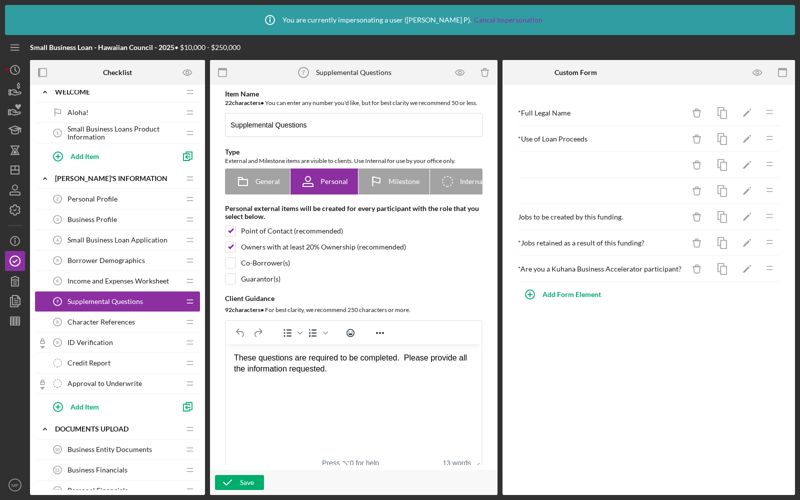
scroll to position [504, 0]
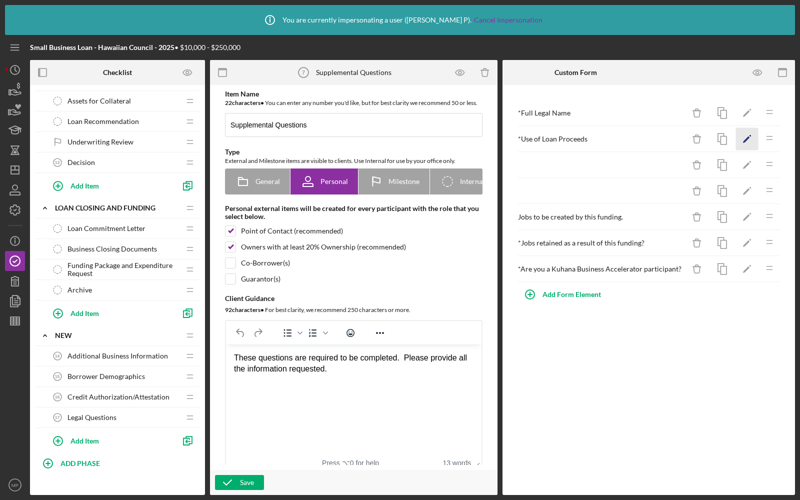
click at [743, 134] on icon "Icon/Edit" at bounding box center [747, 139] width 22 height 22
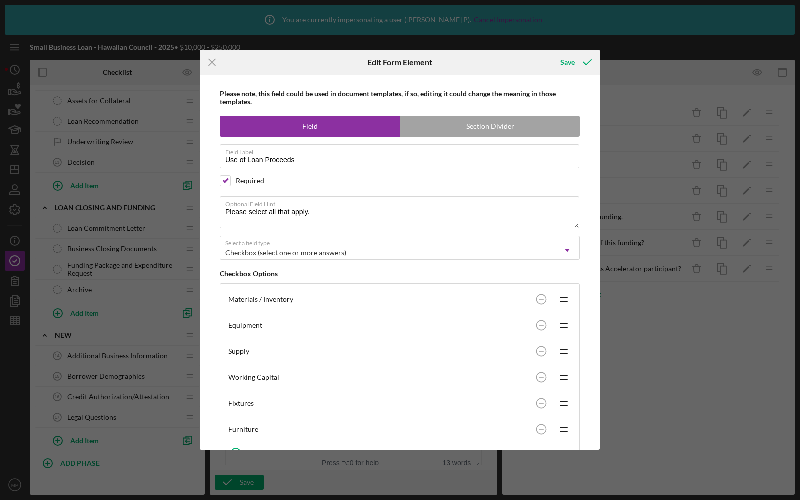
scroll to position [93, 0]
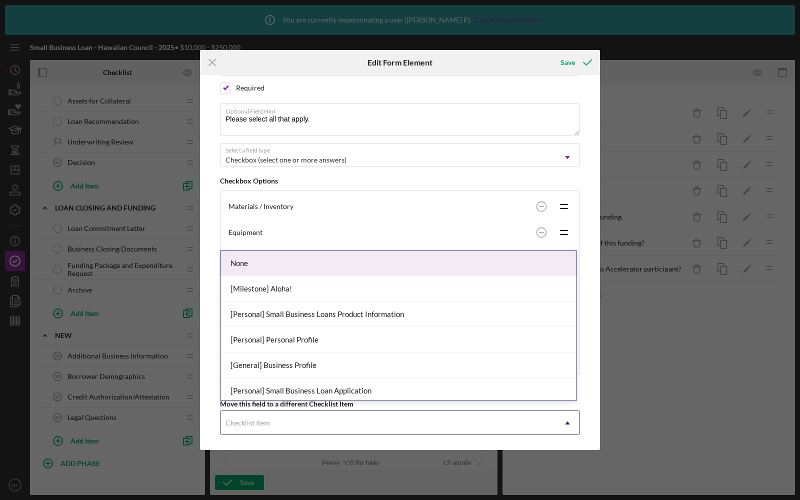
click at [249, 412] on div "Checklist Item" at bounding box center [387, 422] width 335 height 23
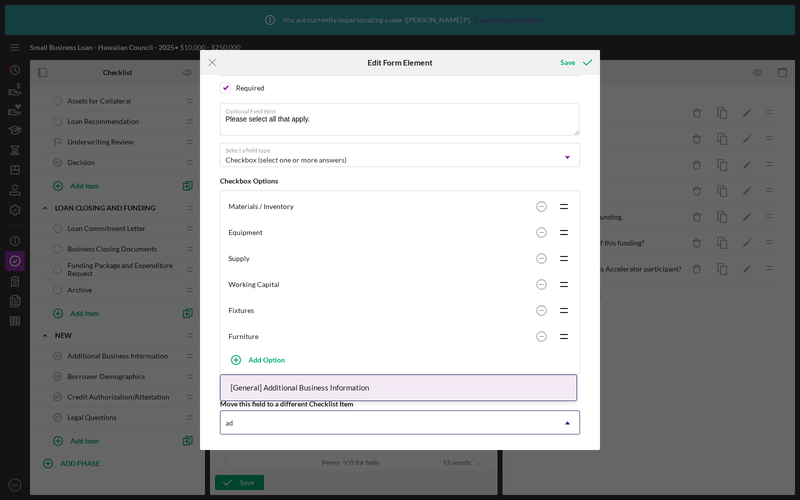
type input "add"
click at [266, 385] on div "[General] Additional Business Information" at bounding box center [398, 387] width 356 height 25
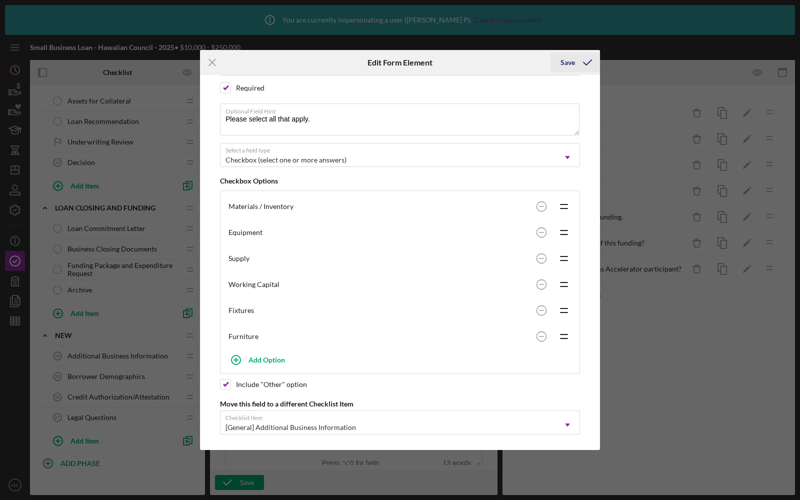
click at [570, 68] on div "Save" at bounding box center [567, 62] width 14 height 20
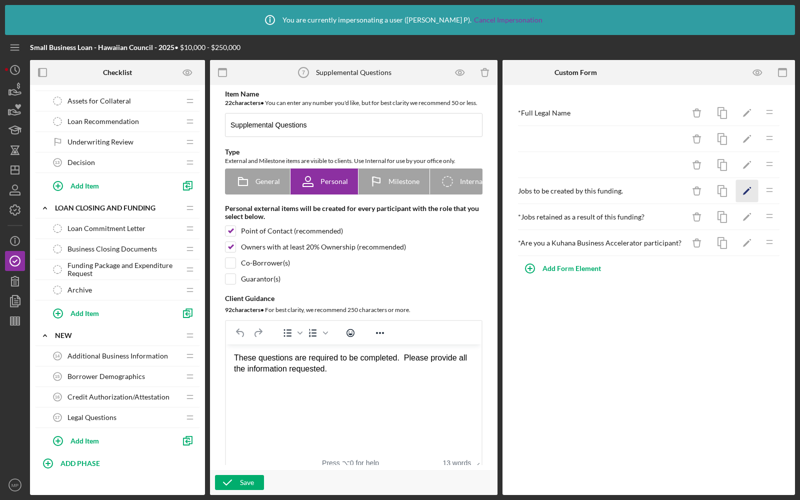
click at [749, 190] on icon "Icon/Edit" at bounding box center [747, 191] width 22 height 22
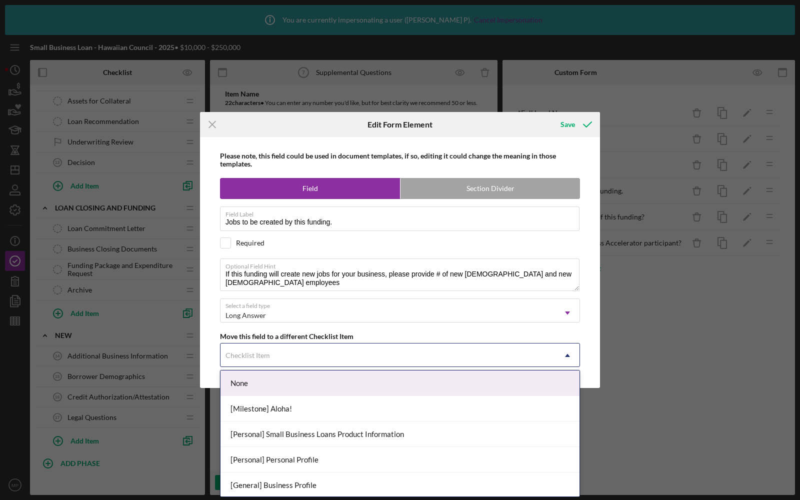
click at [265, 353] on div "Checklist Item" at bounding box center [247, 355] width 44 height 8
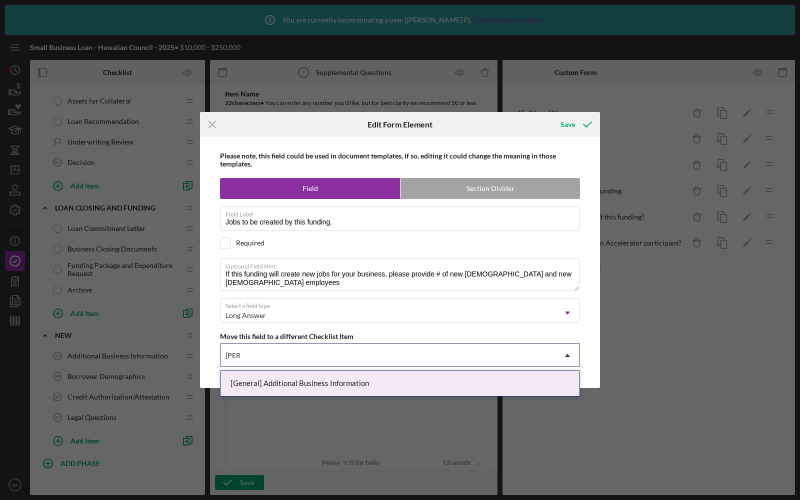
type input "additio"
click at [282, 382] on div "[General] Additional Business Information" at bounding box center [399, 382] width 359 height 25
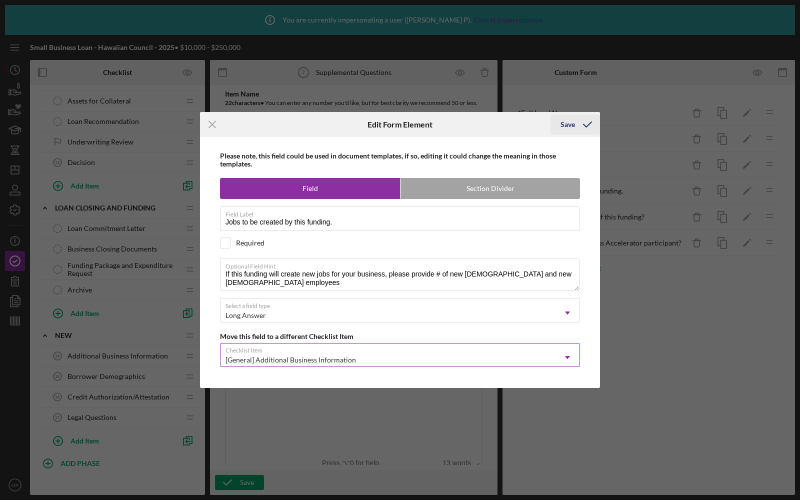
click at [571, 129] on div "Save" at bounding box center [567, 124] width 14 height 20
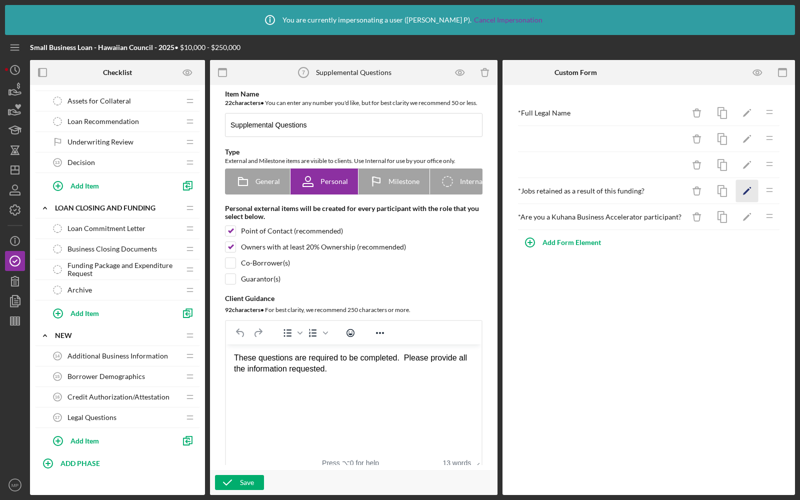
click at [745, 190] on polygon "button" at bounding box center [746, 191] width 7 height 7
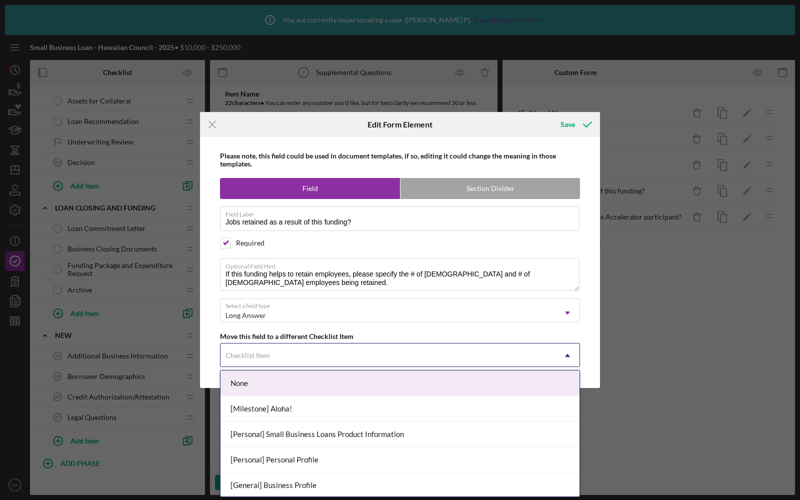
click at [284, 358] on div "Checklist Item" at bounding box center [387, 355] width 335 height 23
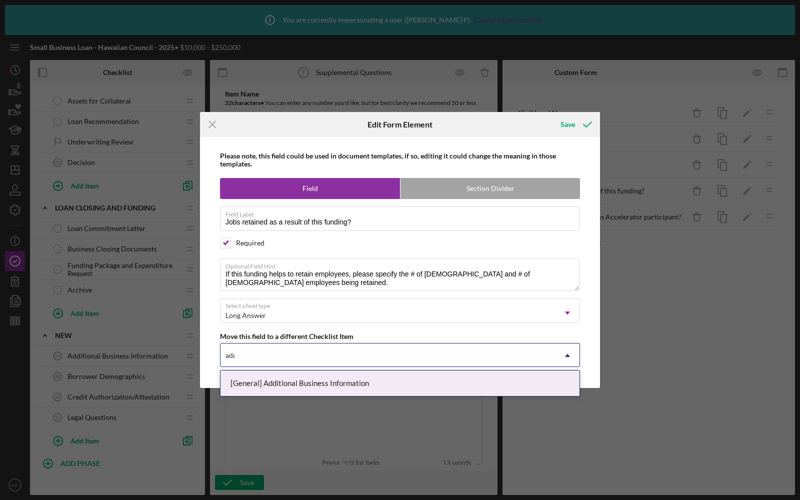
type input "addi"
click at [270, 378] on div "[General] Additional Business Information" at bounding box center [399, 382] width 359 height 25
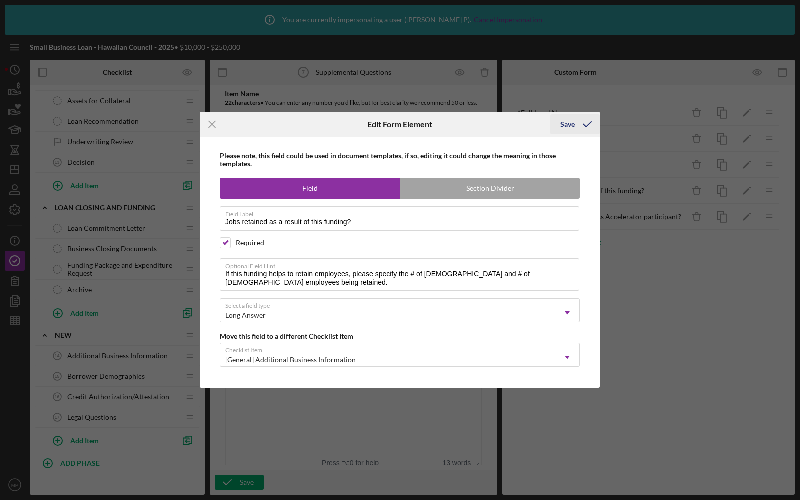
click at [571, 126] on div "Save" at bounding box center [567, 124] width 14 height 20
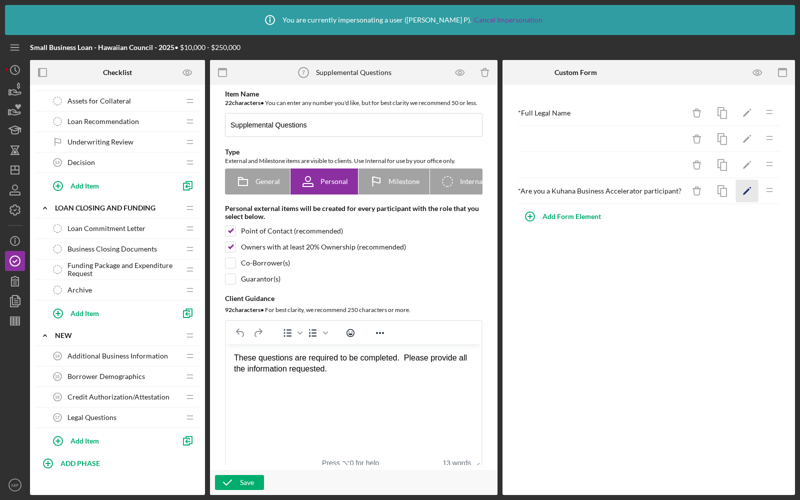
click at [742, 189] on icon "Icon/Edit" at bounding box center [747, 191] width 22 height 22
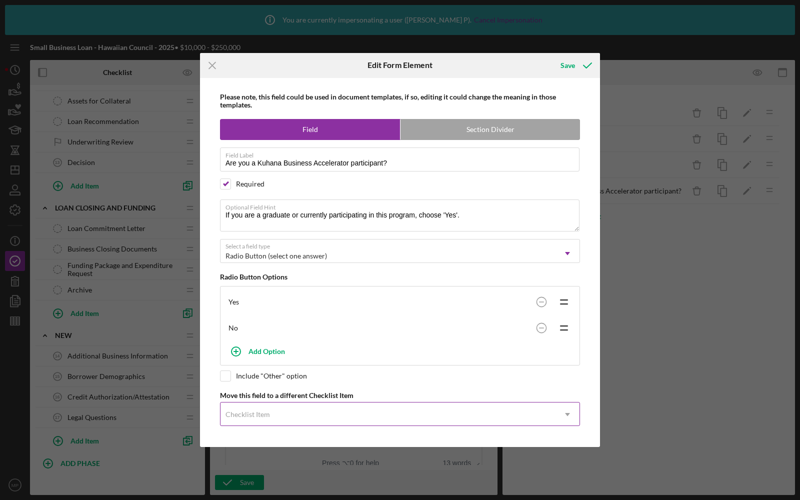
click at [249, 410] on div "Checklist Item" at bounding box center [247, 414] width 44 height 8
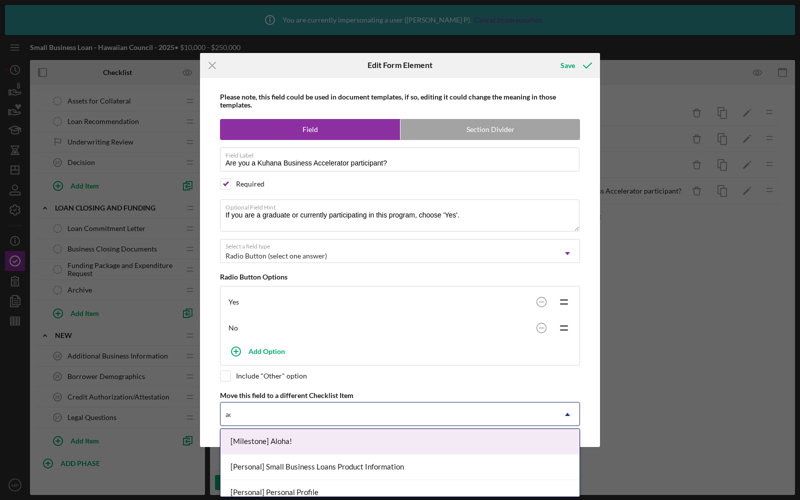
type input "add"
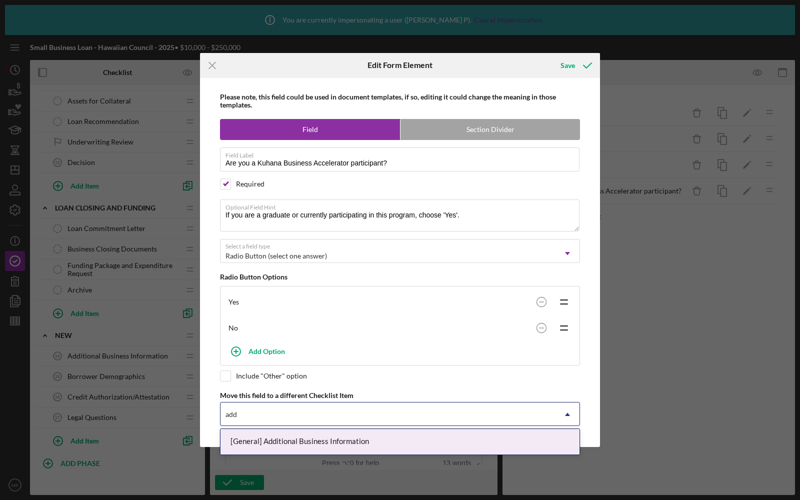
click at [264, 441] on div "[General] Additional Business Information" at bounding box center [399, 441] width 359 height 25
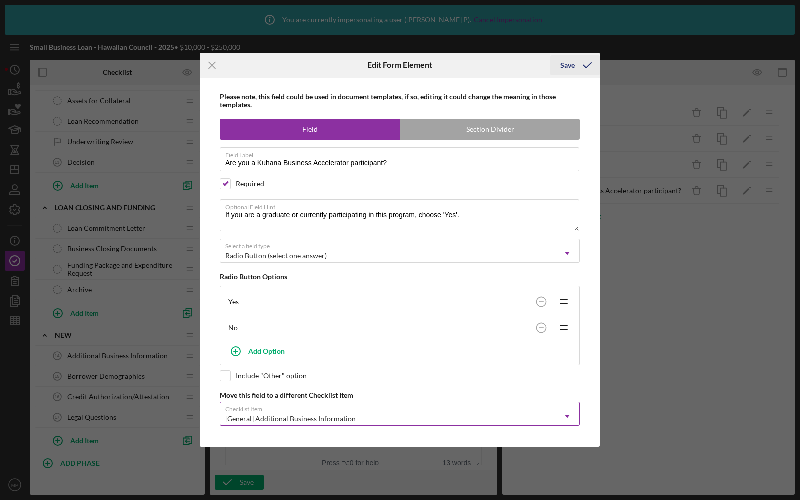
click at [568, 63] on div "Save" at bounding box center [567, 65] width 14 height 20
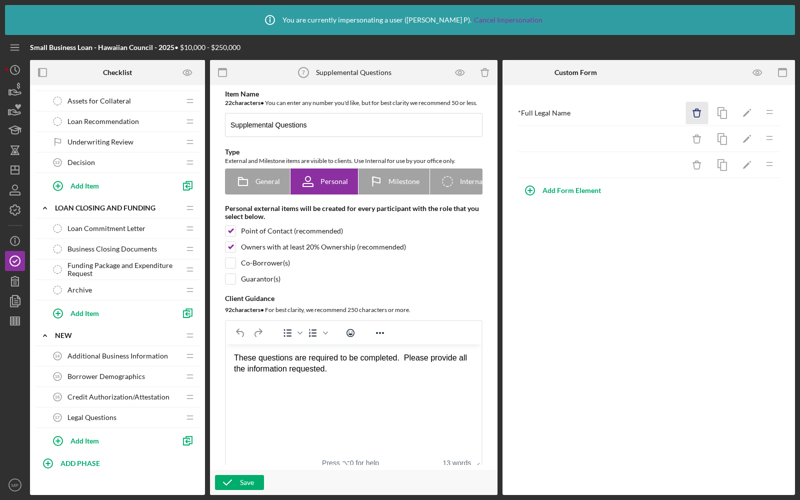
click at [700, 110] on line "button" at bounding box center [696, 110] width 7 height 0
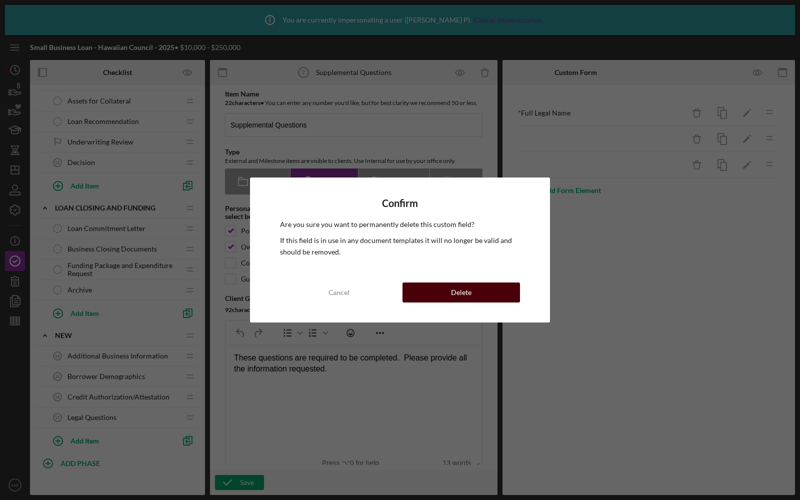
click at [473, 289] on button "Delete" at bounding box center [460, 292] width 117 height 20
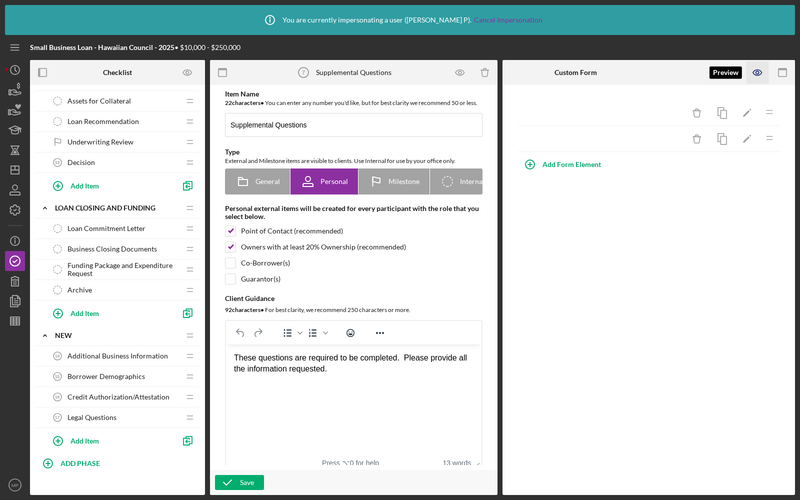
click at [752, 76] on icon "button" at bounding box center [757, 72] width 22 height 22
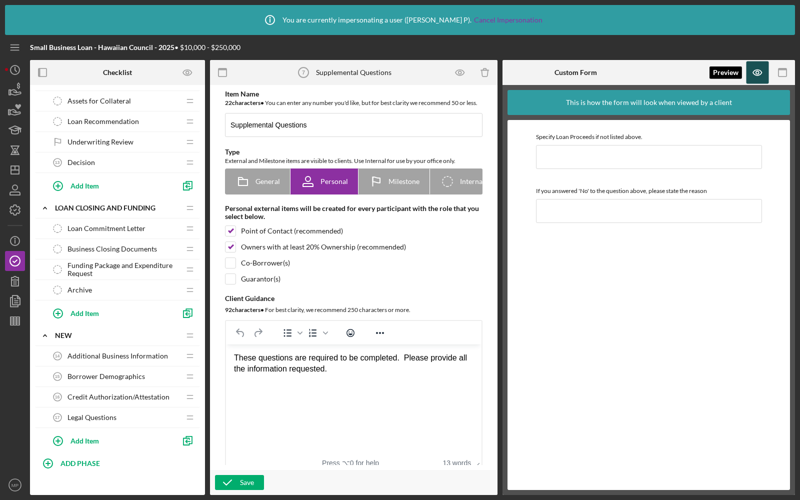
click at [752, 76] on icon "button" at bounding box center [757, 72] width 22 height 22
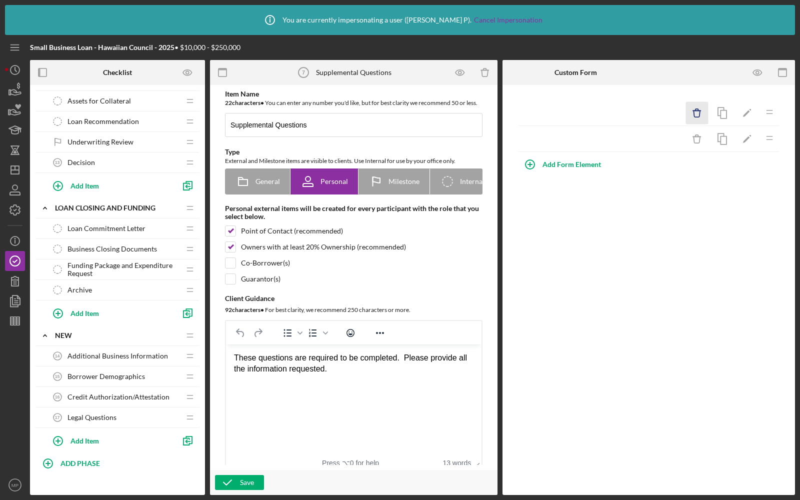
click at [693, 112] on icon "Icon/Delete" at bounding box center [697, 113] width 22 height 22
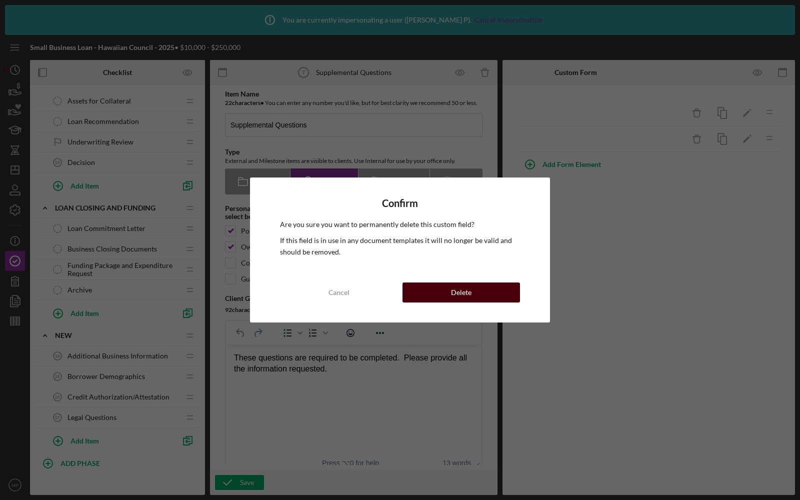
click at [471, 287] on button "Delete" at bounding box center [460, 292] width 117 height 20
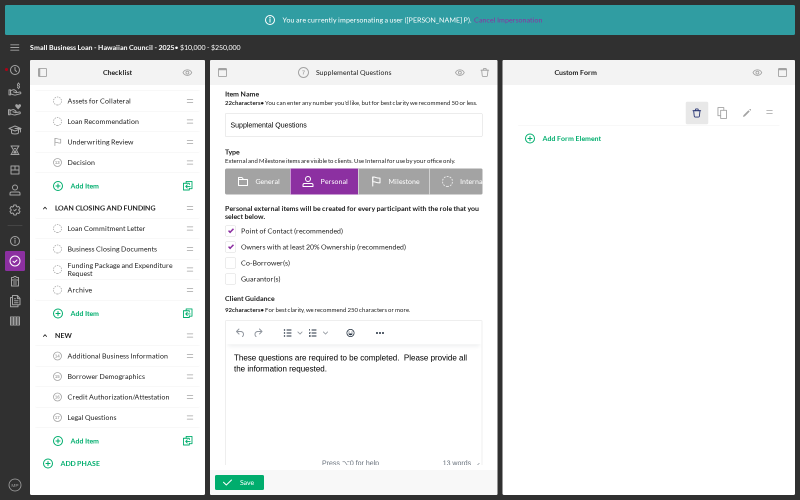
click at [694, 113] on icon "Icon/Delete" at bounding box center [697, 113] width 22 height 22
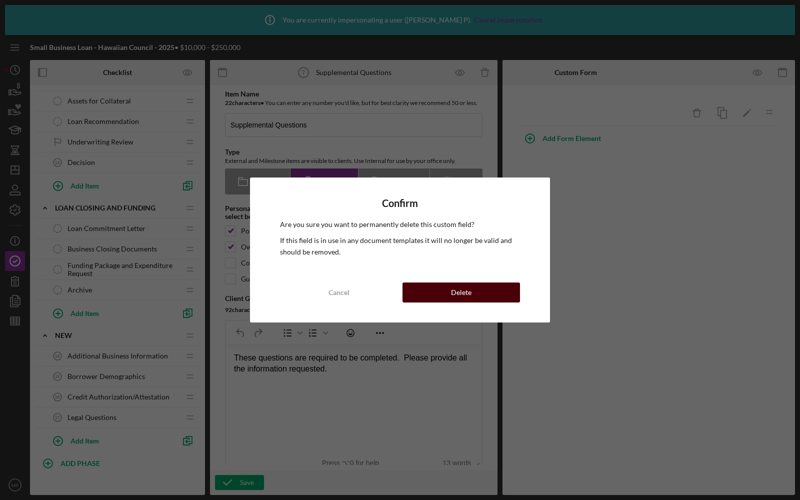
click at [464, 293] on div "Delete" at bounding box center [461, 292] width 20 height 20
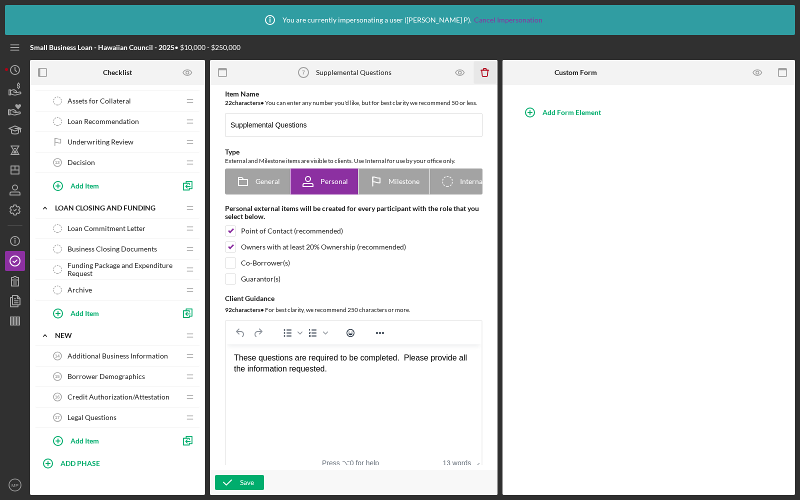
click at [483, 74] on icon "Icon/Delete" at bounding box center [485, 72] width 22 height 22
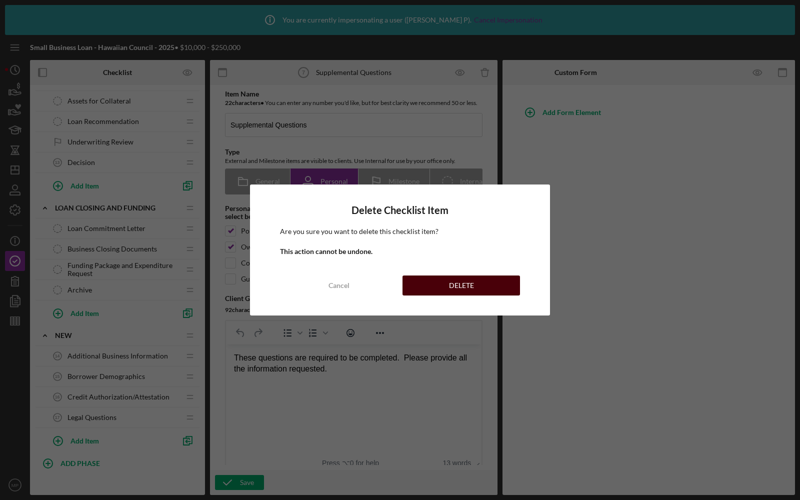
click at [451, 282] on div "DELETE" at bounding box center [461, 285] width 25 height 20
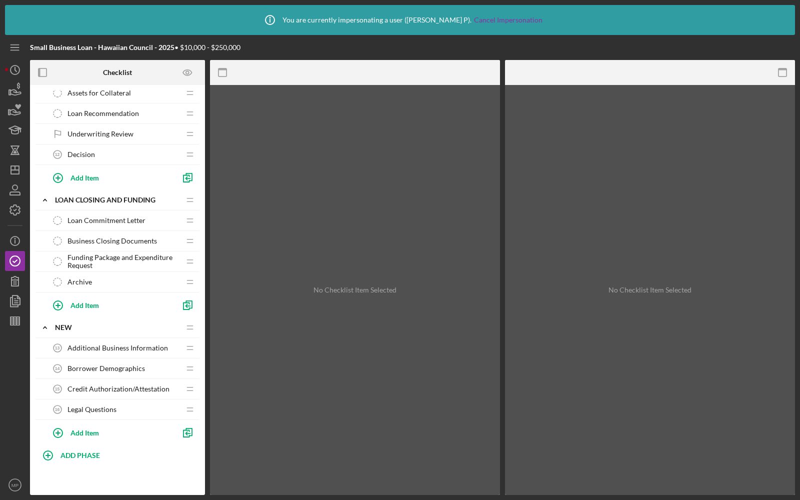
scroll to position [484, 0]
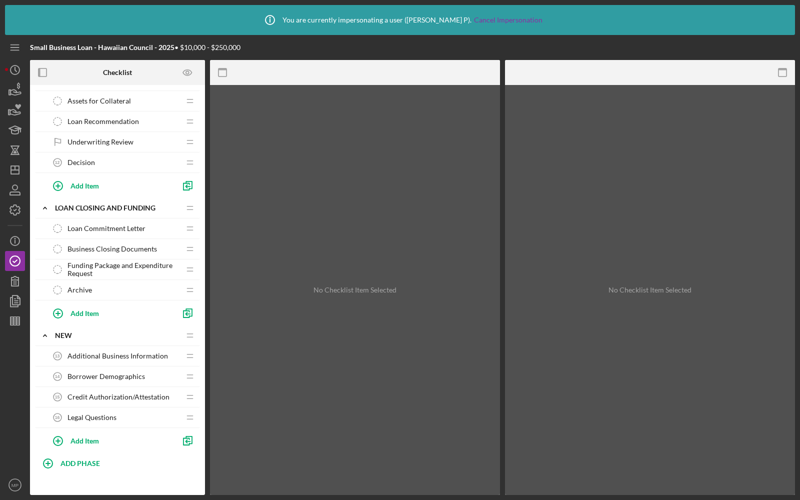
click at [116, 352] on span "Additional Business Information" at bounding box center [117, 356] width 100 height 8
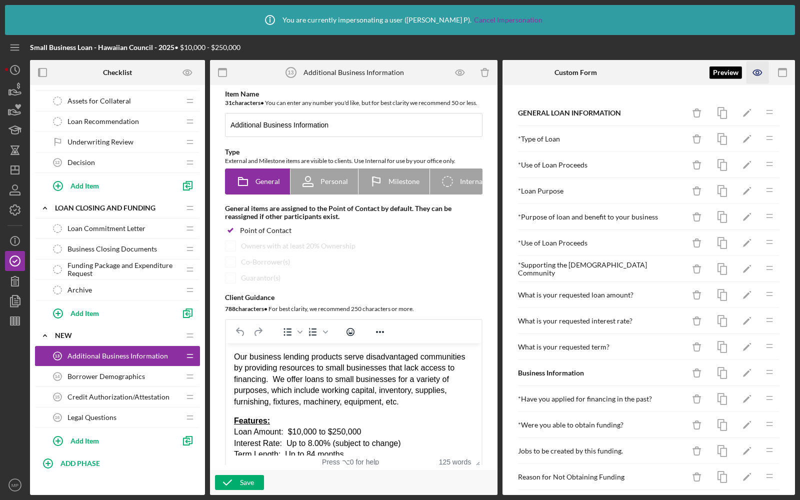
click at [751, 72] on icon "button" at bounding box center [757, 72] width 22 height 22
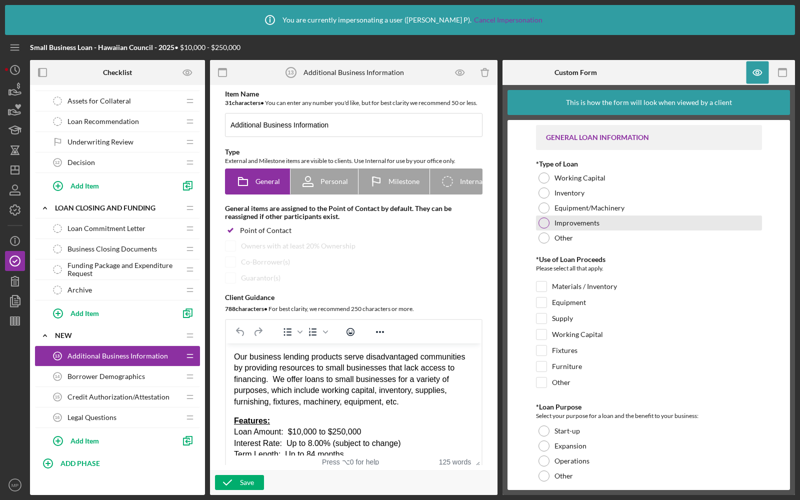
scroll to position [8, 0]
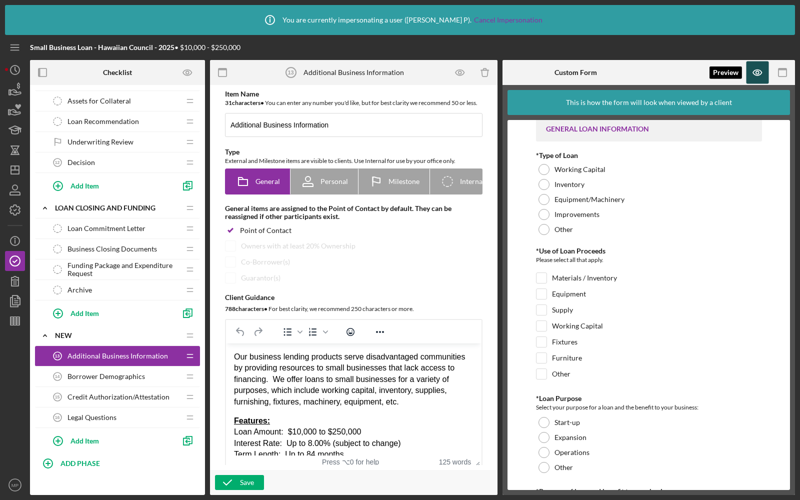
click at [754, 69] on icon "button" at bounding box center [757, 72] width 22 height 22
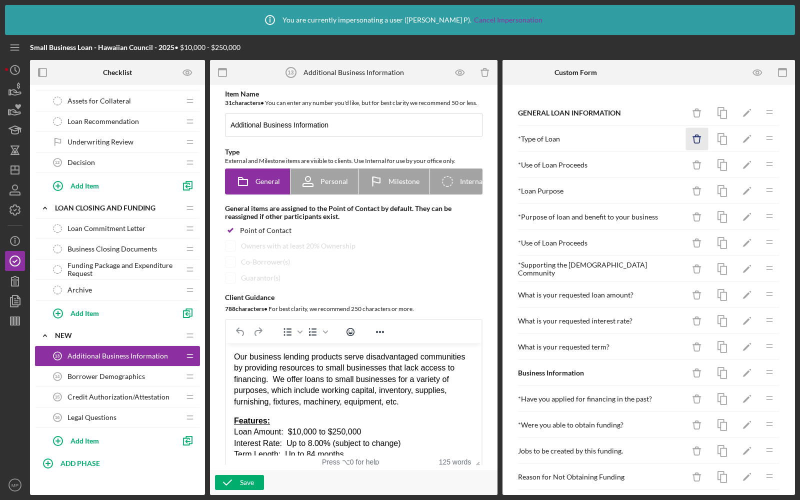
click at [701, 132] on icon "Icon/Delete" at bounding box center [697, 139] width 22 height 22
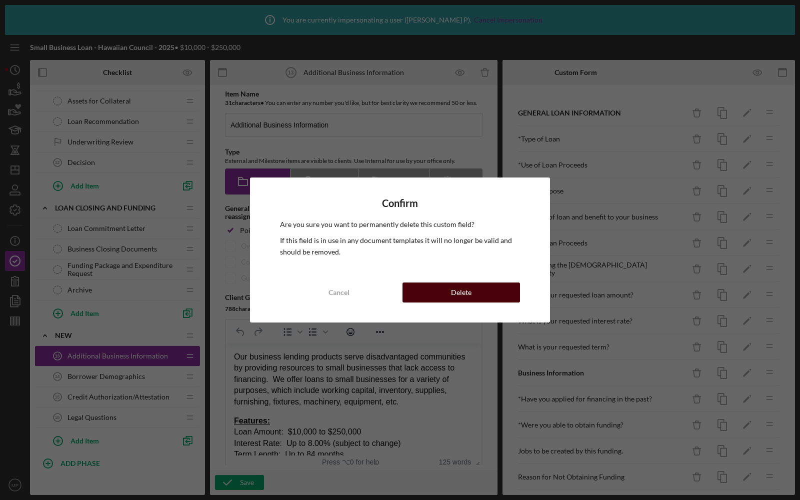
click at [498, 289] on button "Delete" at bounding box center [460, 292] width 117 height 20
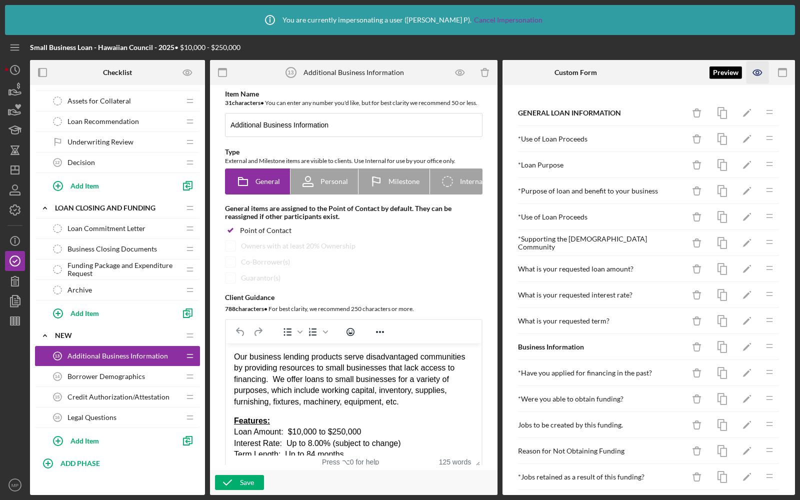
click at [764, 69] on icon "button" at bounding box center [757, 72] width 22 height 22
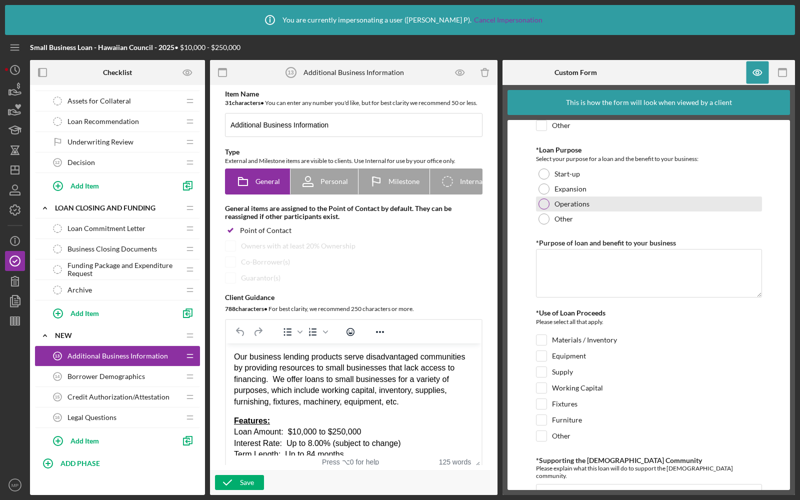
scroll to position [59, 0]
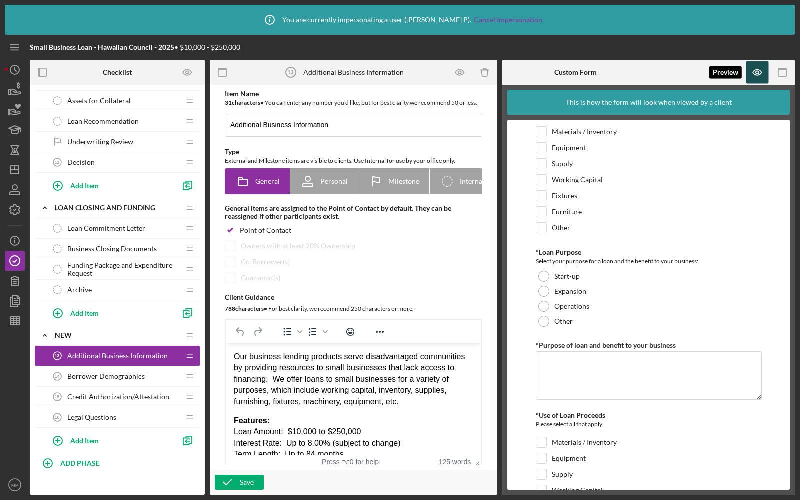
click at [752, 72] on icon "button" at bounding box center [757, 72] width 22 height 22
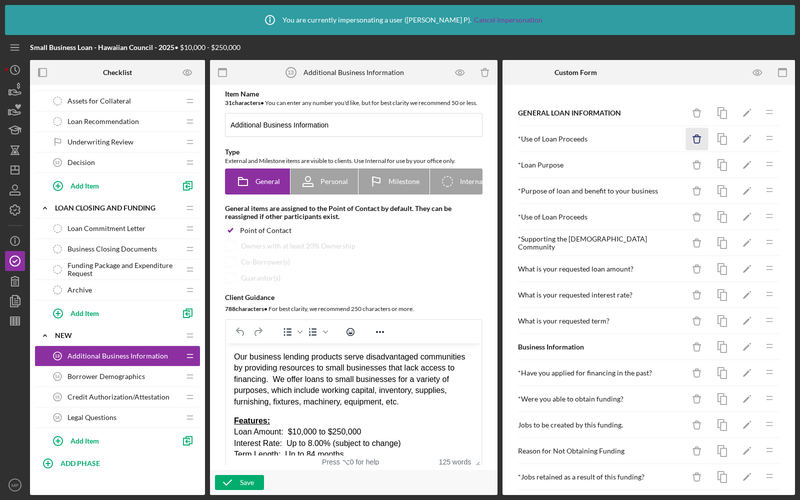
click at [700, 132] on icon "Icon/Delete" at bounding box center [697, 139] width 22 height 22
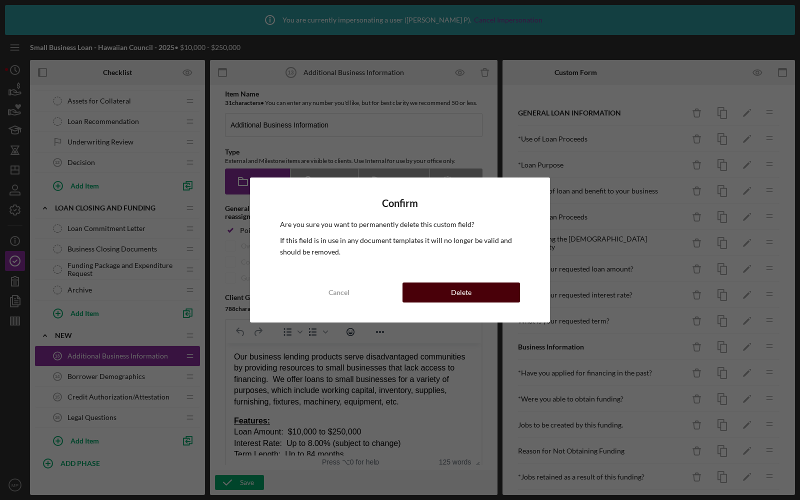
click at [505, 285] on button "Delete" at bounding box center [460, 292] width 117 height 20
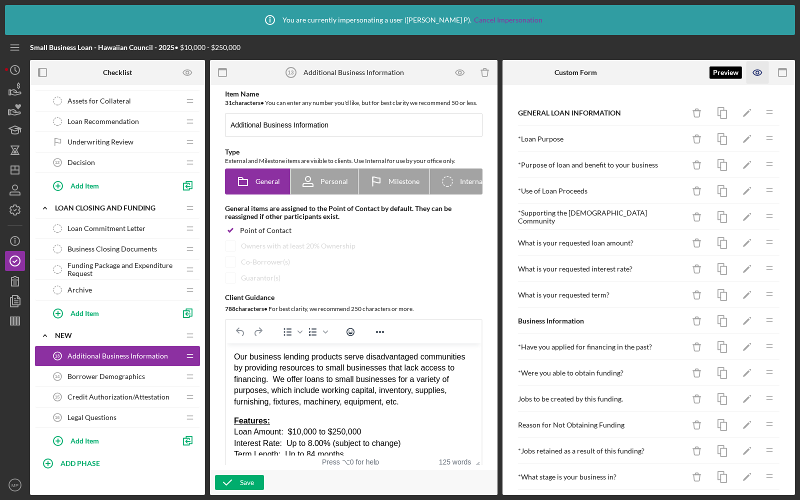
click at [753, 74] on icon "button" at bounding box center [757, 72] width 22 height 22
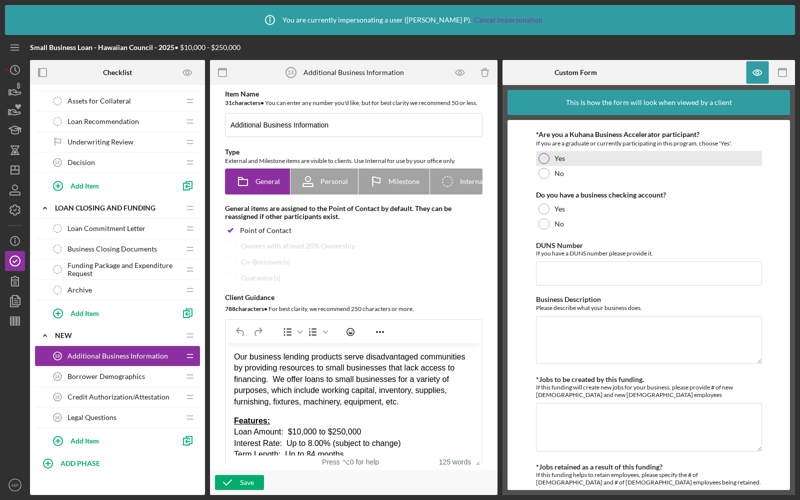
scroll to position [1059, 0]
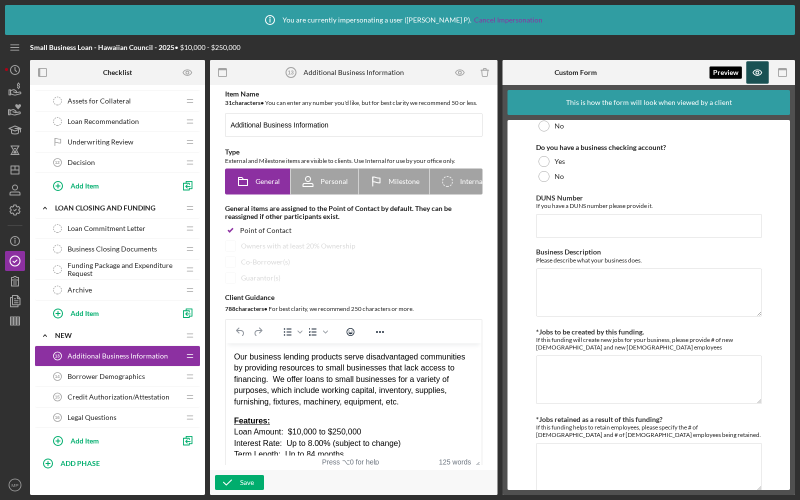
click at [748, 71] on icon "button" at bounding box center [757, 72] width 22 height 22
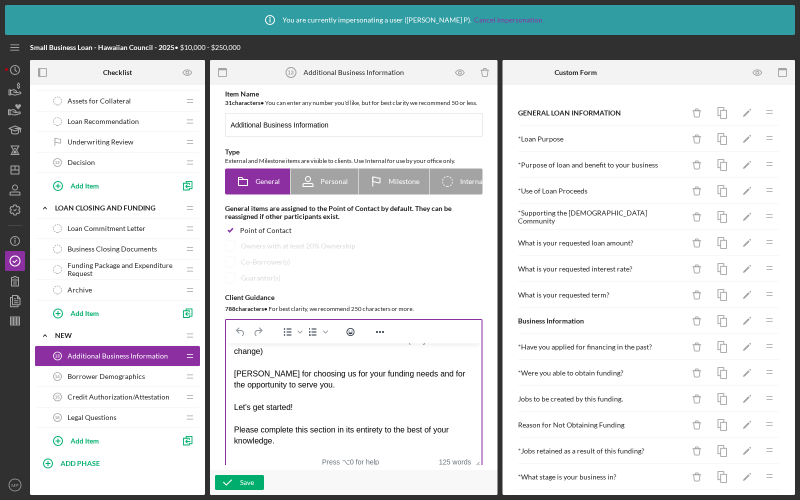
scroll to position [180, 0]
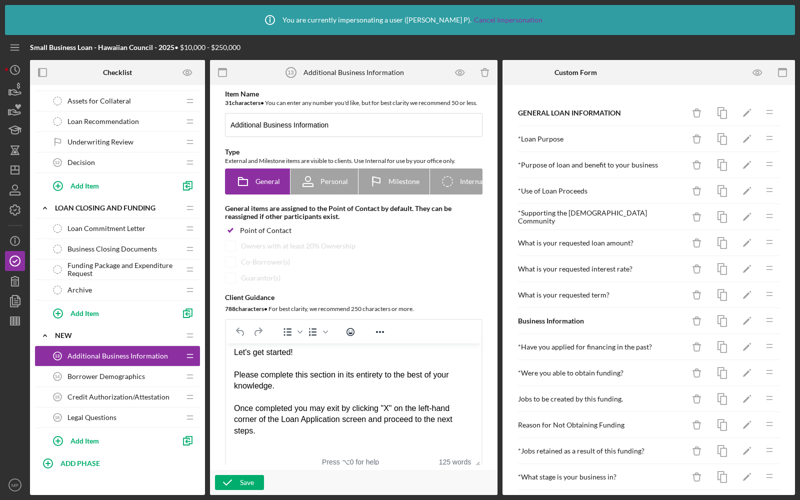
click at [79, 393] on span "Credit Authorization/Attestation" at bounding box center [118, 397] width 102 height 8
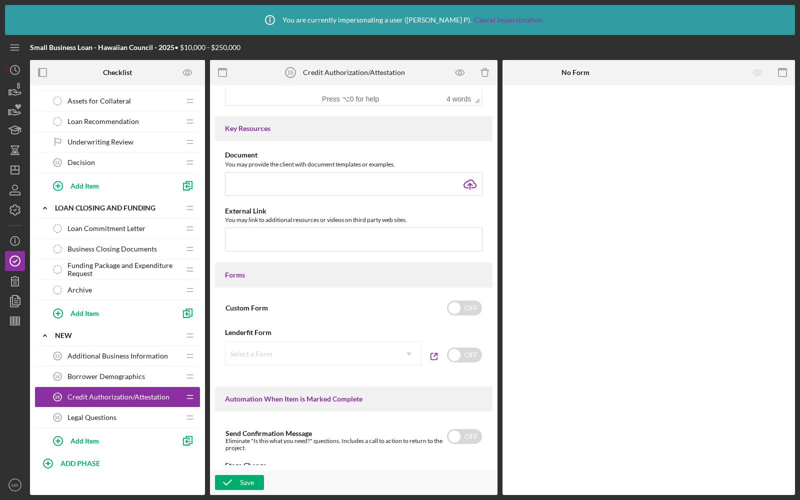
scroll to position [454, 0]
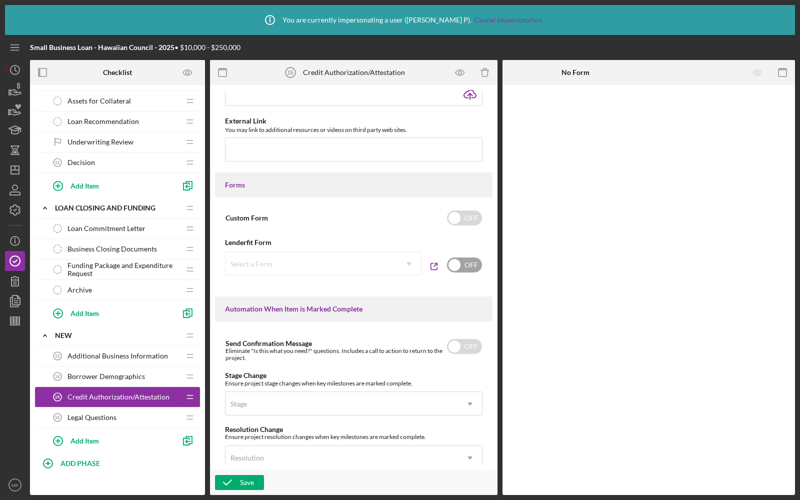
click at [452, 272] on input "checkbox" at bounding box center [464, 264] width 35 height 15
checkbox input "true"
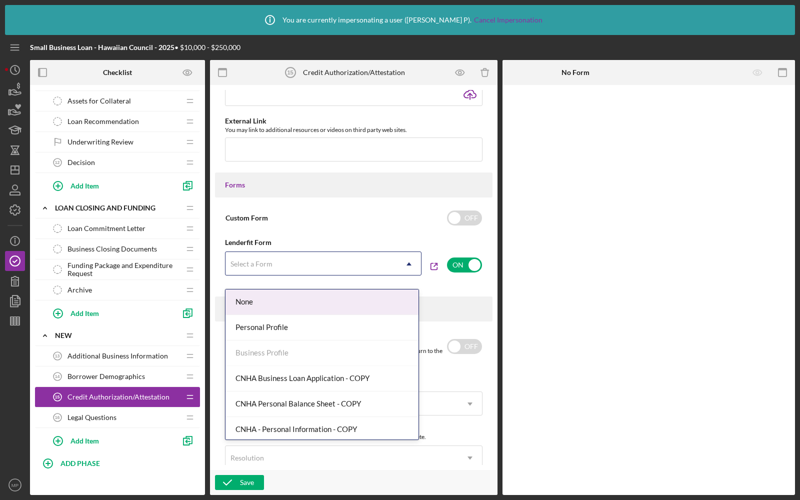
click at [373, 273] on div "Select a Form" at bounding box center [310, 263] width 171 height 23
type input "cnha"
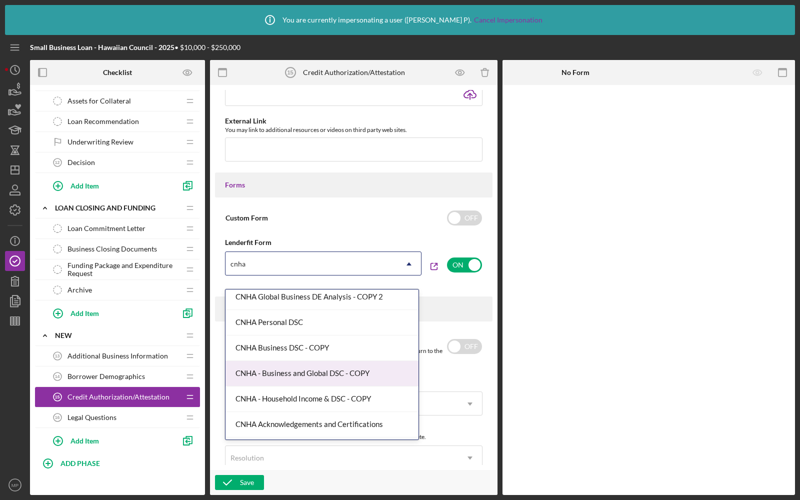
scroll to position [203, 0]
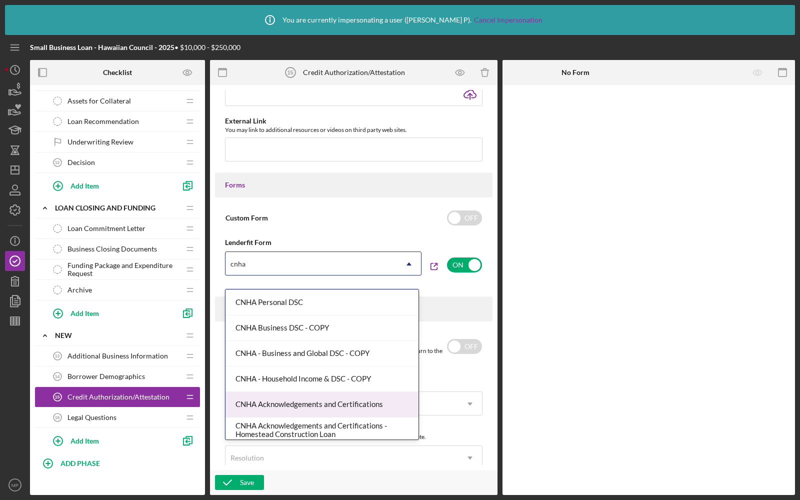
click at [283, 403] on div "CNHA Acknowledgements and Certifications" at bounding box center [321, 404] width 193 height 25
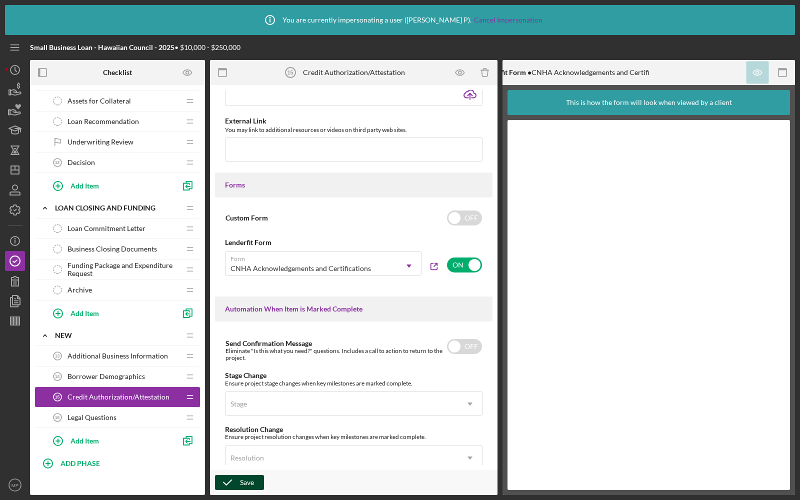
click at [231, 479] on icon "button" at bounding box center [227, 482] width 25 height 25
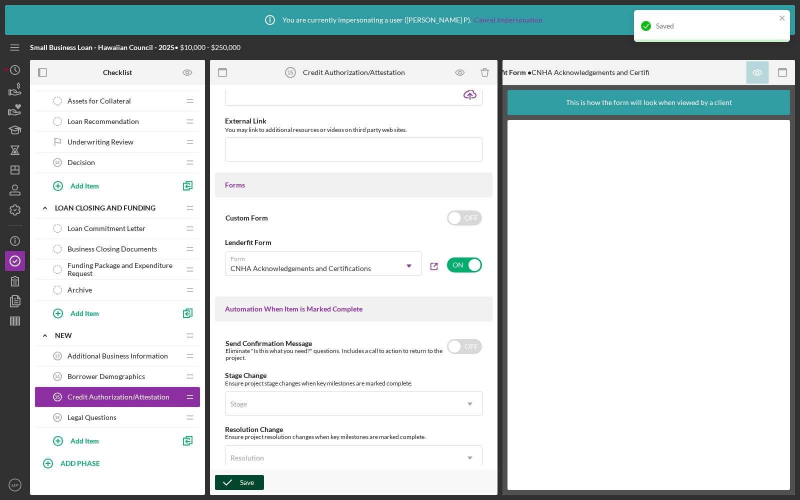
click at [230, 481] on icon "button" at bounding box center [227, 482] width 25 height 25
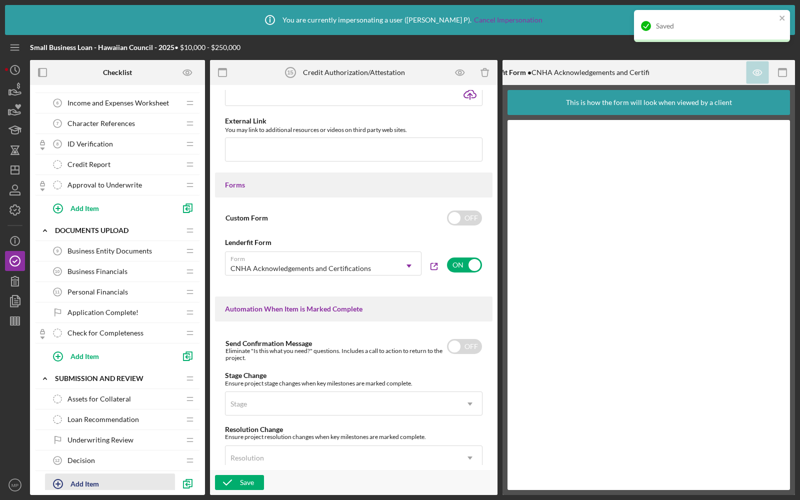
scroll to position [20, 0]
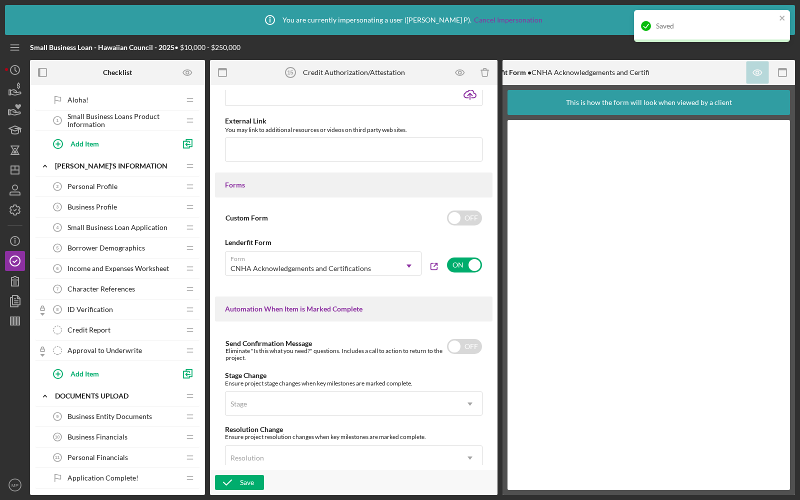
click at [117, 226] on span "Small Business Loan Application" at bounding box center [117, 227] width 100 height 8
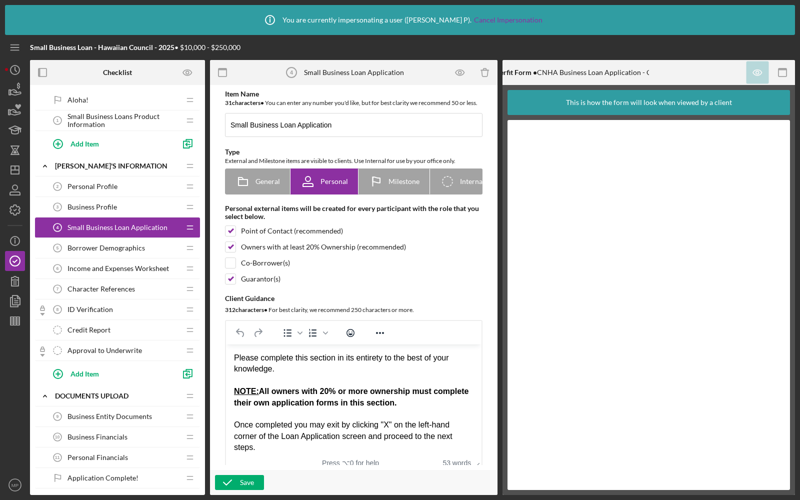
click at [104, 250] on span "Borrower Demographics" at bounding box center [105, 248] width 77 height 8
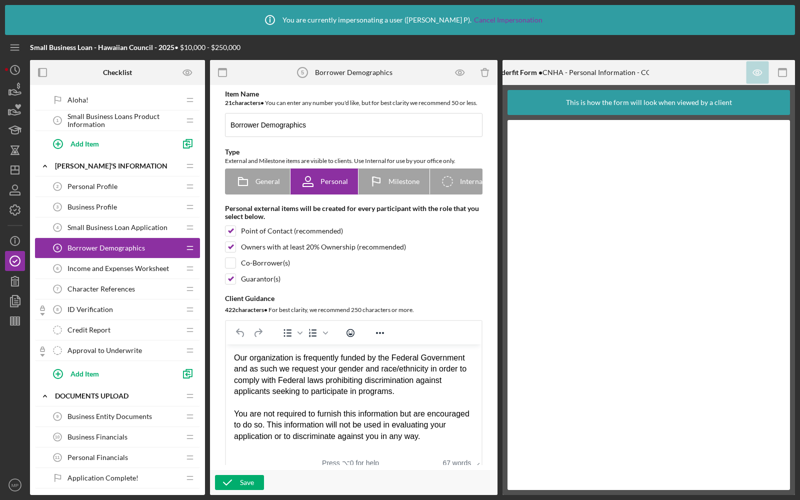
click at [94, 188] on span "Personal Profile" at bounding box center [92, 186] width 50 height 8
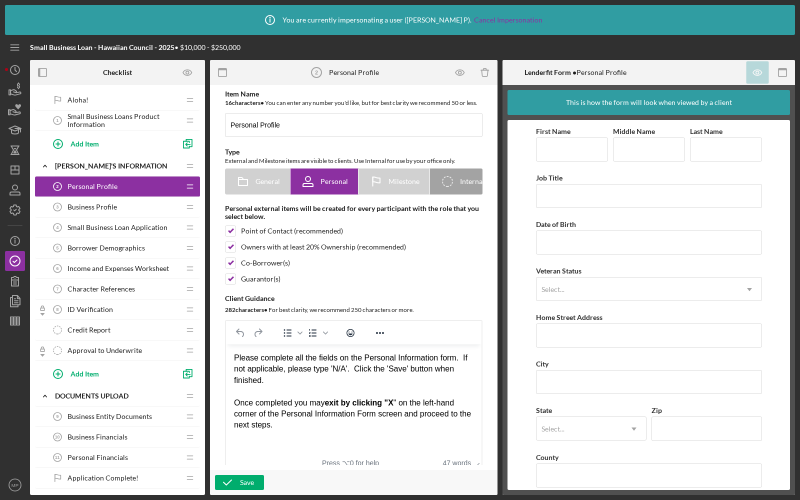
click at [108, 264] on span "Income and Expenses Worksheet" at bounding box center [117, 268] width 101 height 8
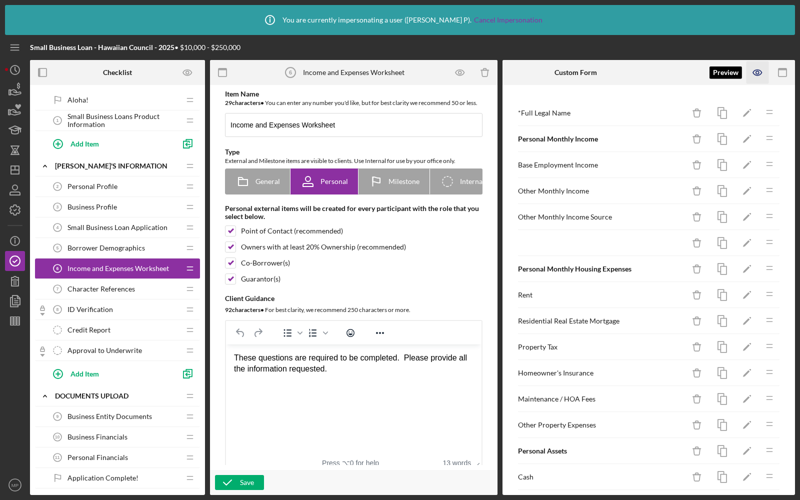
click at [757, 74] on icon "button" at bounding box center [757, 72] width 22 height 22
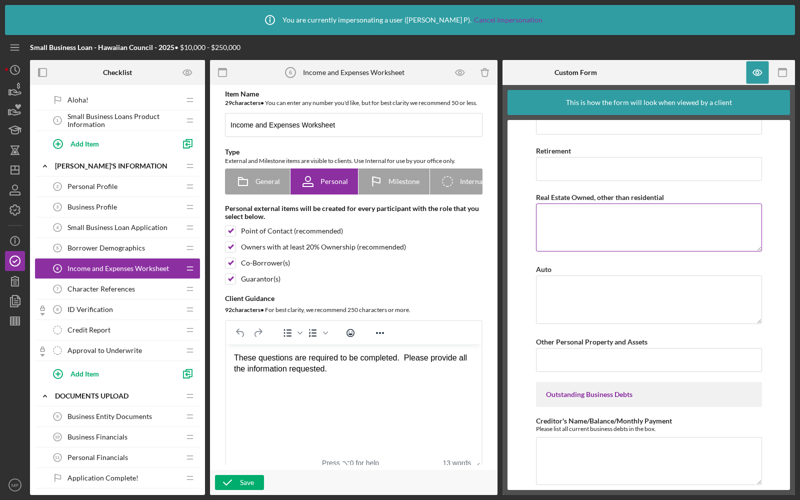
scroll to position [778, 0]
